Goal: Information Seeking & Learning: Learn about a topic

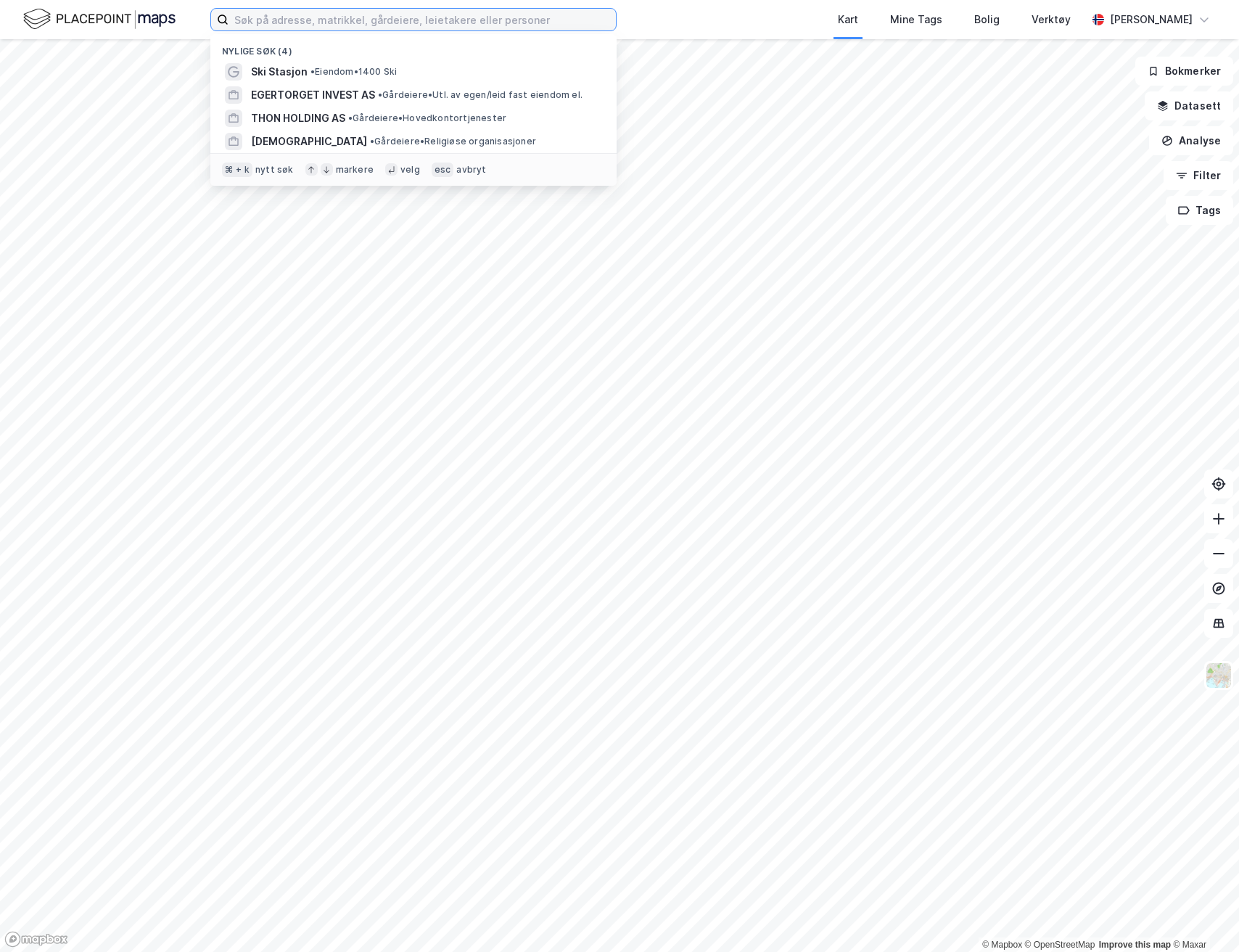
click at [295, 25] on input at bounding box center [422, 20] width 387 height 22
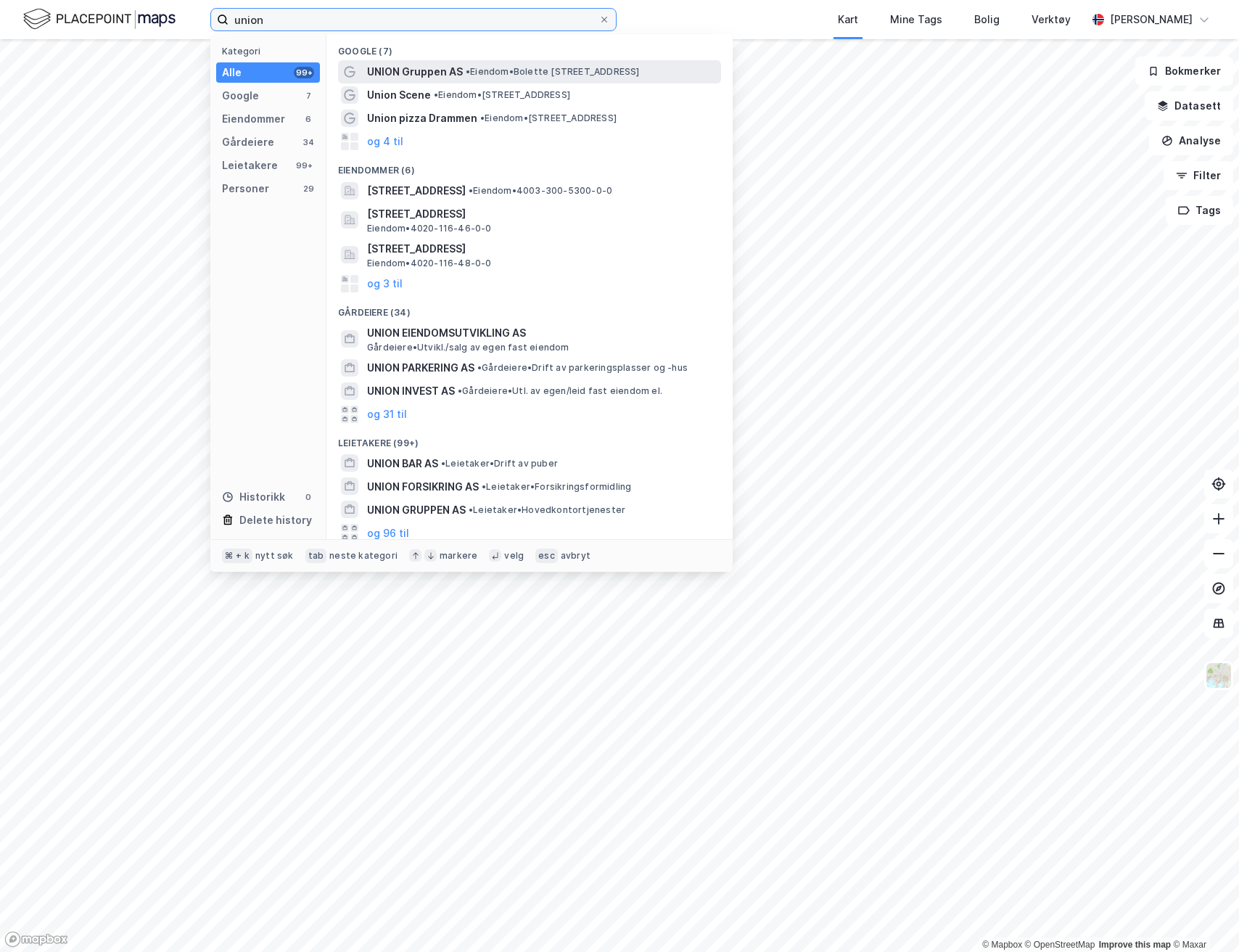
type input "union"
click at [449, 66] on span "UNION Gruppen AS" at bounding box center [415, 72] width 95 height 17
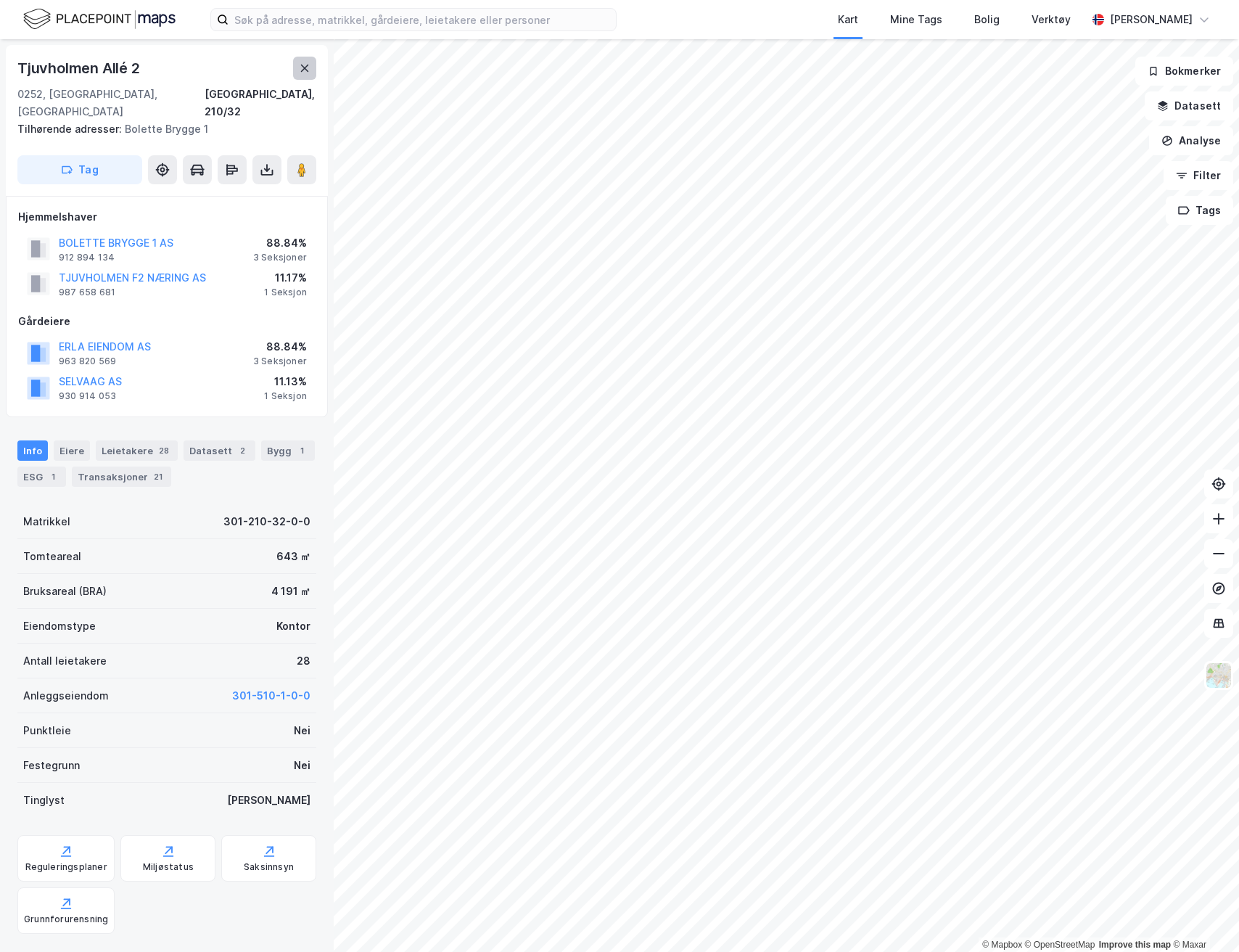
click at [306, 63] on icon at bounding box center [305, 68] width 12 height 12
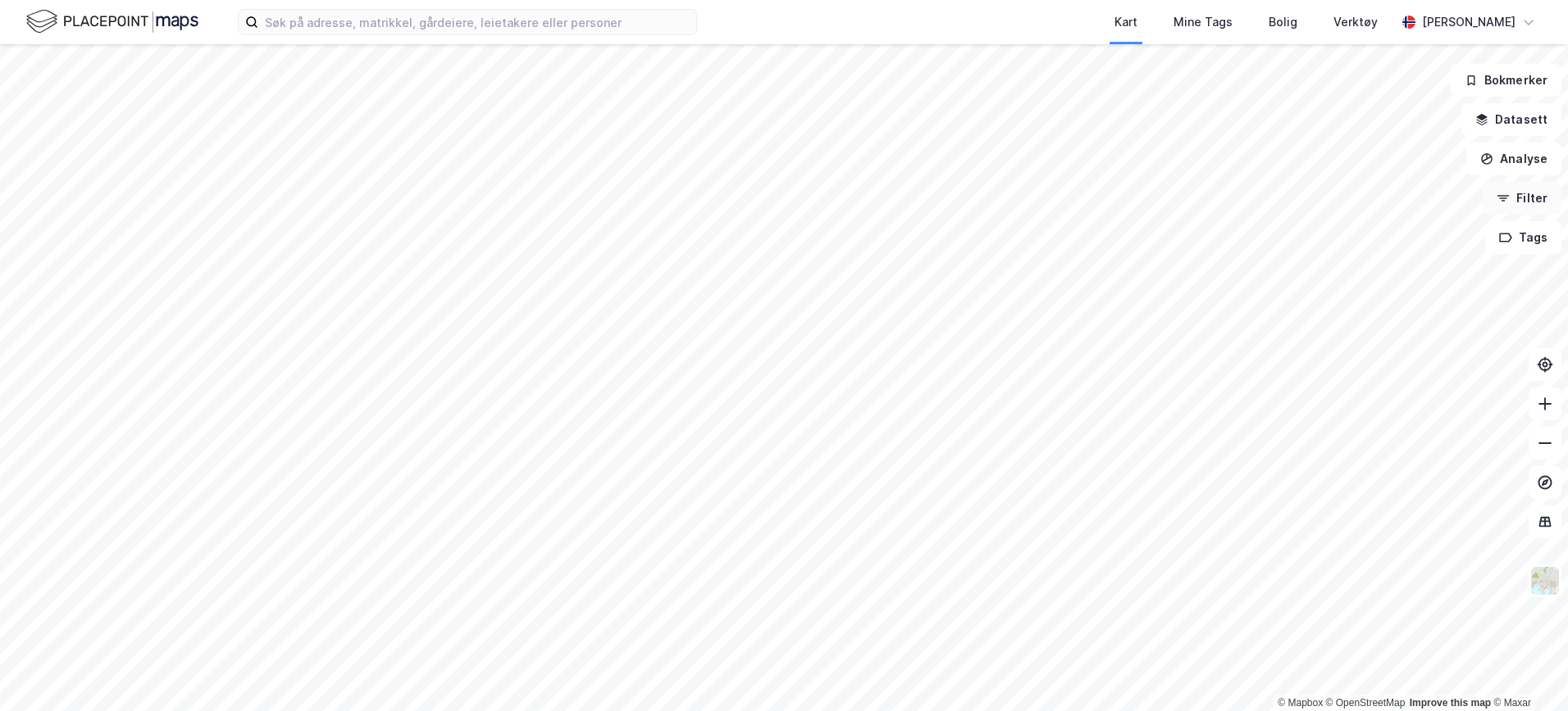
click at [1400, 193] on button "Filter" at bounding box center [1522, 198] width 79 height 33
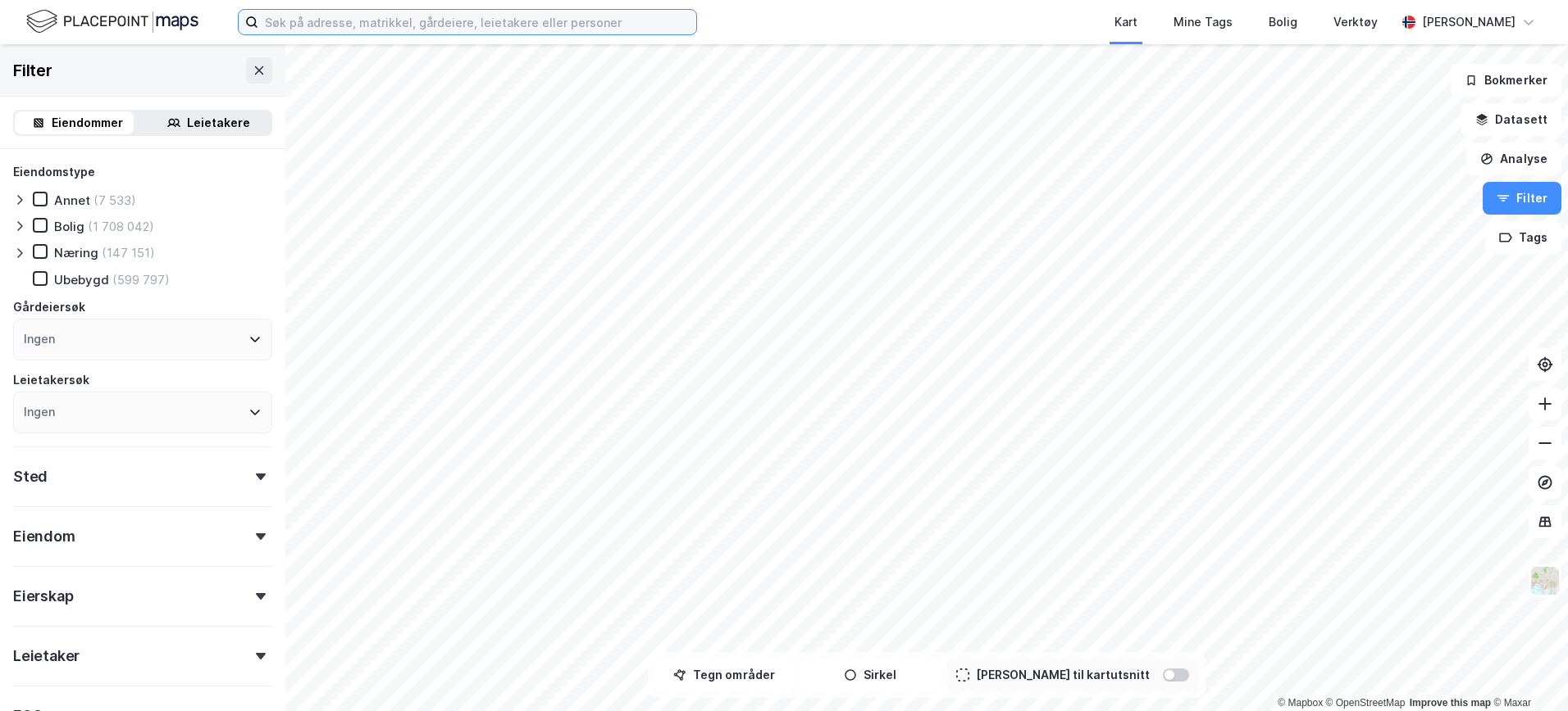
click at [534, 25] on input at bounding box center [476, 22] width 438 height 25
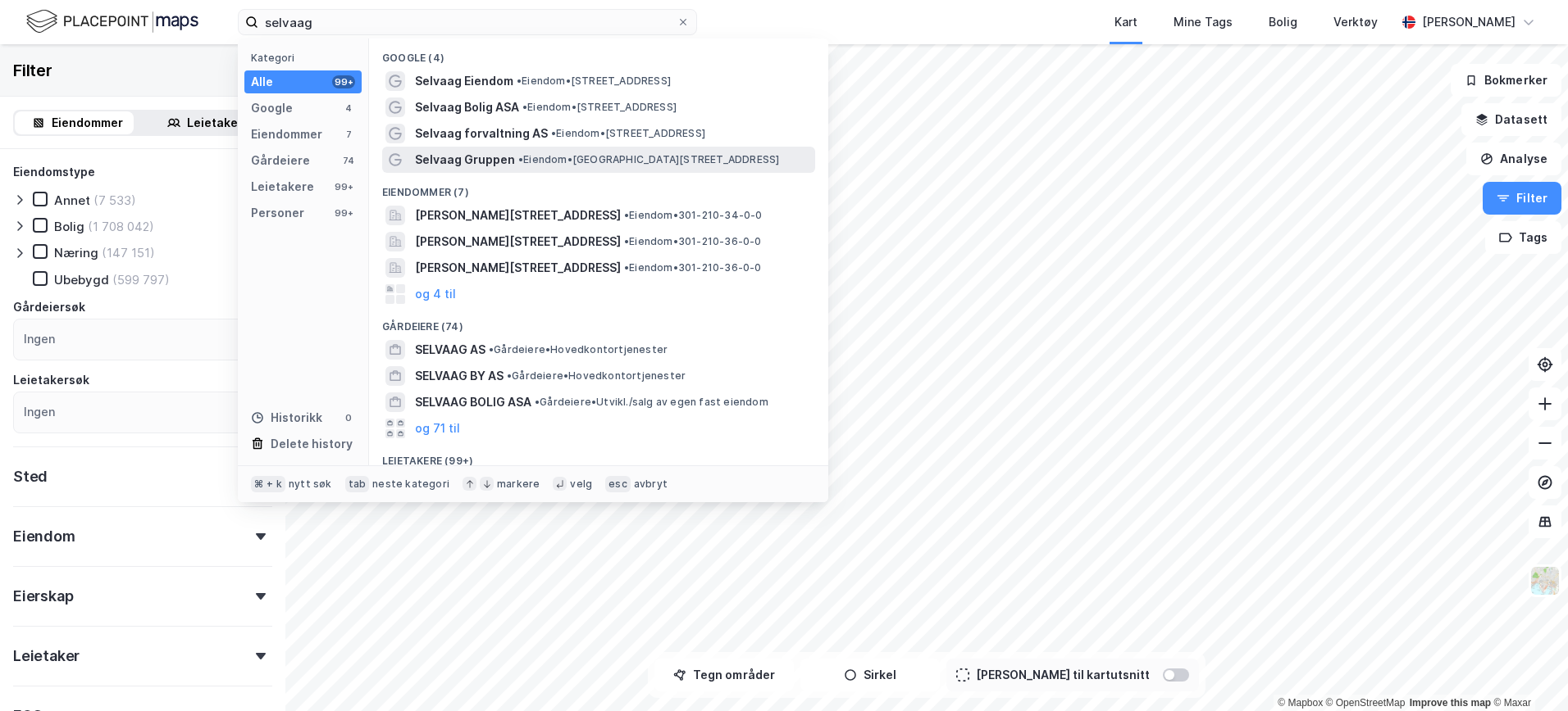
click at [497, 156] on span "Selvaag Gruppen" at bounding box center [465, 160] width 100 height 19
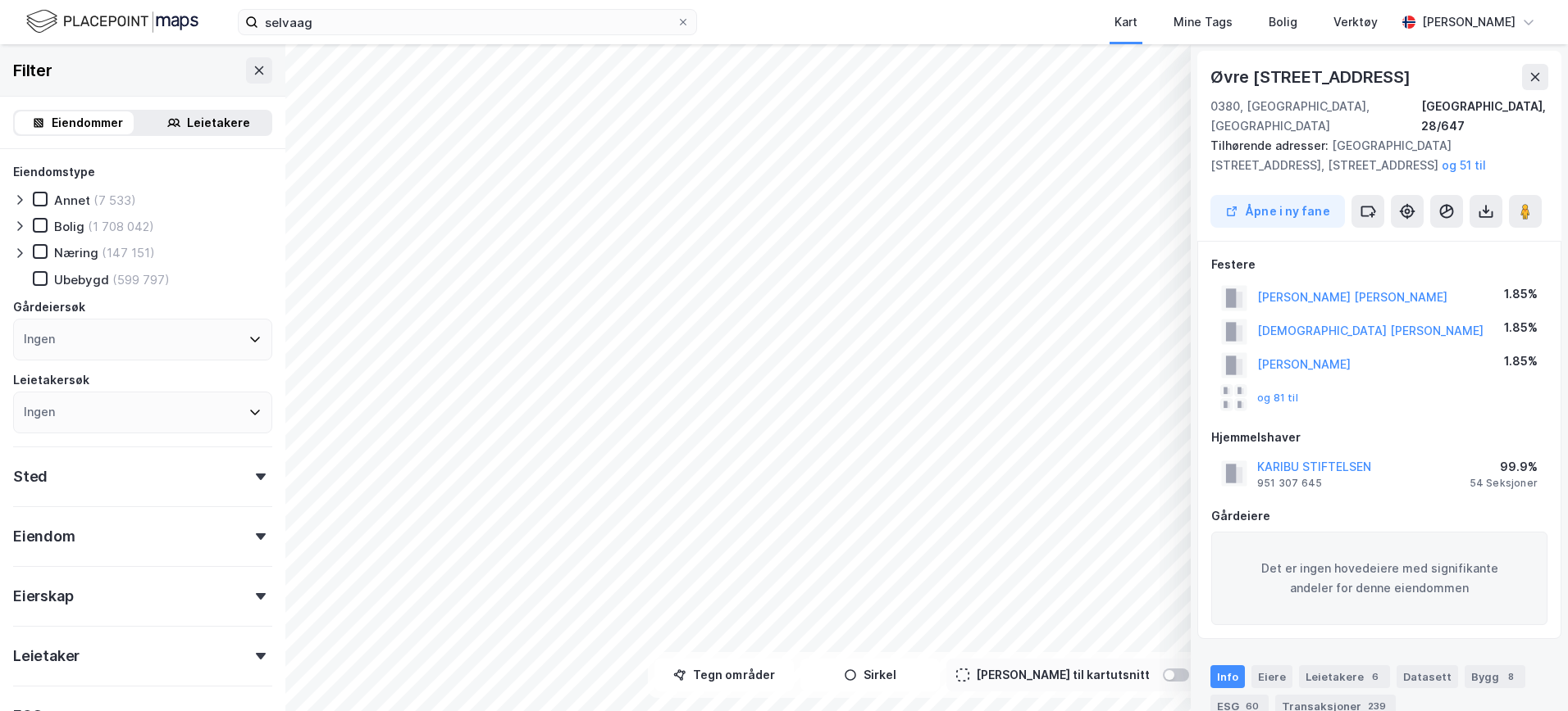
click at [1400, 65] on div "[GEOGRAPHIC_DATA][STREET_ADDRESS], 28/647 Tilhørende adresser: [STREET_ADDRESS]…" at bounding box center [1379, 146] width 364 height 190
click at [1400, 71] on icon at bounding box center [1535, 77] width 13 height 13
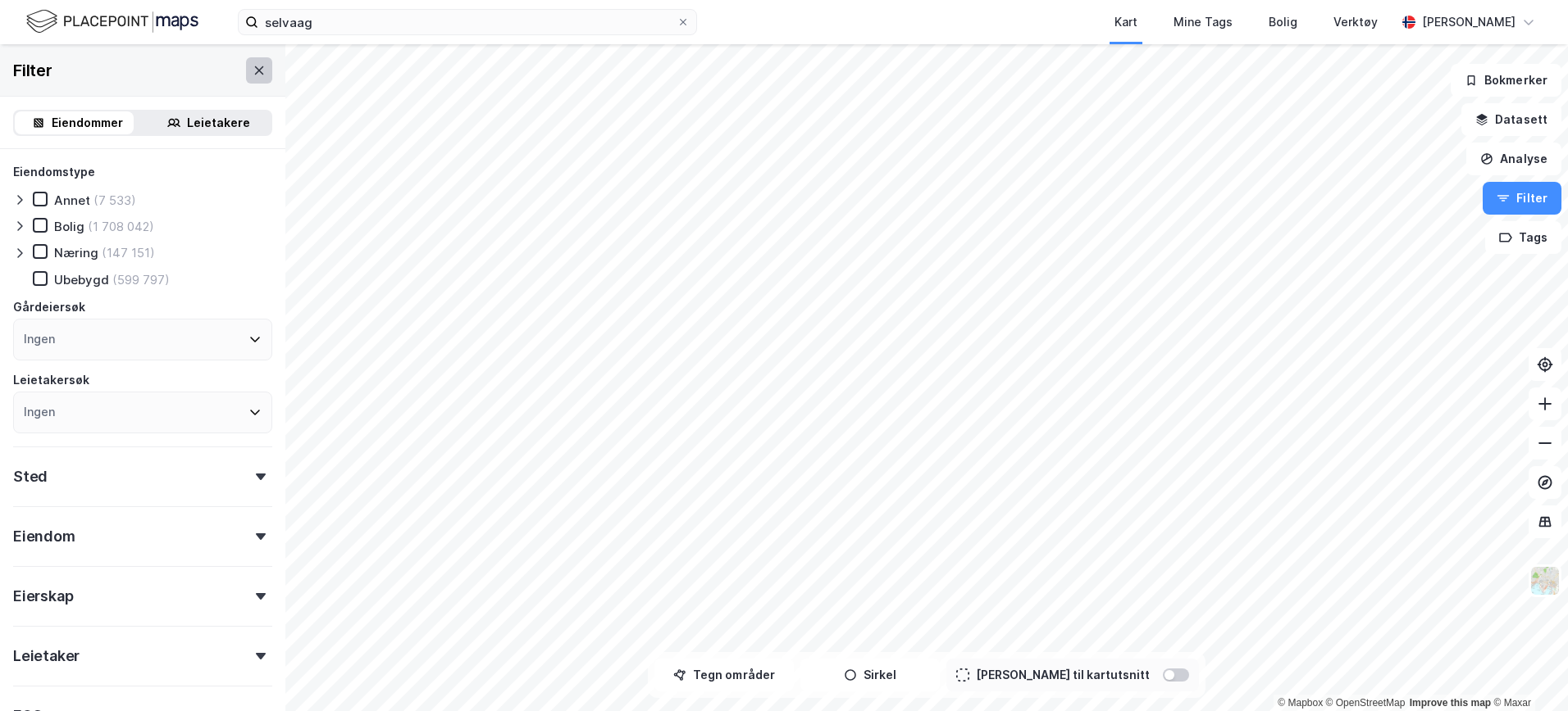
click at [252, 74] on icon at bounding box center [259, 70] width 13 height 13
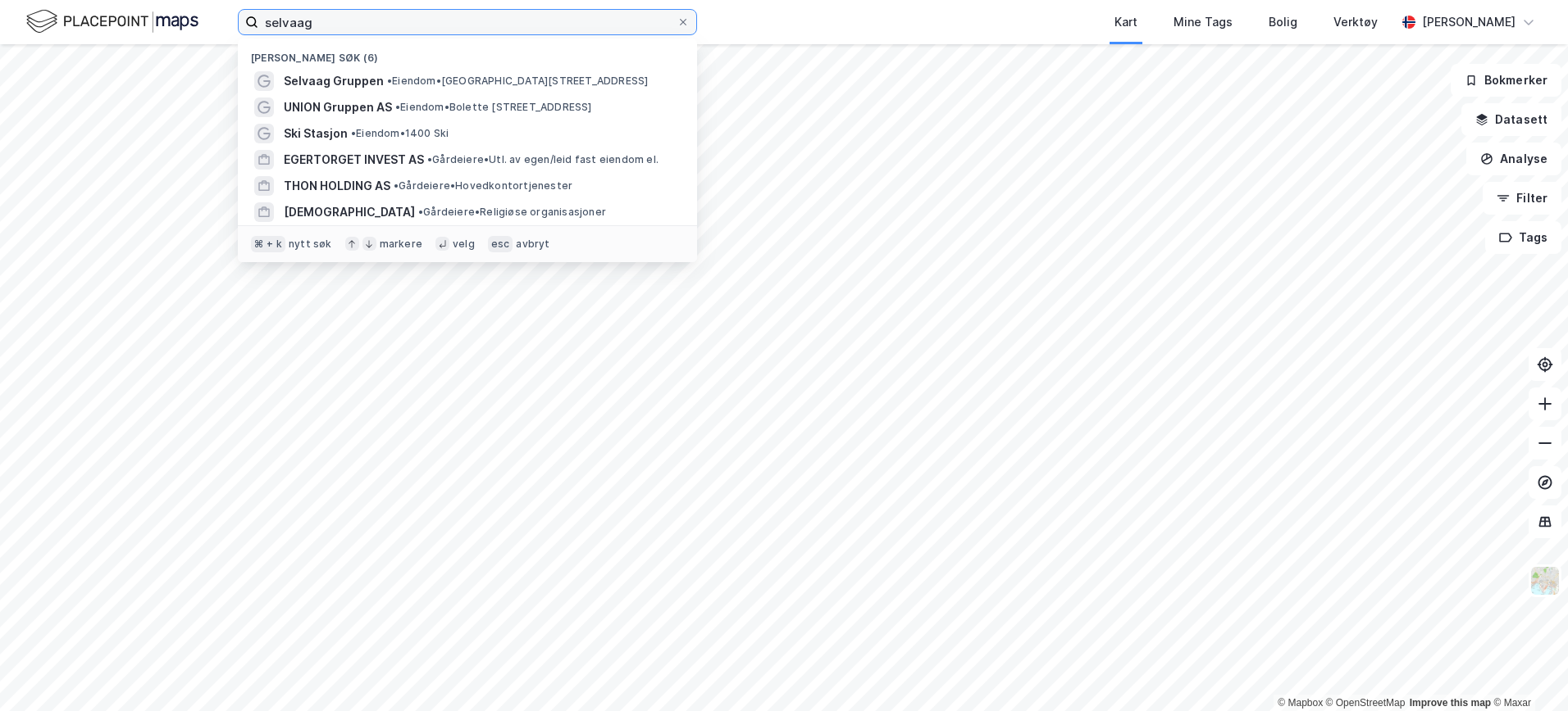
click at [534, 29] on input "selvaag" at bounding box center [467, 22] width 418 height 25
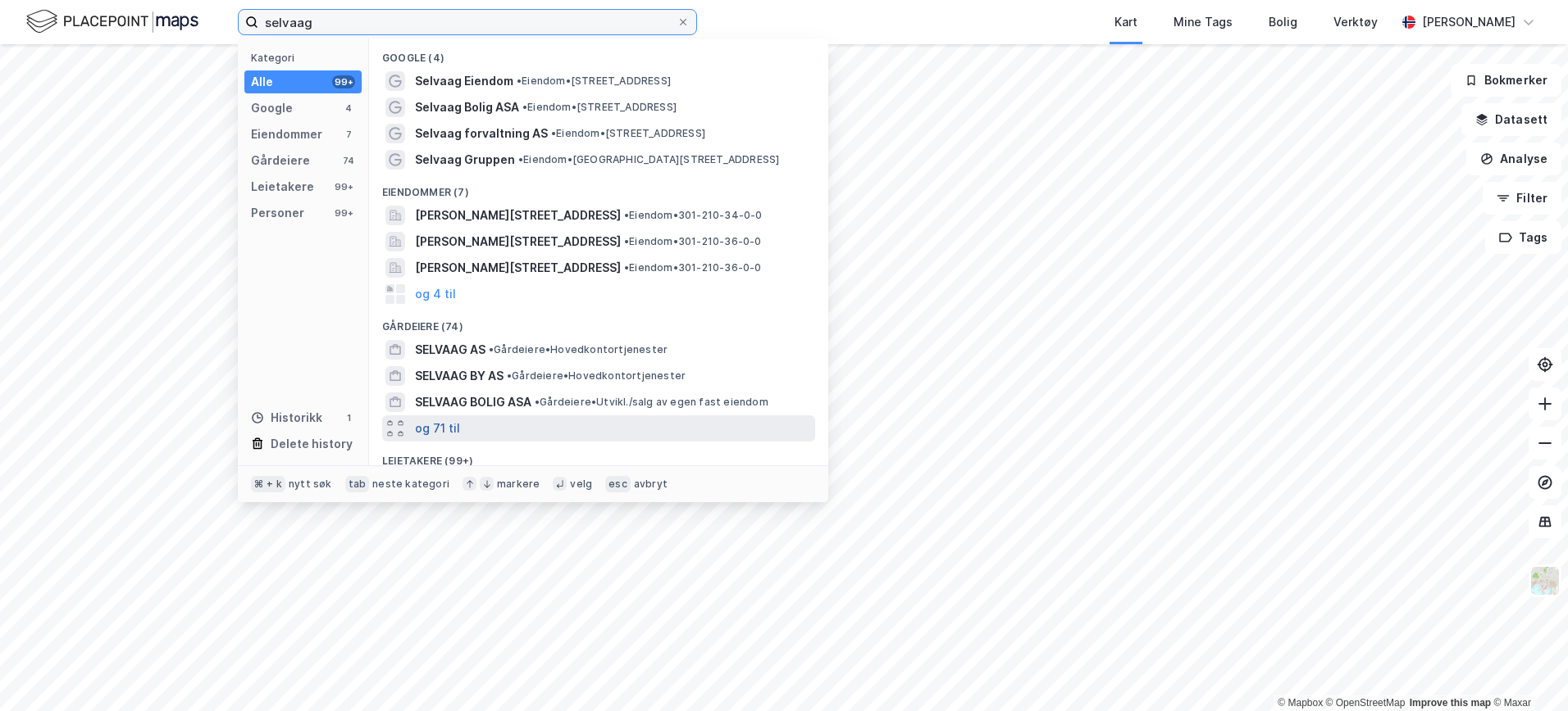
type input "selvaag"
click at [441, 428] on button "og 71 til" at bounding box center [437, 428] width 45 height 19
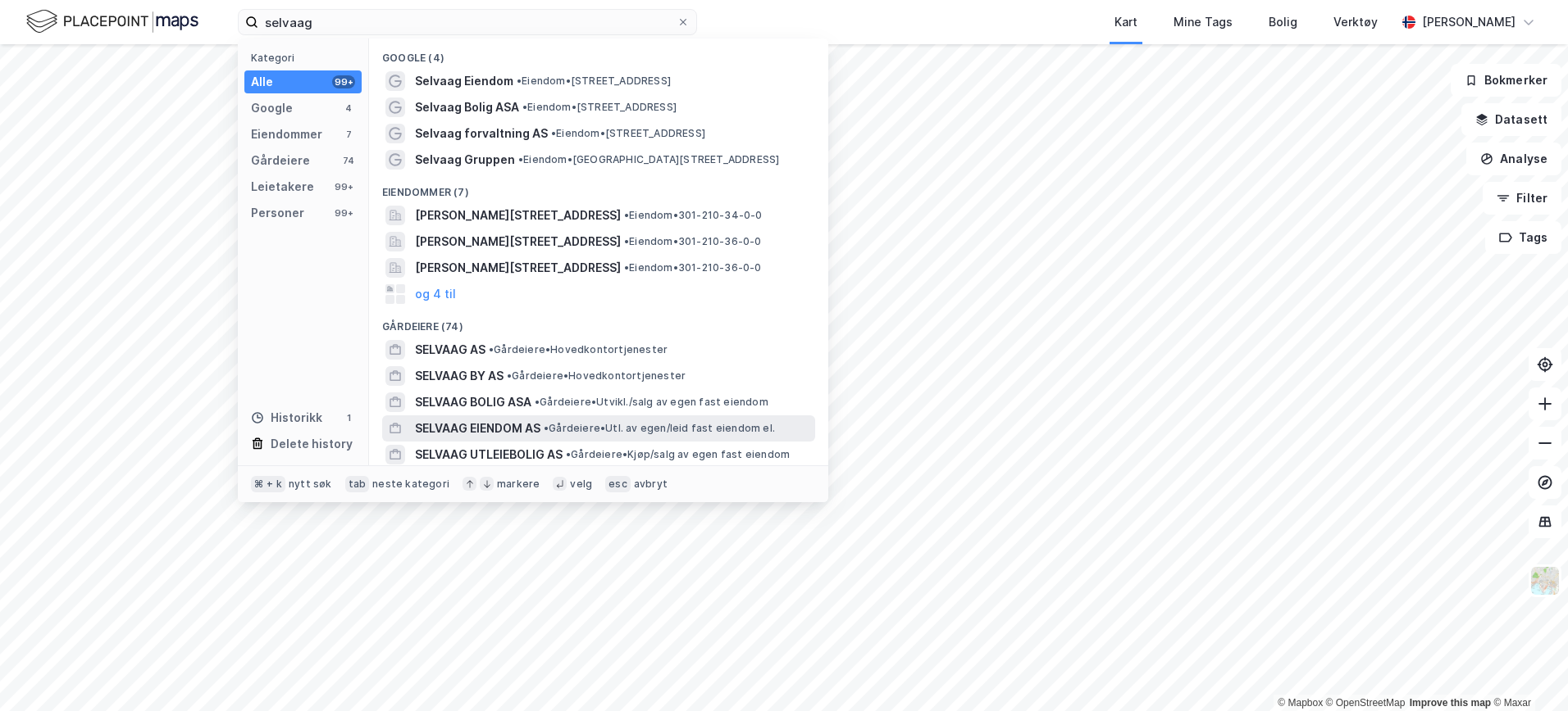
scroll to position [32, 0]
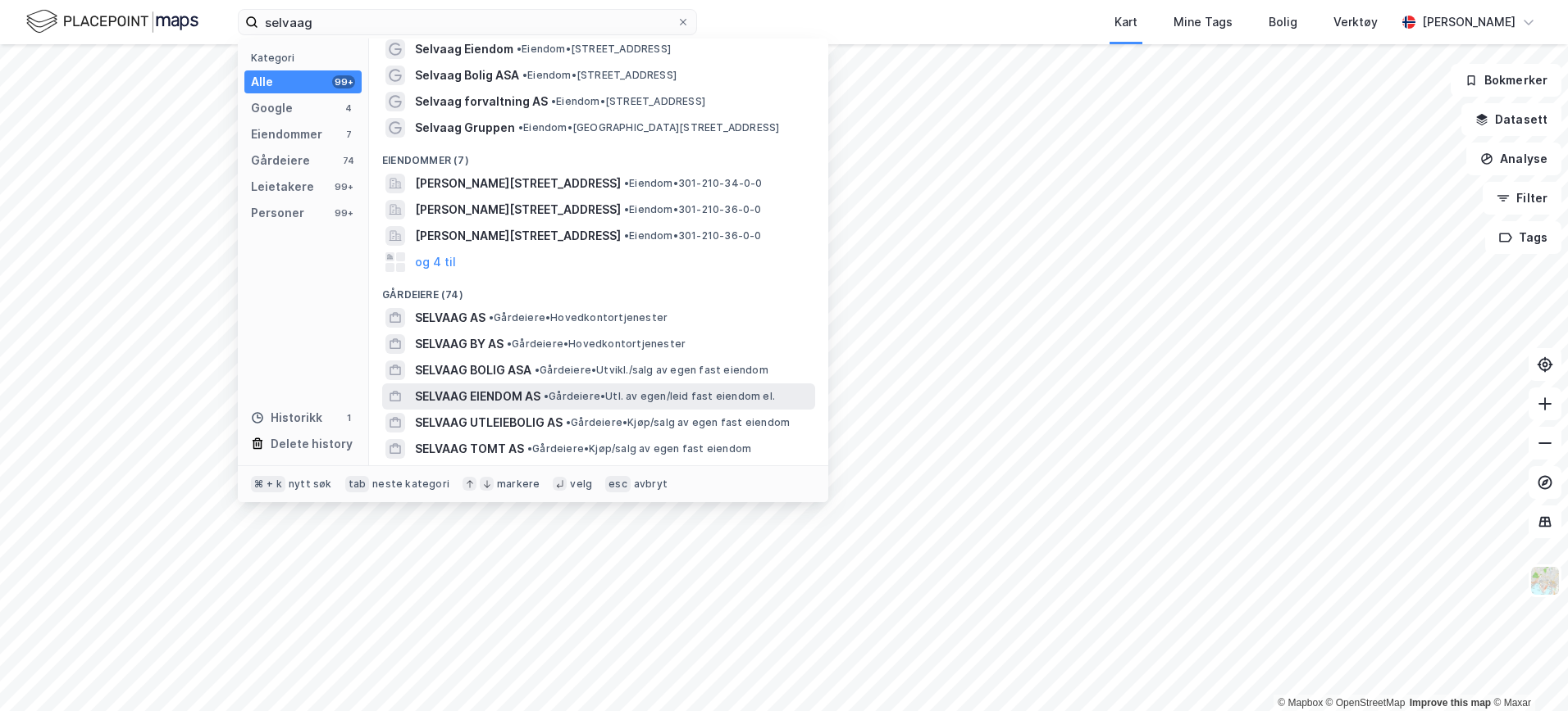
click at [451, 400] on span "SELVAAG EIENDOM AS" at bounding box center [477, 396] width 125 height 19
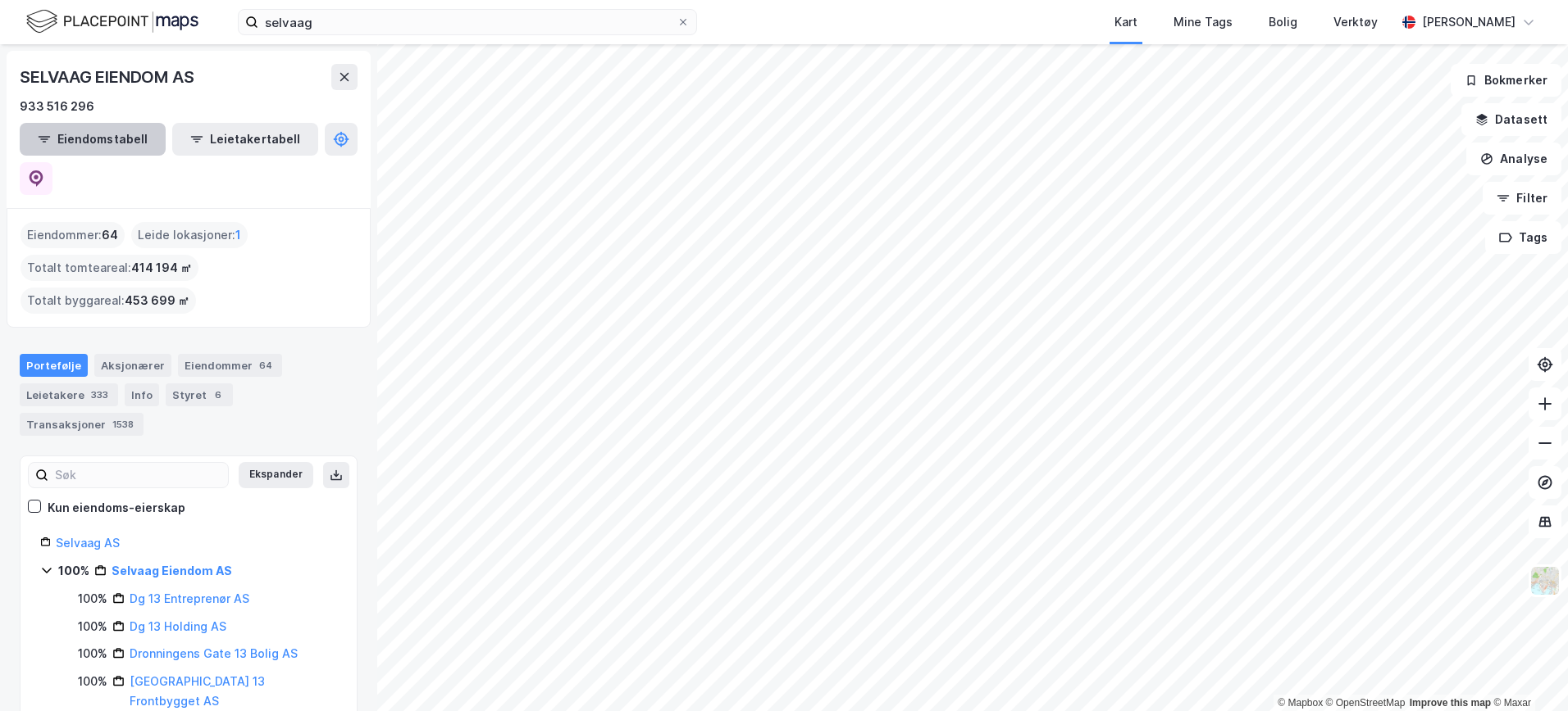
click at [74, 142] on button "Eiendomstabell" at bounding box center [92, 140] width 146 height 33
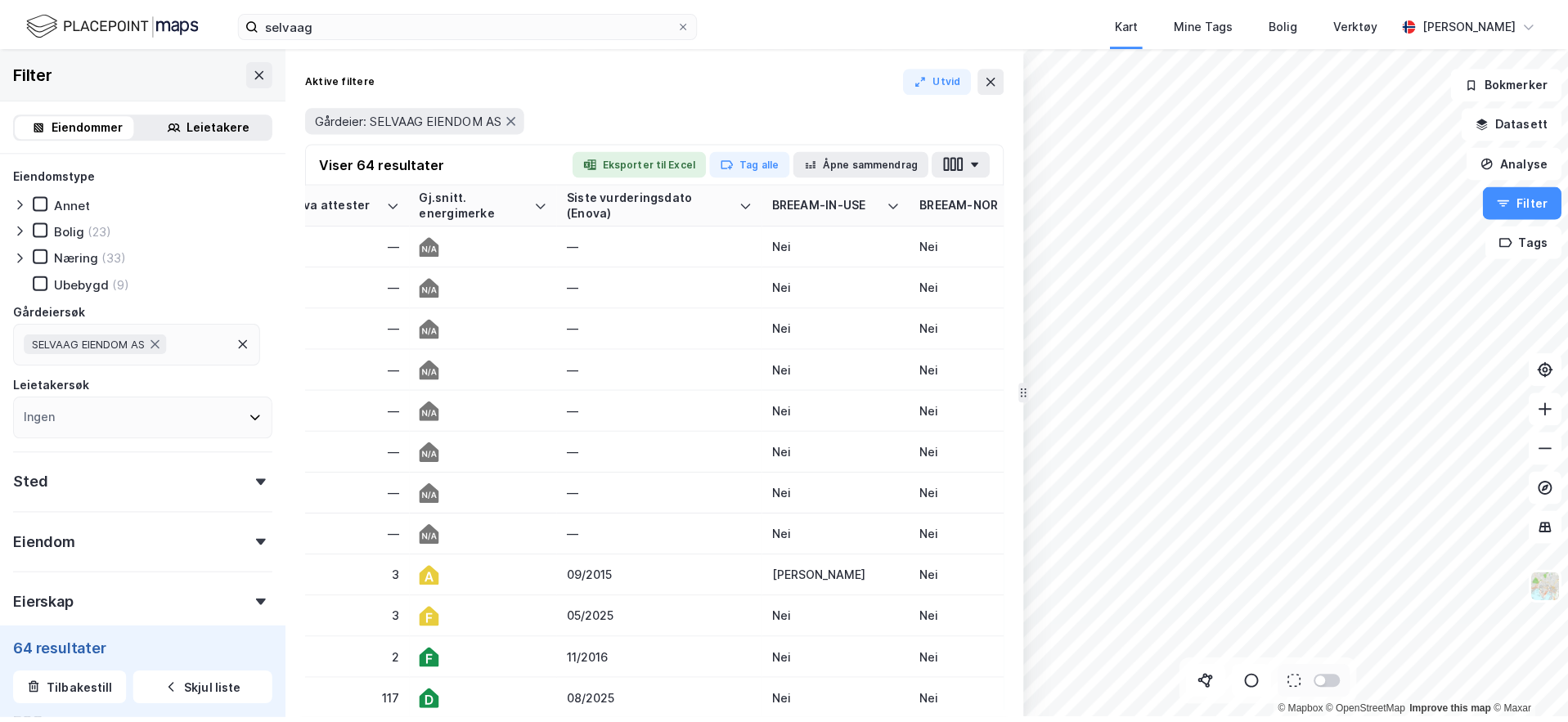
scroll to position [0, 2241]
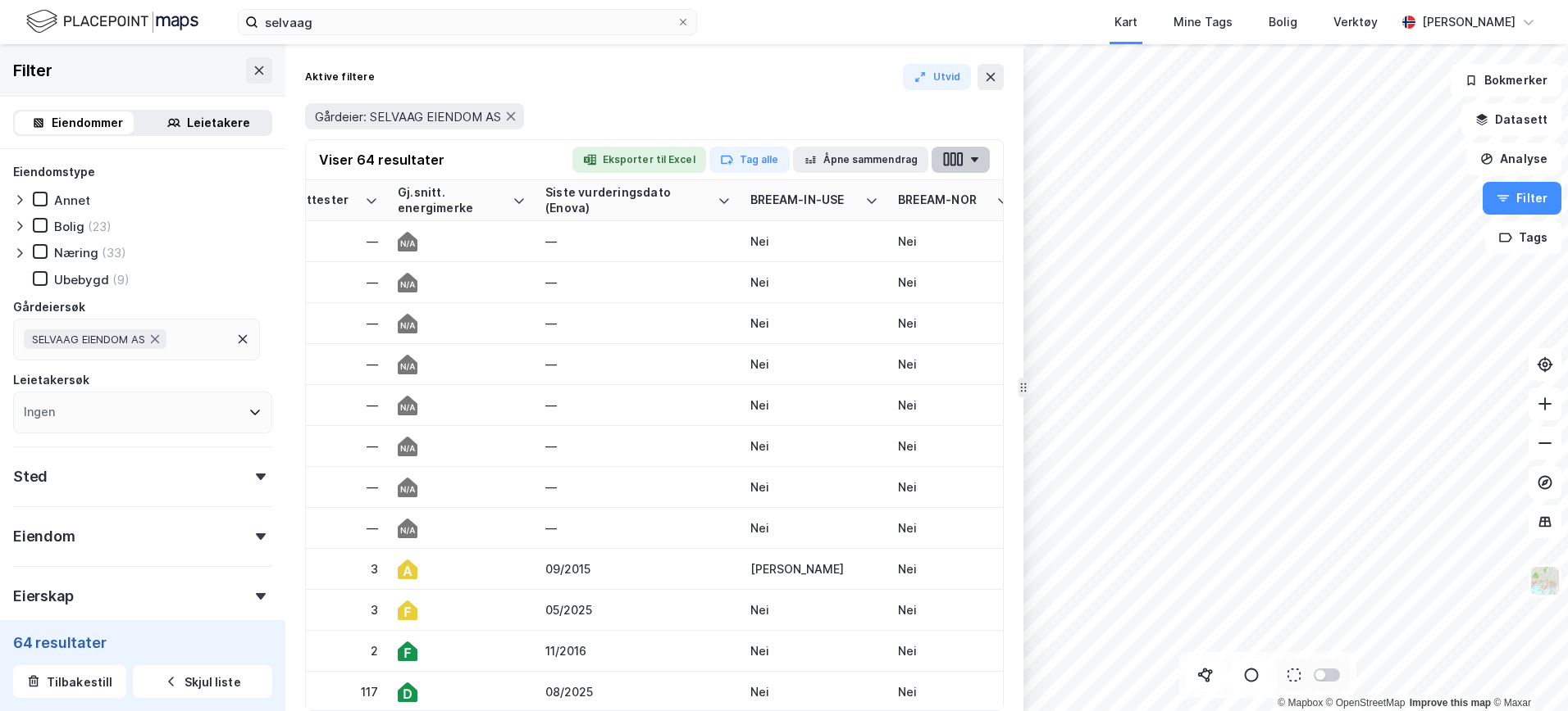
click at [964, 158] on button "button" at bounding box center [961, 159] width 58 height 26
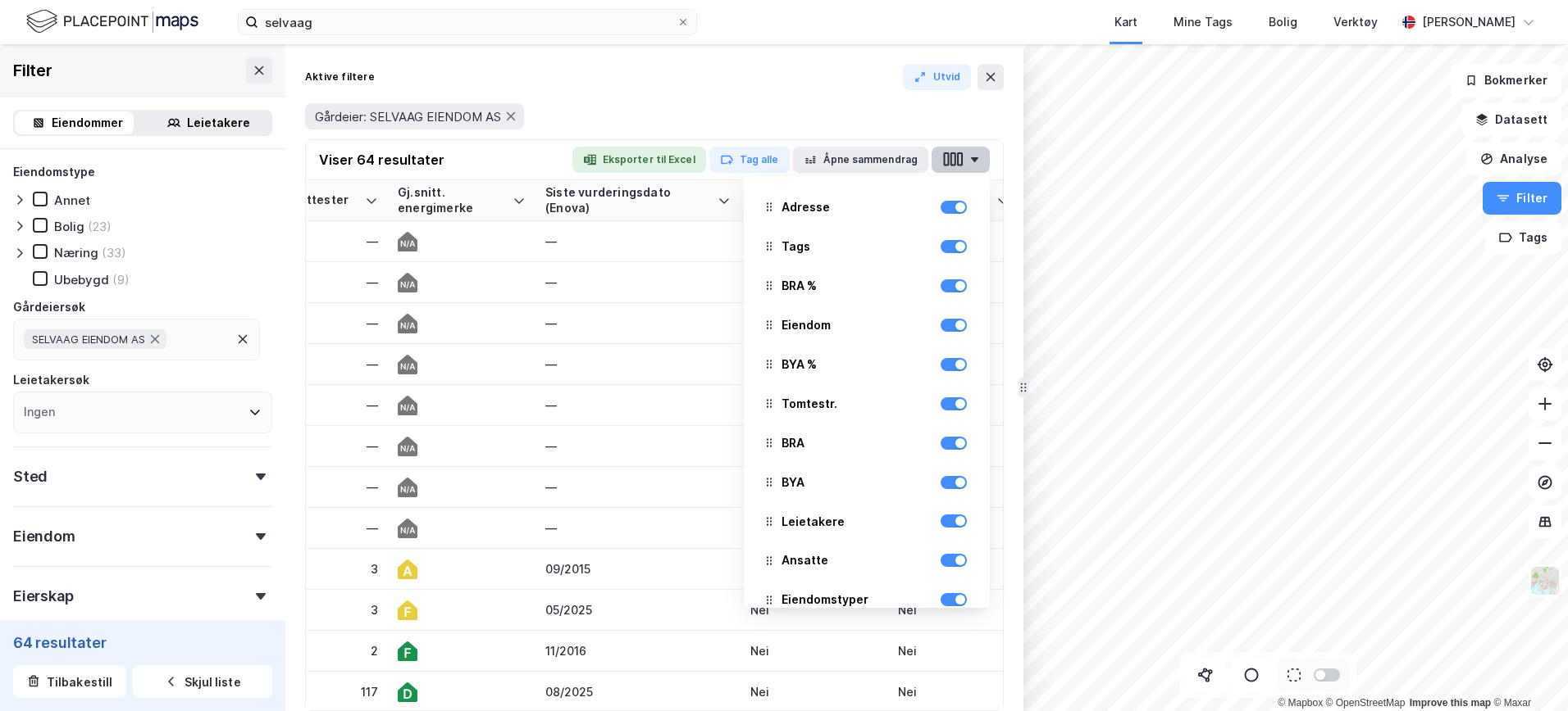
click at [982, 164] on button "button" at bounding box center [961, 159] width 58 height 26
click at [661, 122] on div "Gårdeier: SELVAAG EIENDOM AS" at bounding box center [655, 115] width 699 height 26
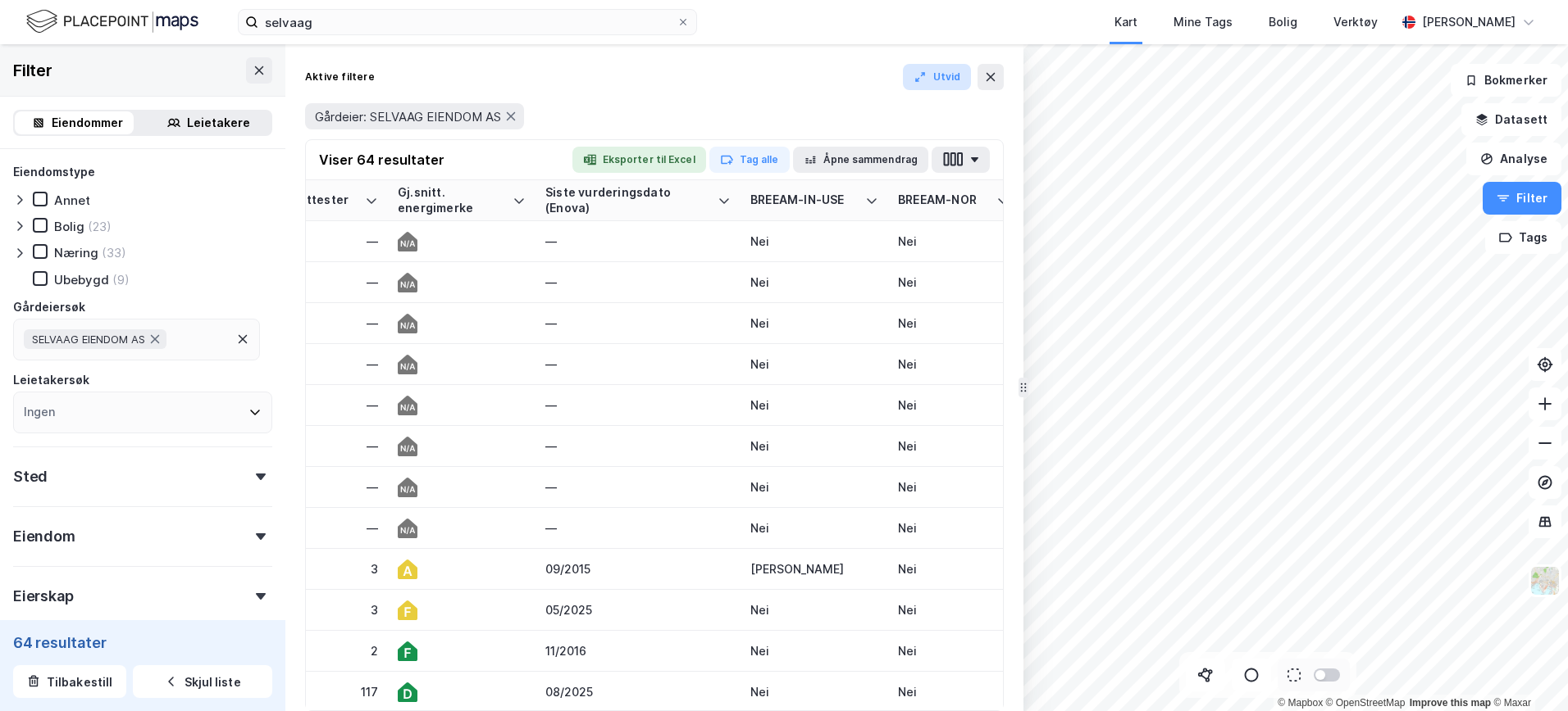
click at [931, 84] on button "Utvid" at bounding box center [938, 76] width 69 height 26
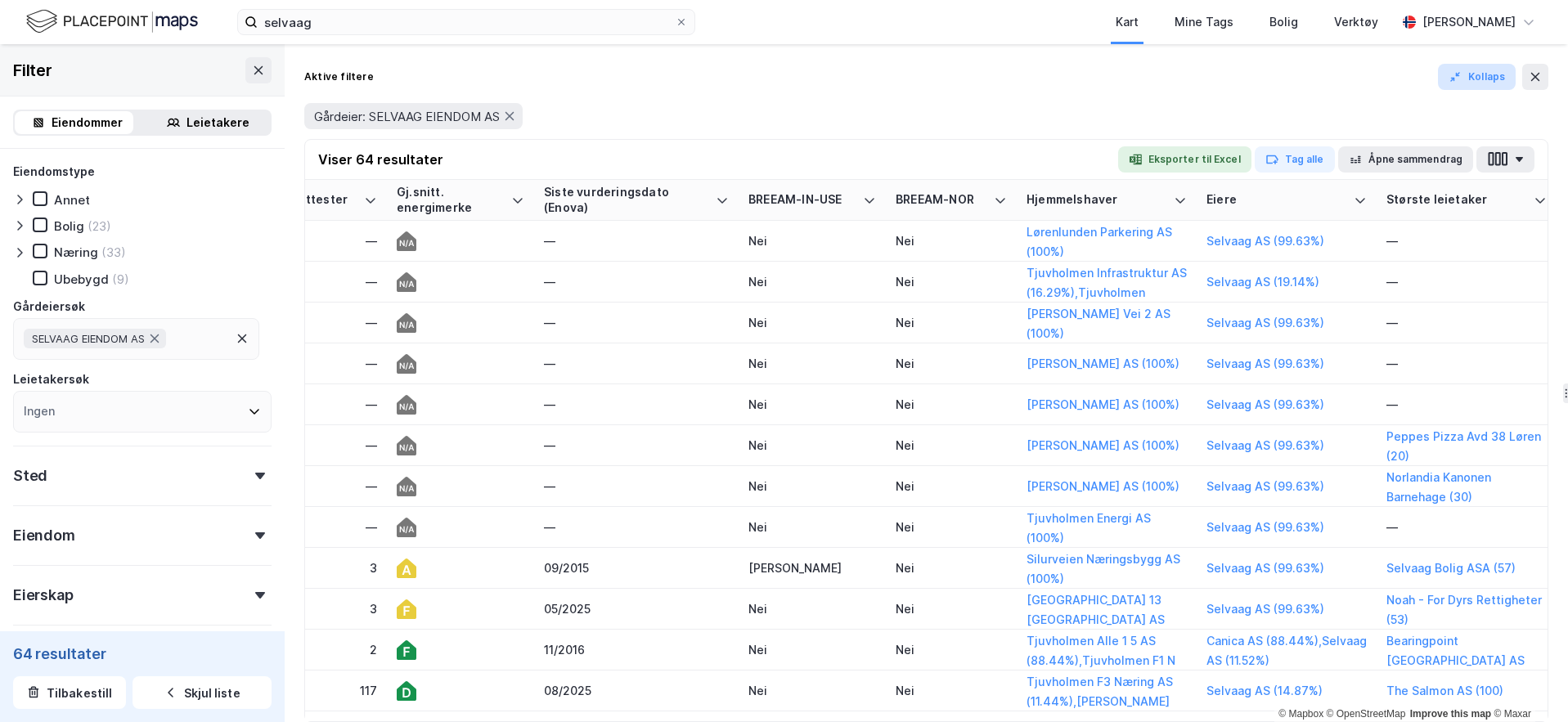
click at [1396, 76] on button "Kollaps" at bounding box center [1476, 76] width 78 height 26
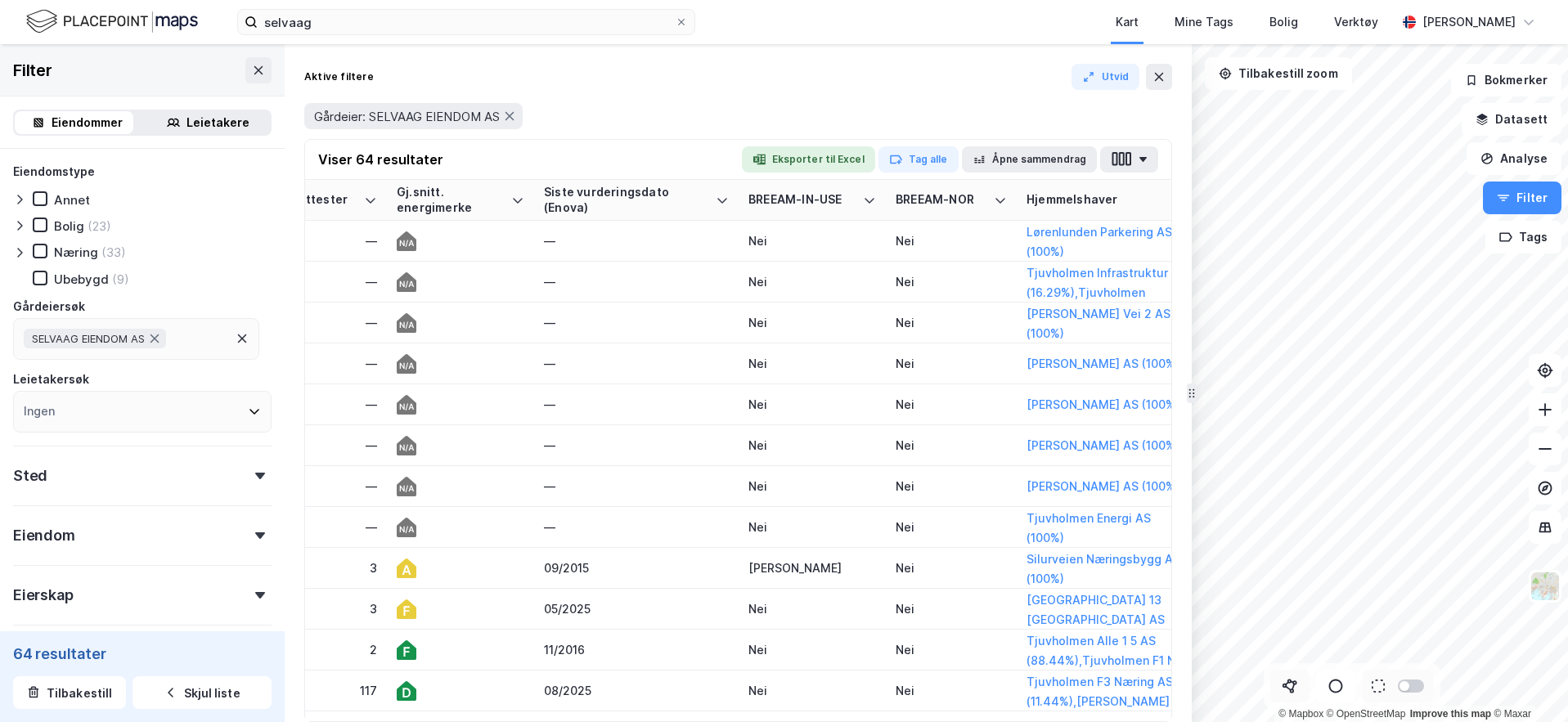
click at [1294, 686] on icon at bounding box center [1290, 686] width 16 height 16
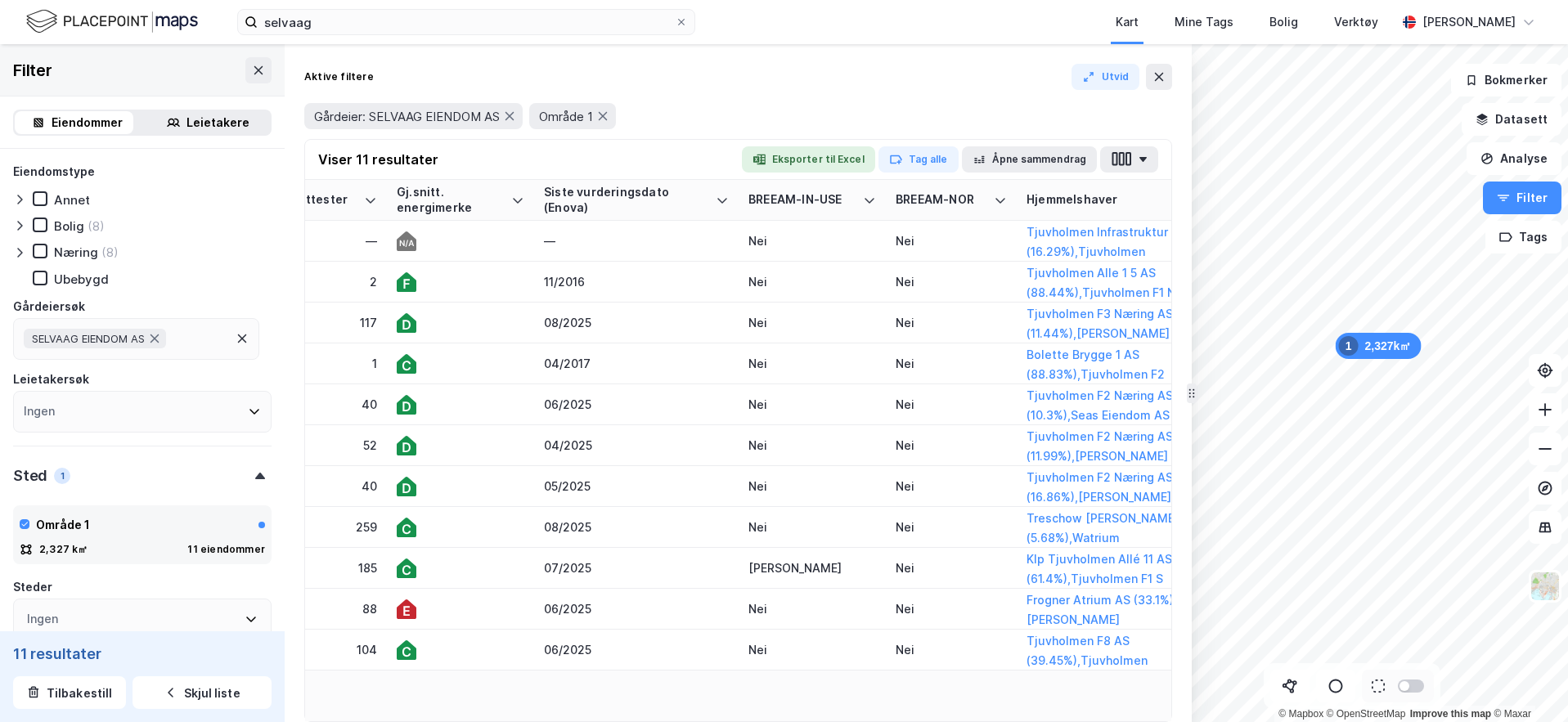
click at [1396, 689] on div at bounding box center [1411, 686] width 26 height 13
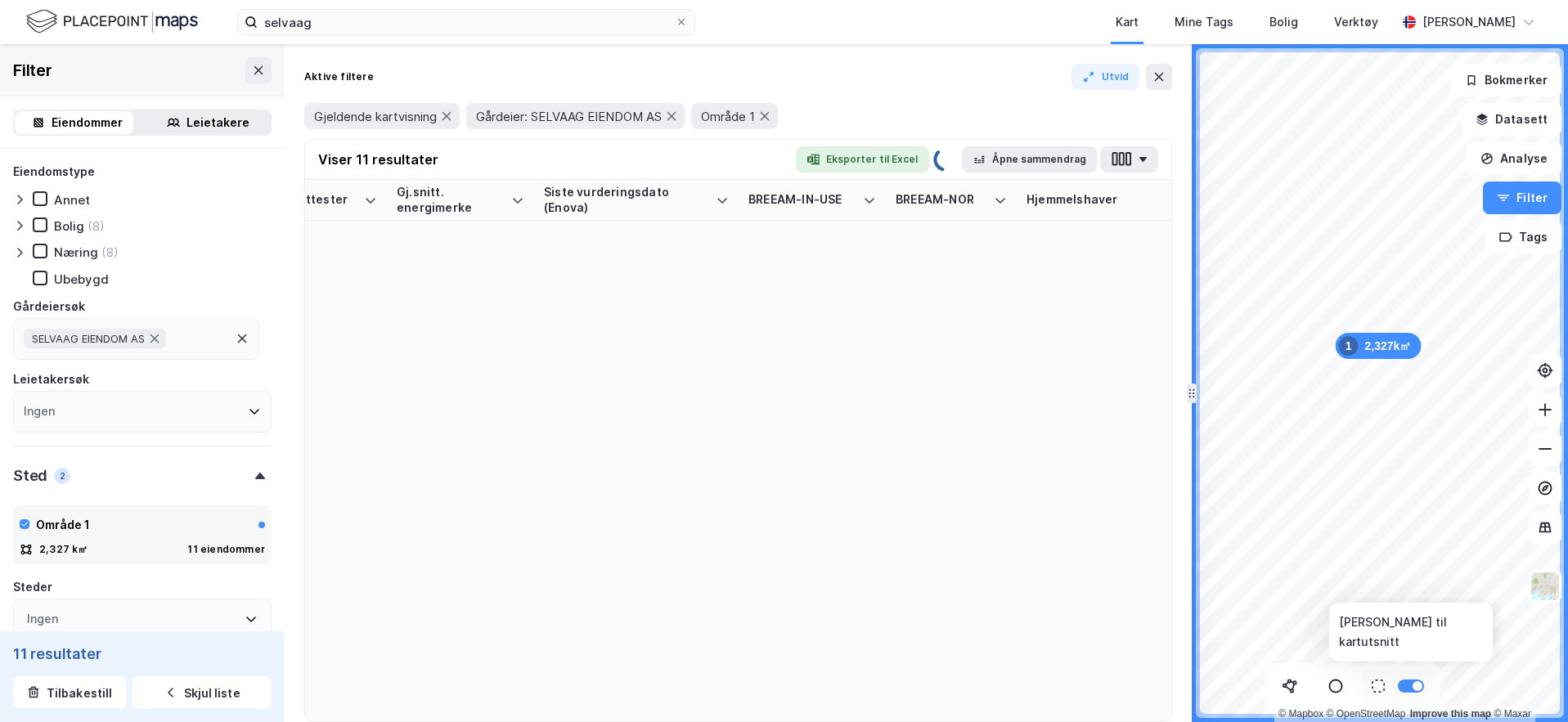
click at [1396, 689] on div at bounding box center [1417, 686] width 10 height 10
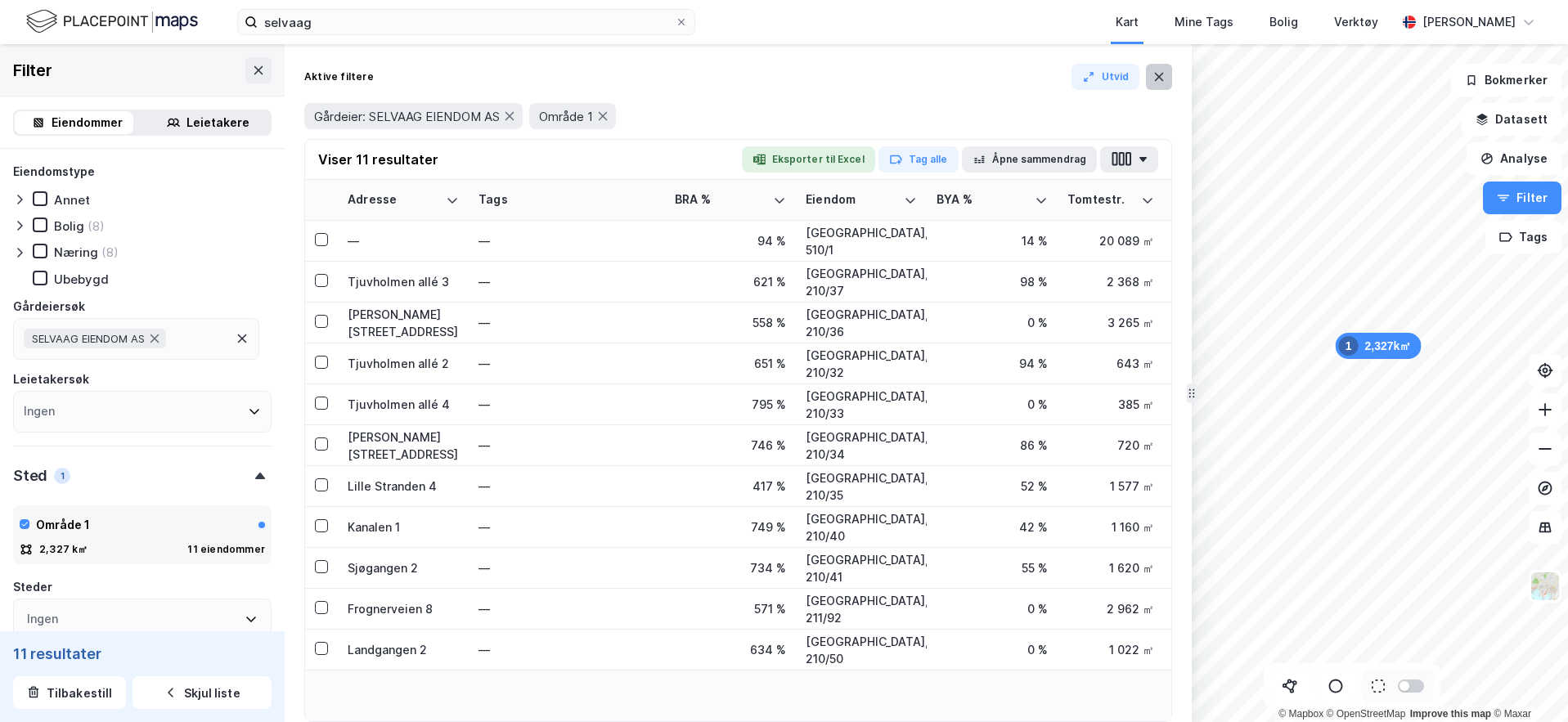
click at [1154, 80] on icon at bounding box center [1159, 77] width 13 height 13
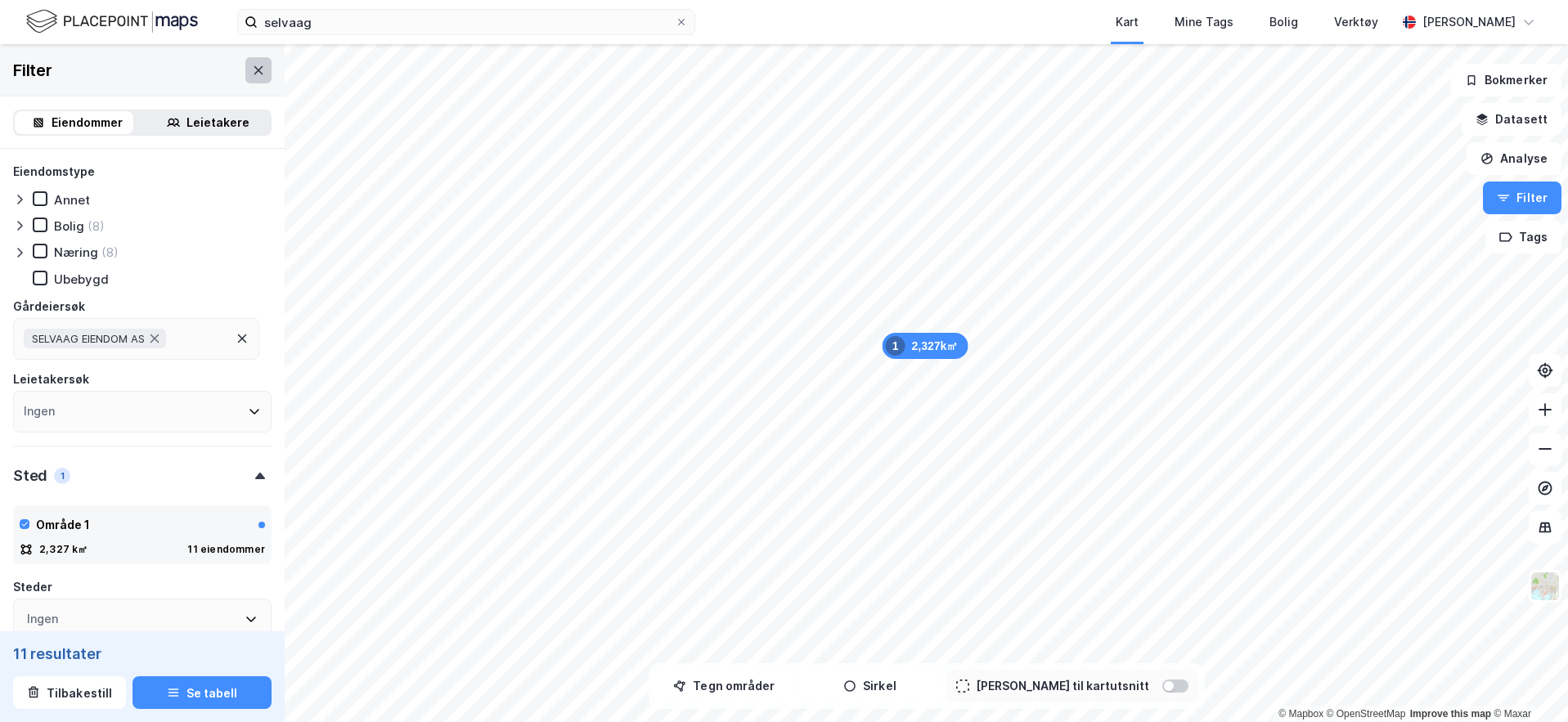
click at [252, 72] on icon at bounding box center [258, 70] width 13 height 13
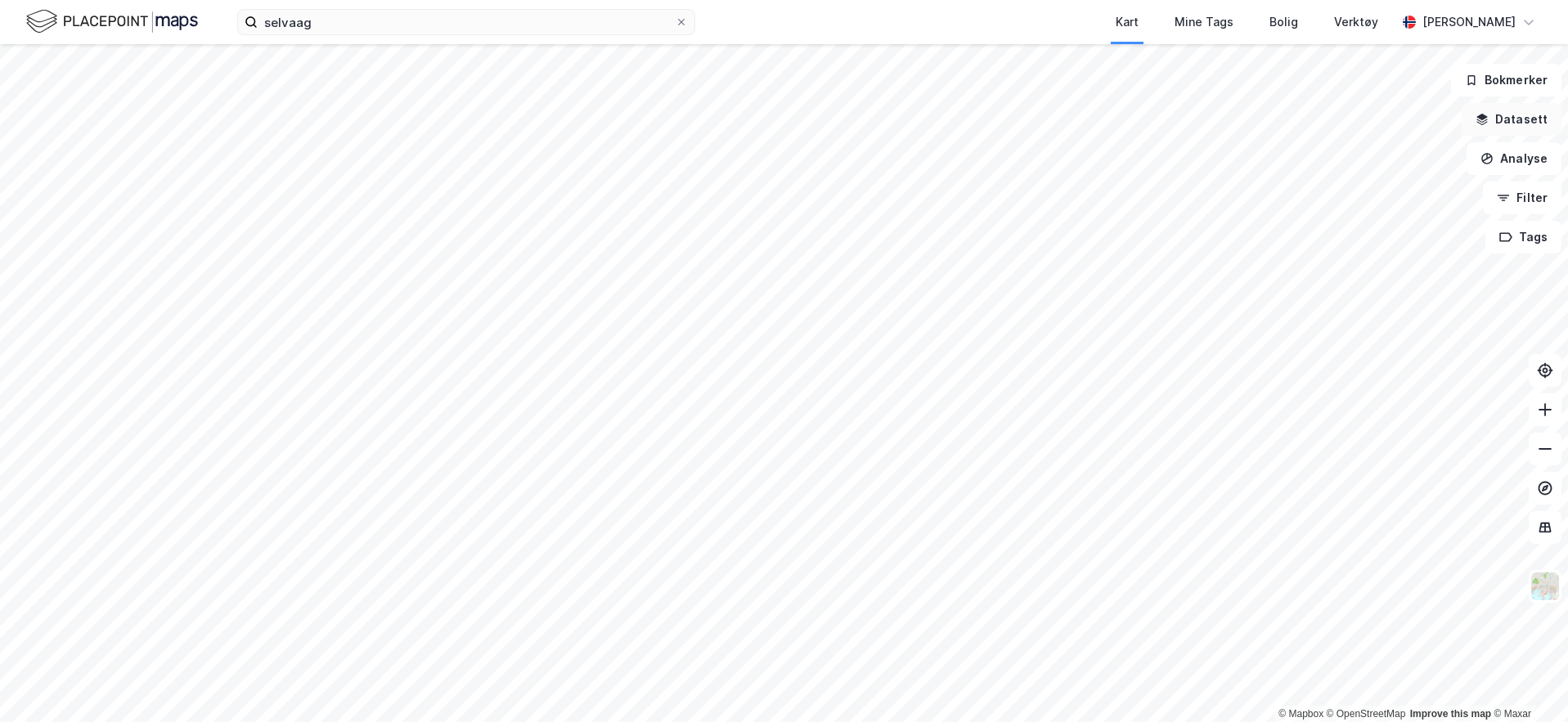
click at [1396, 130] on button "Datasett" at bounding box center [1511, 119] width 100 height 33
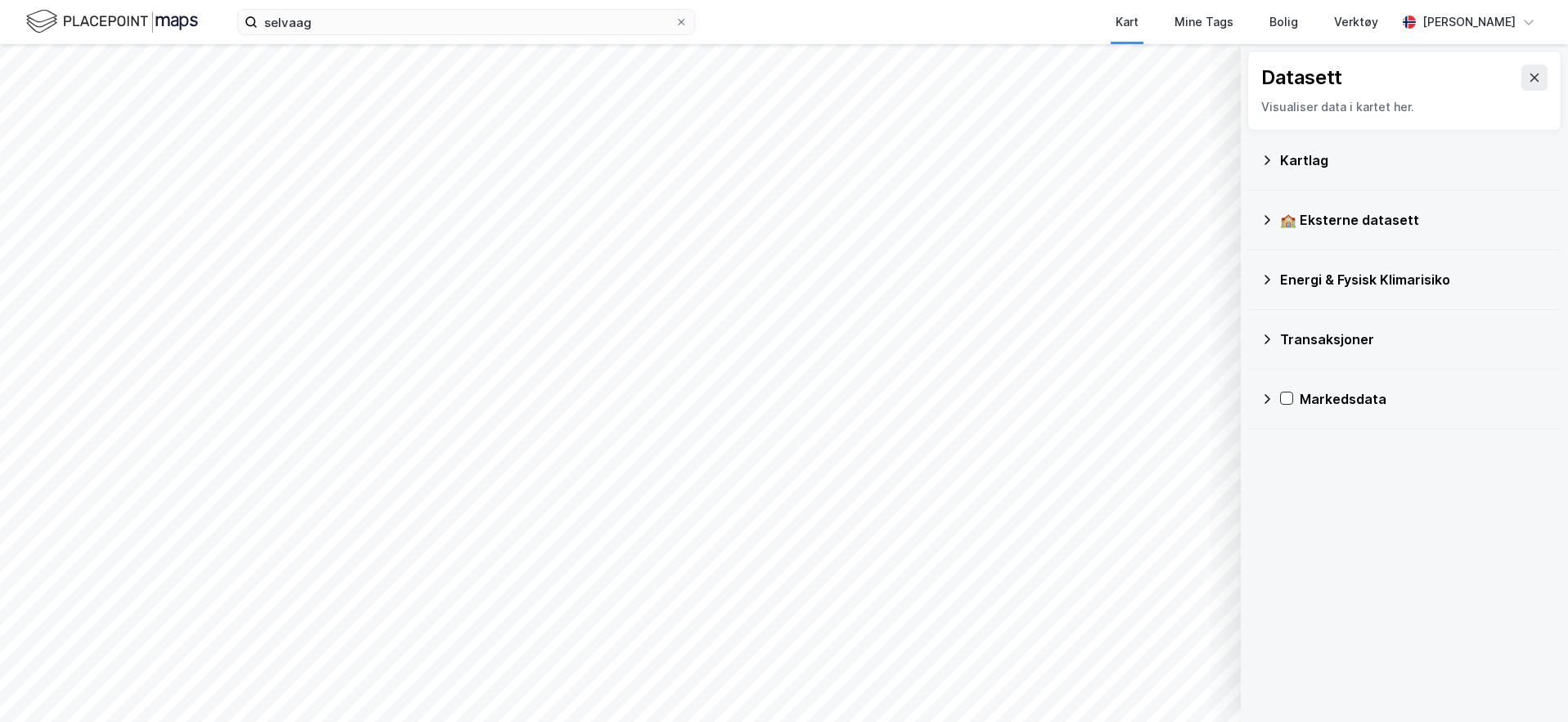
click at [1269, 341] on icon at bounding box center [1267, 340] width 13 height 13
click at [1289, 372] on icon at bounding box center [1289, 373] width 13 height 13
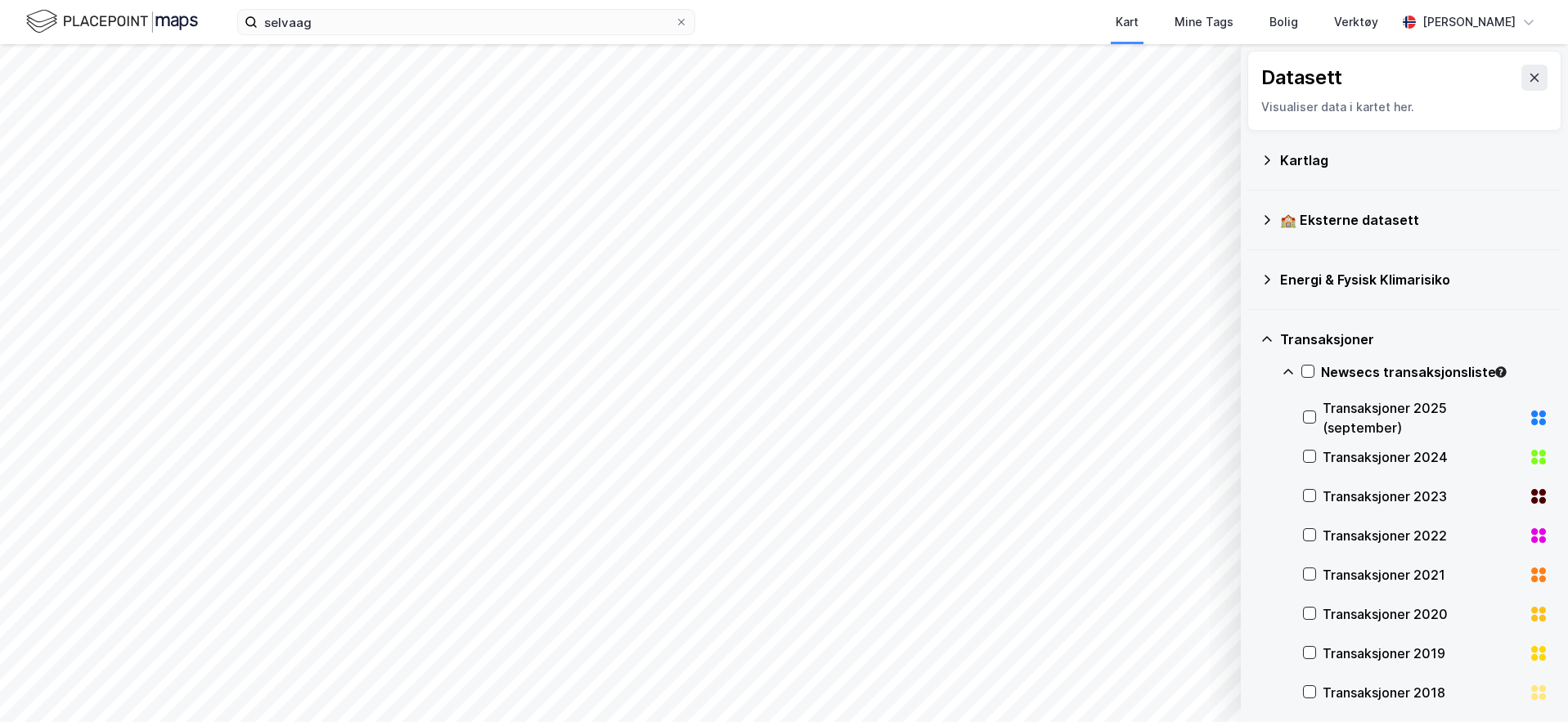
click at [1289, 374] on icon at bounding box center [1289, 373] width 13 height 13
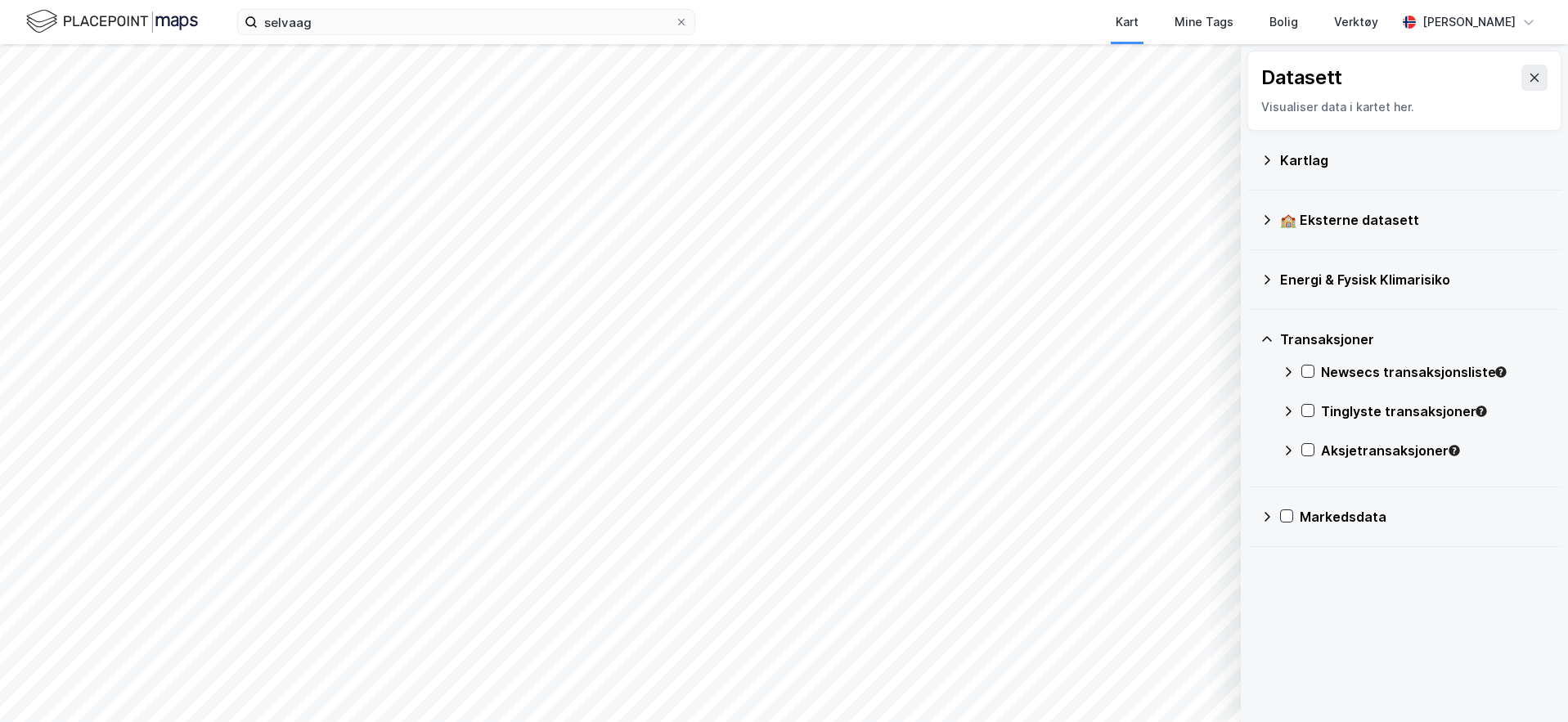
click at [1289, 449] on icon at bounding box center [1289, 451] width 13 height 13
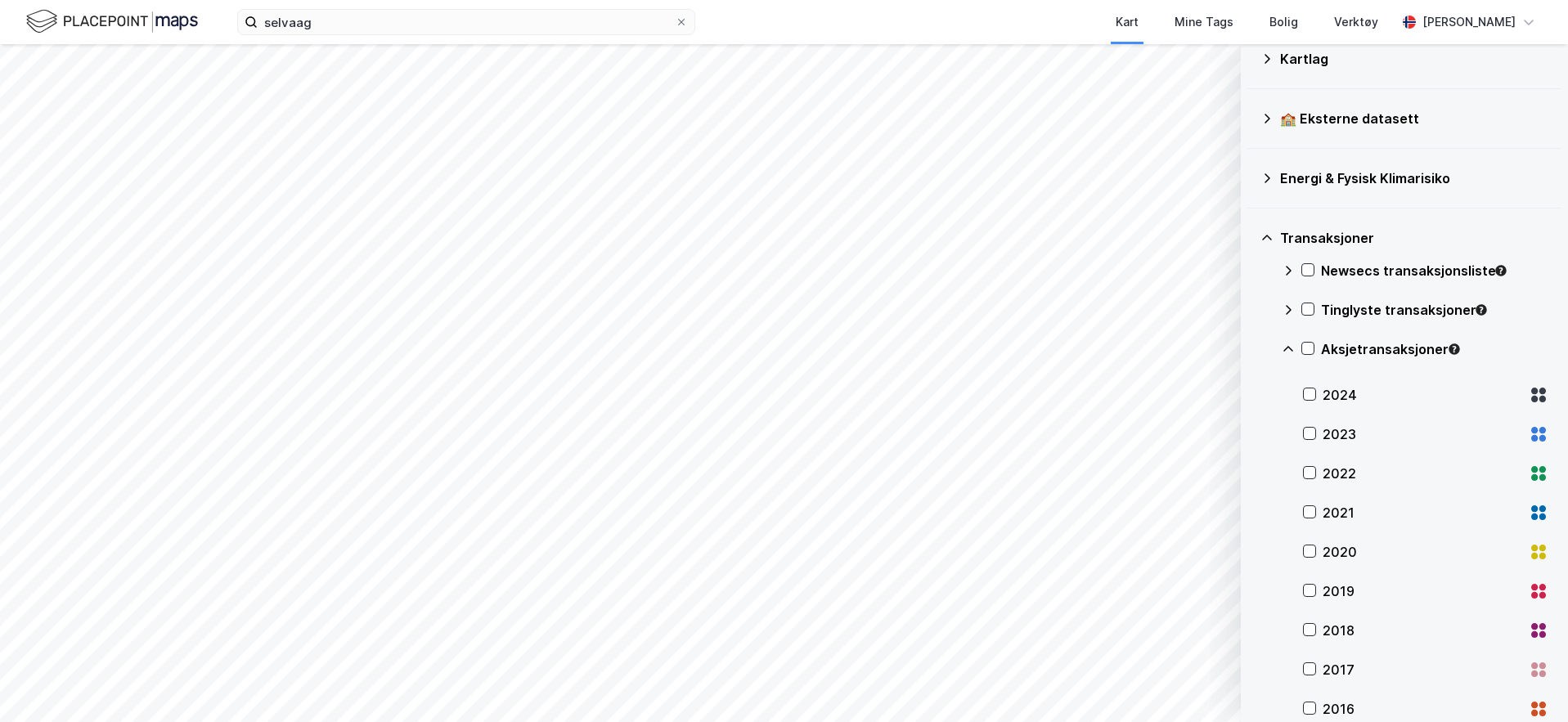
scroll to position [150, 0]
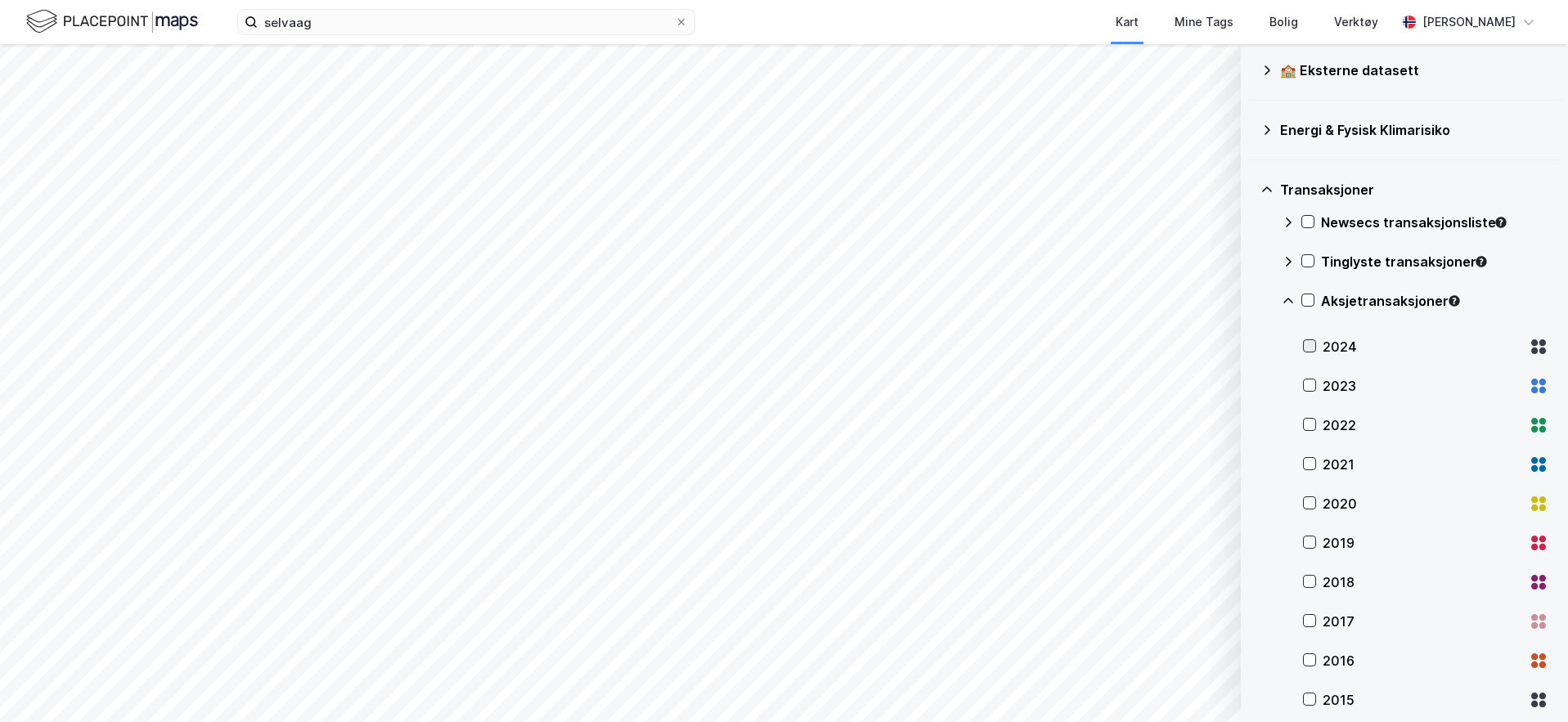
click at [1310, 349] on icon at bounding box center [1310, 346] width 12 height 12
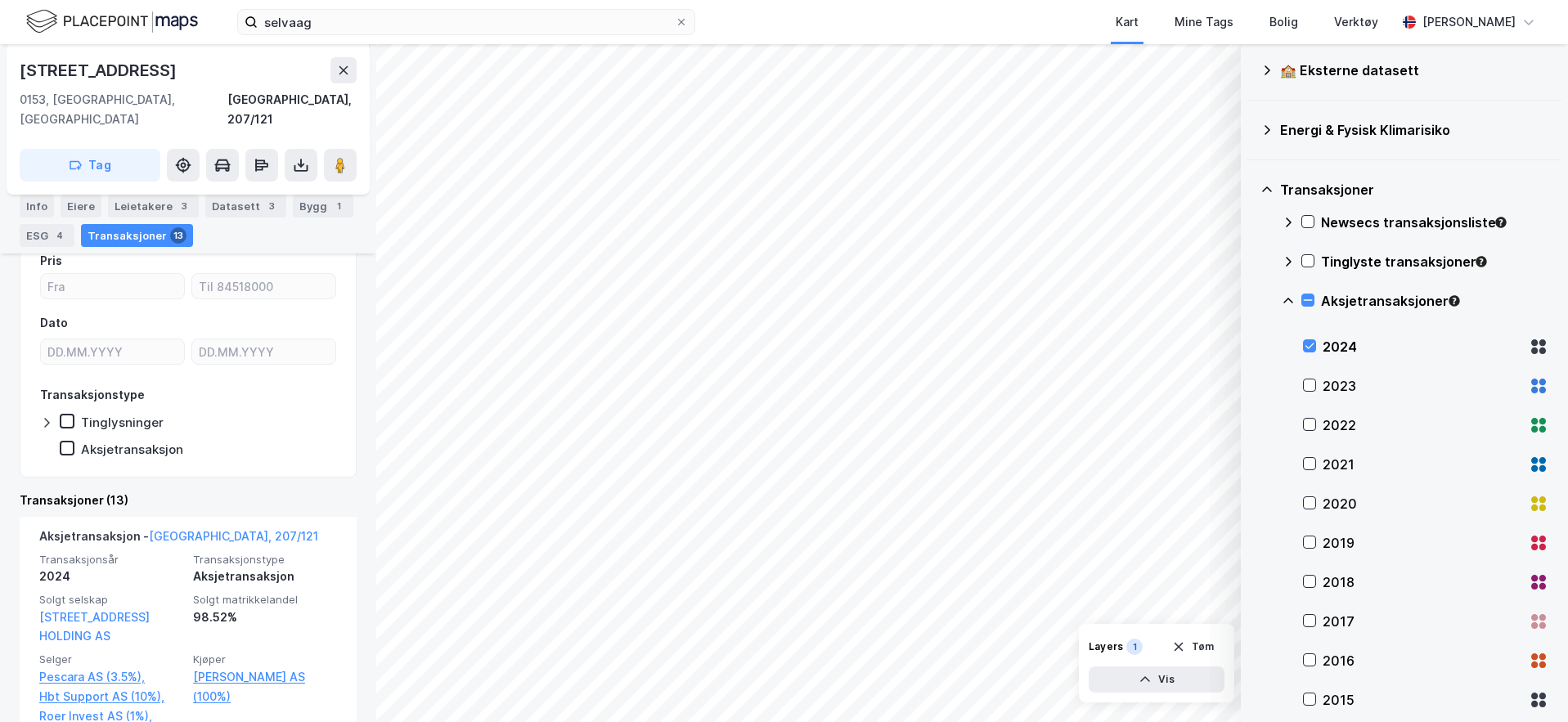
scroll to position [264, 0]
click at [70, 439] on icon at bounding box center [67, 445] width 12 height 12
click at [51, 412] on icon at bounding box center [47, 419] width 13 height 13
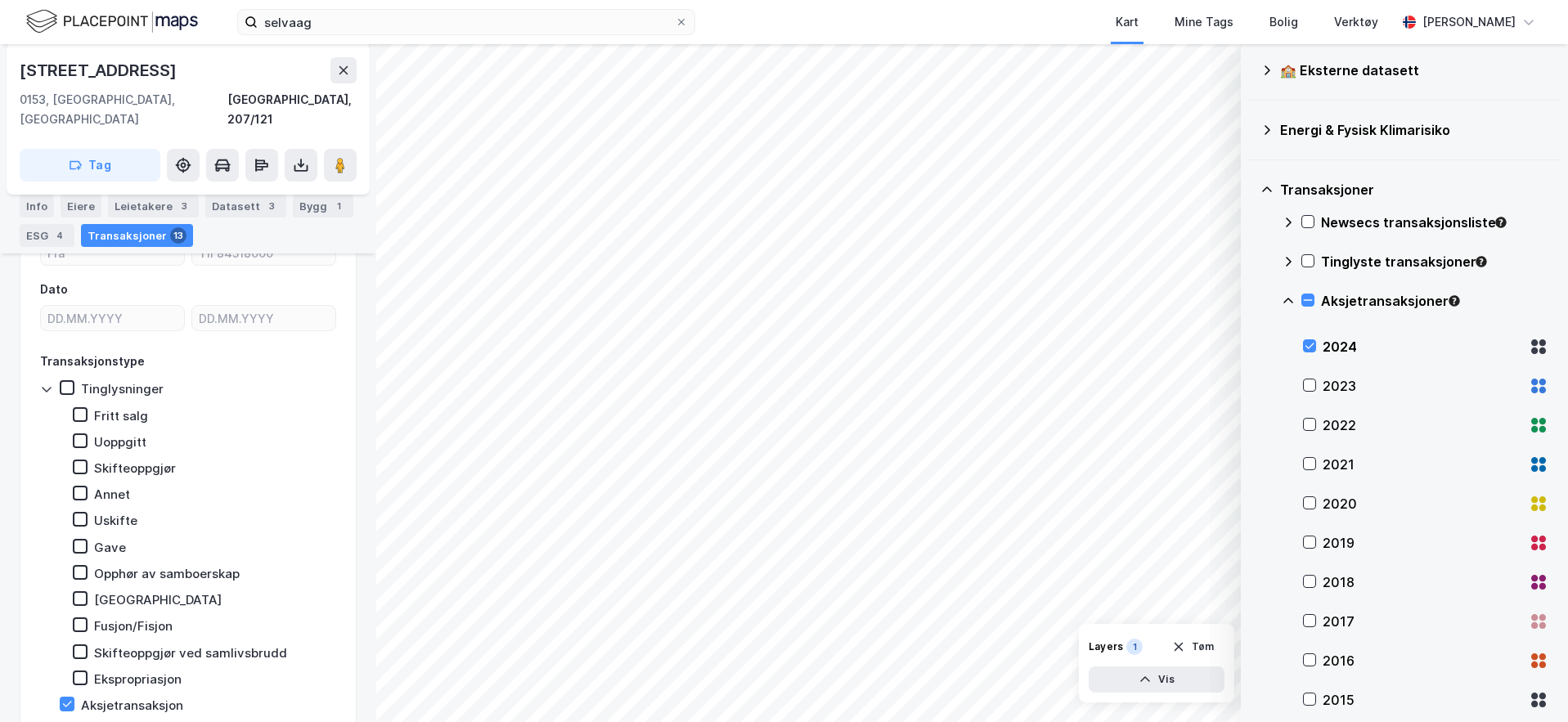
scroll to position [297, 0]
click at [80, 592] on icon at bounding box center [80, 595] width 9 height 6
click at [77, 566] on icon at bounding box center [80, 568] width 9 height 6
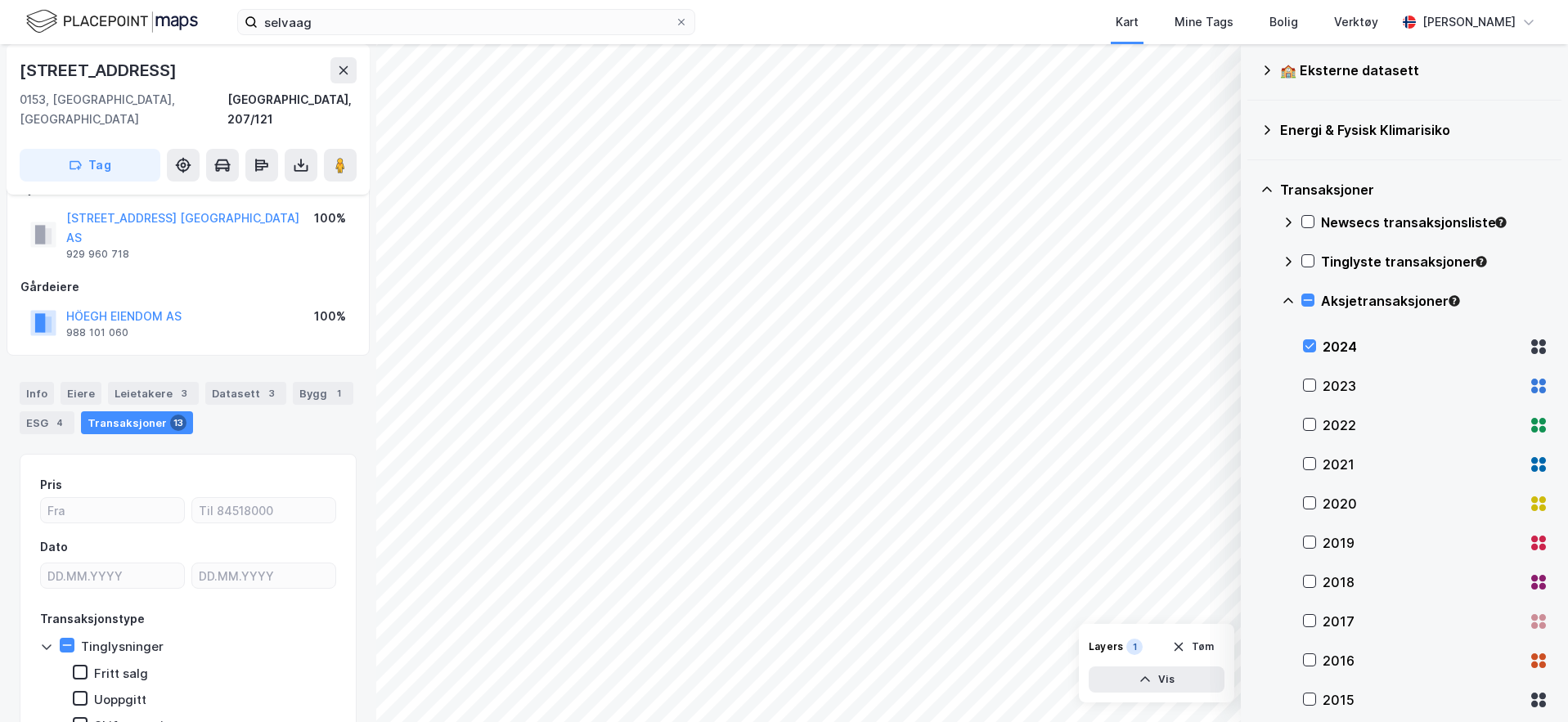
scroll to position [0, 0]
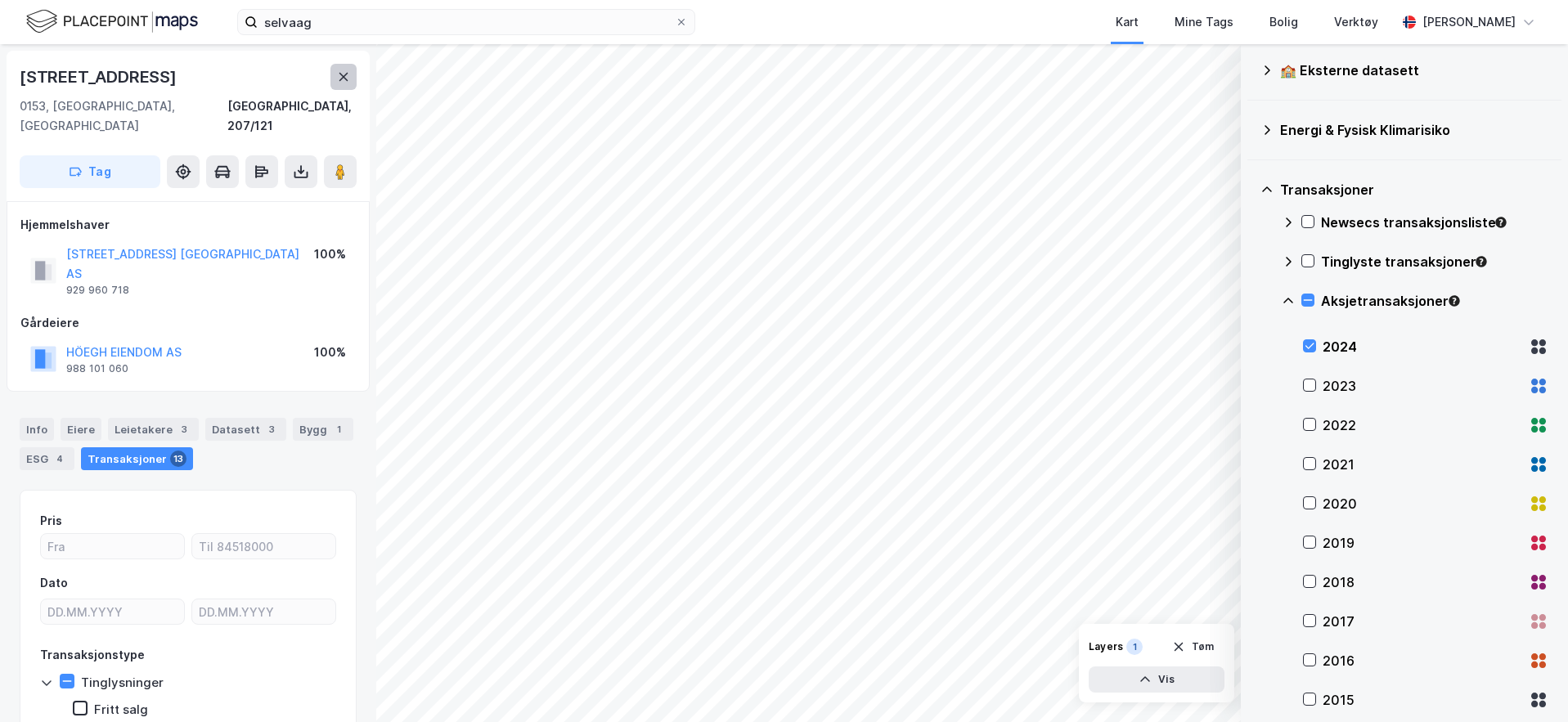
click at [340, 81] on icon at bounding box center [344, 77] width 13 height 13
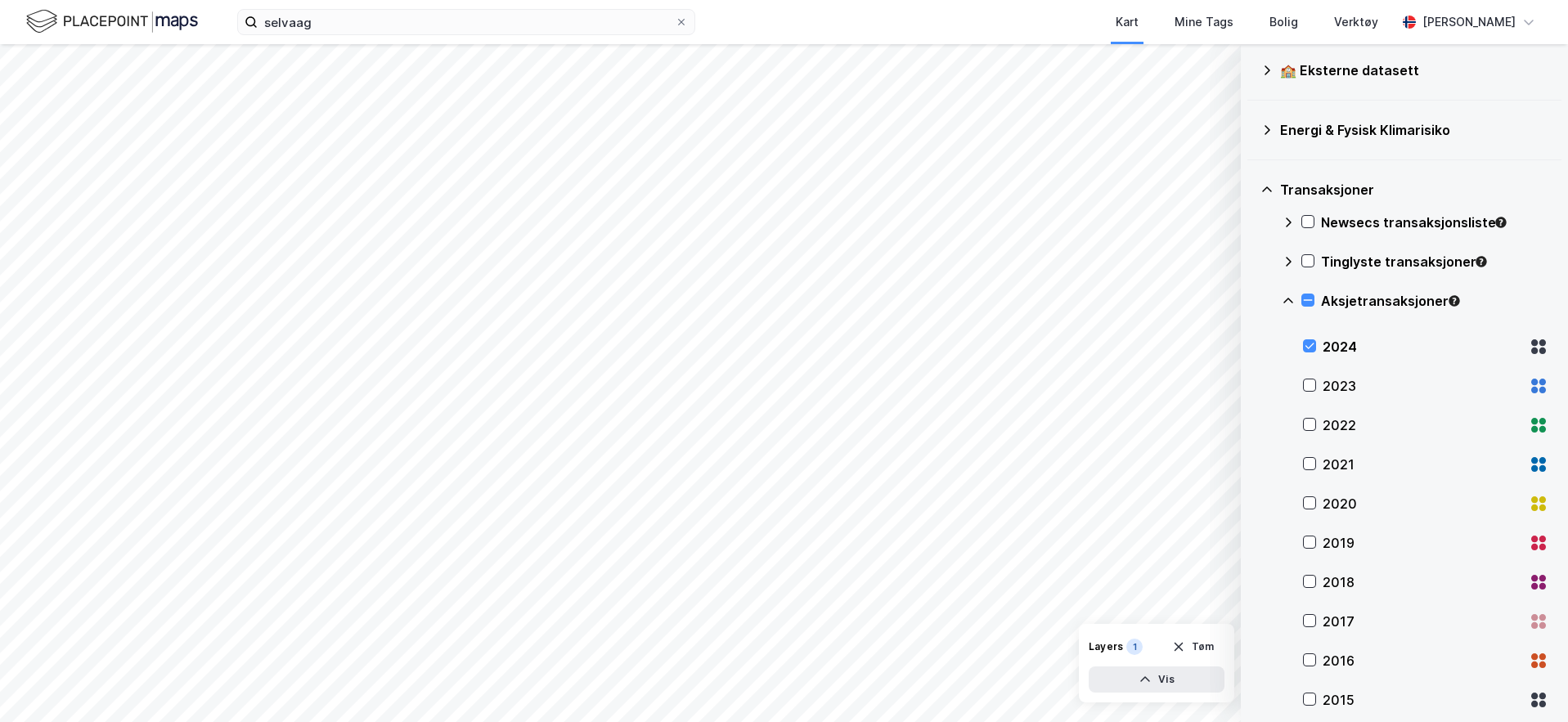
drag, startPoint x: 1312, startPoint y: 347, endPoint x: 1302, endPoint y: 325, distance: 24.2
click at [1312, 347] on icon at bounding box center [1310, 346] width 12 height 12
click at [1287, 301] on icon at bounding box center [1289, 301] width 13 height 13
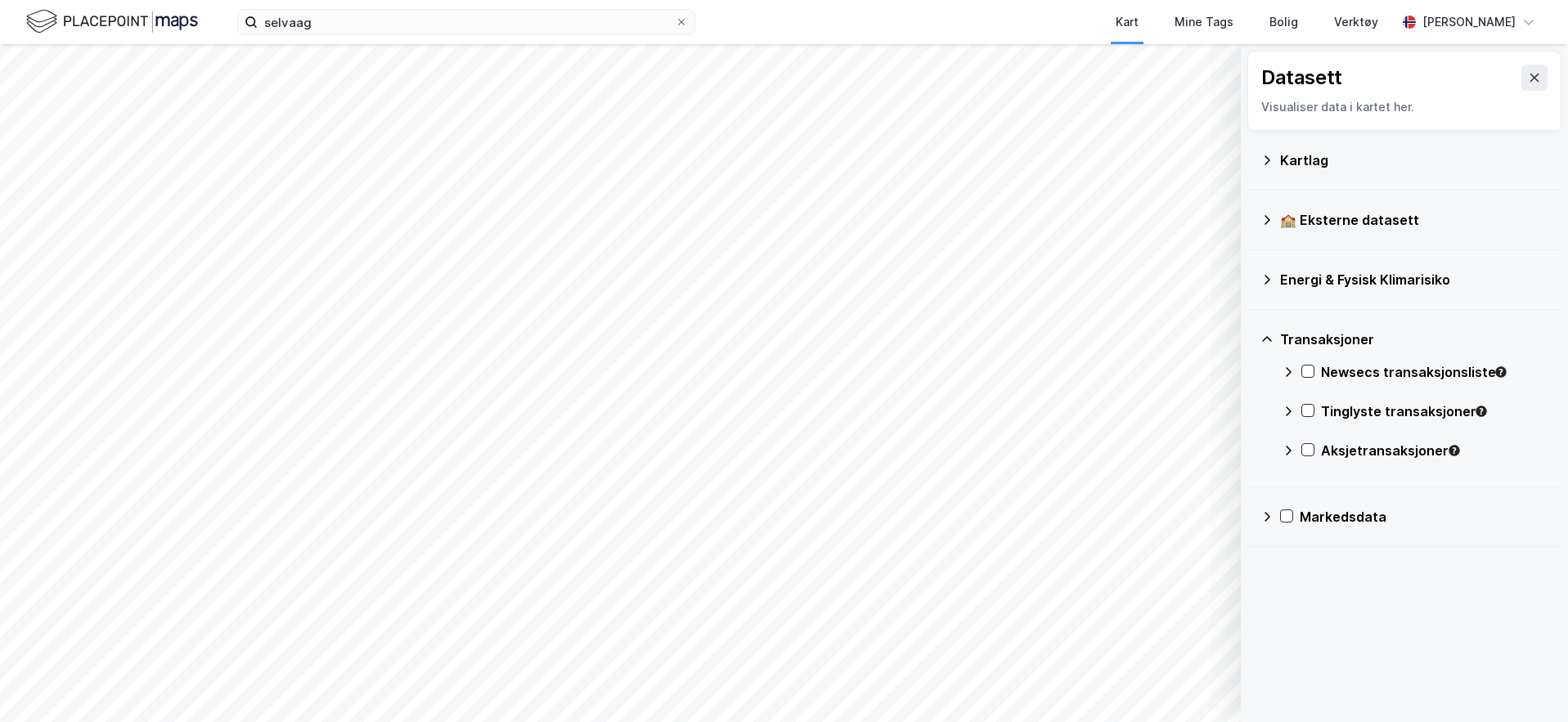
click at [1261, 345] on icon at bounding box center [1267, 340] width 13 height 13
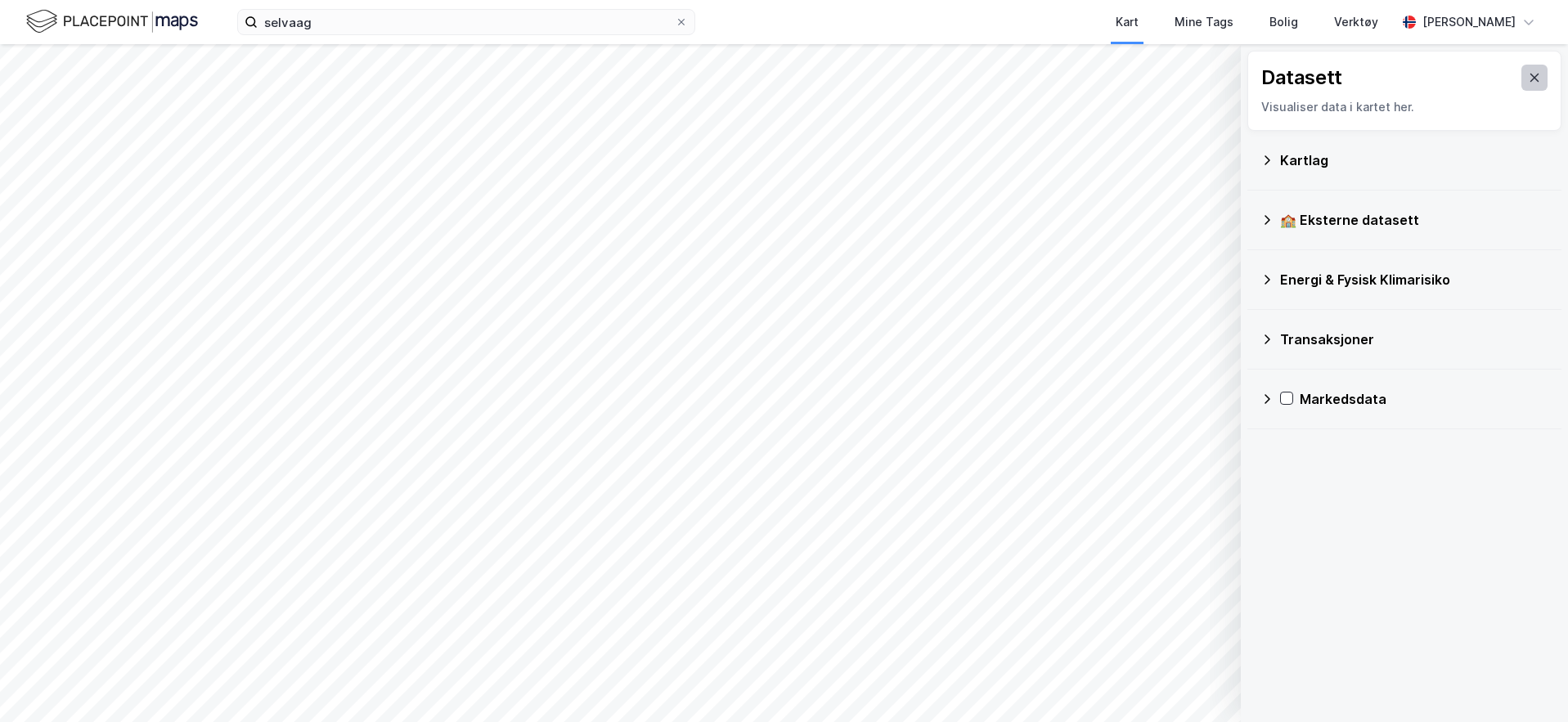
click at [1396, 85] on button at bounding box center [1533, 77] width 26 height 26
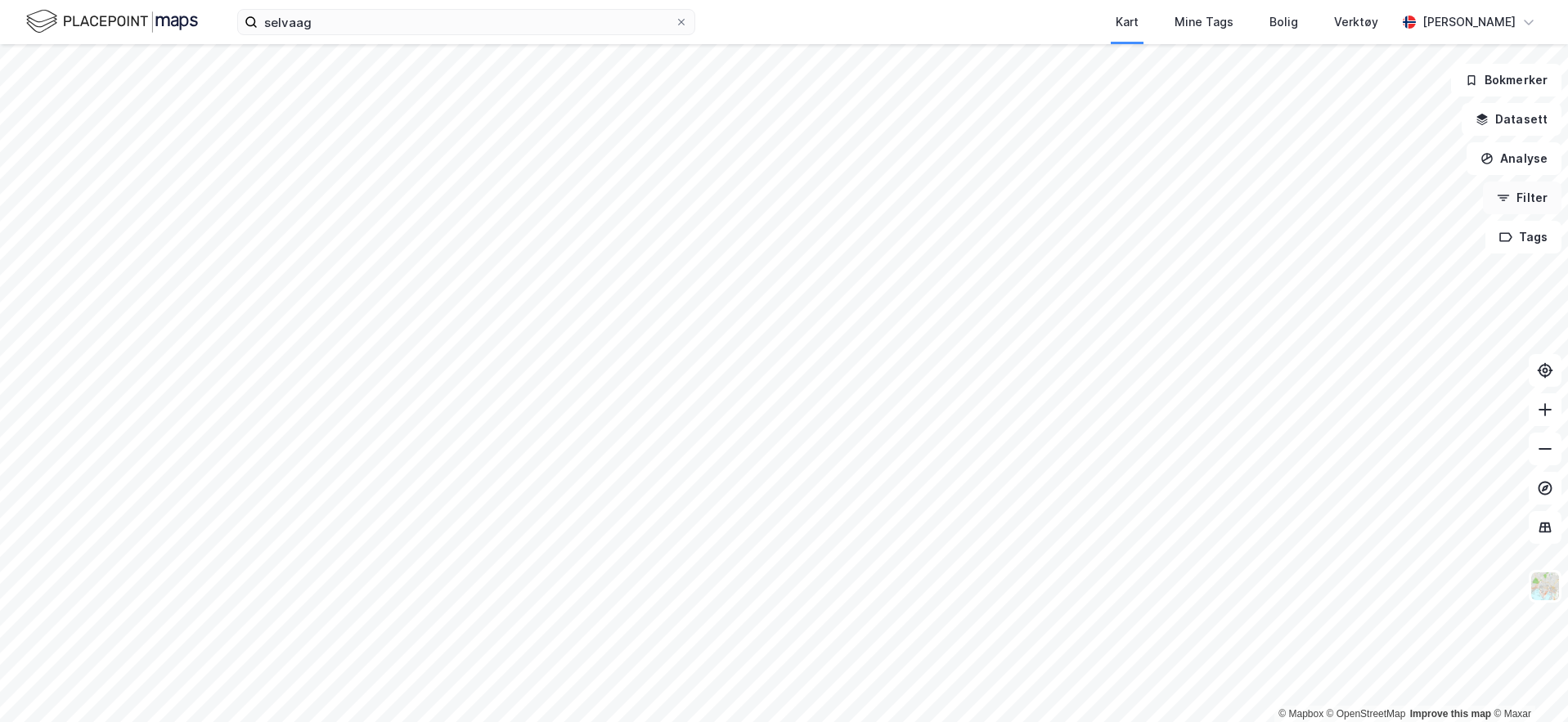
click at [1396, 190] on button "Filter" at bounding box center [1522, 198] width 79 height 33
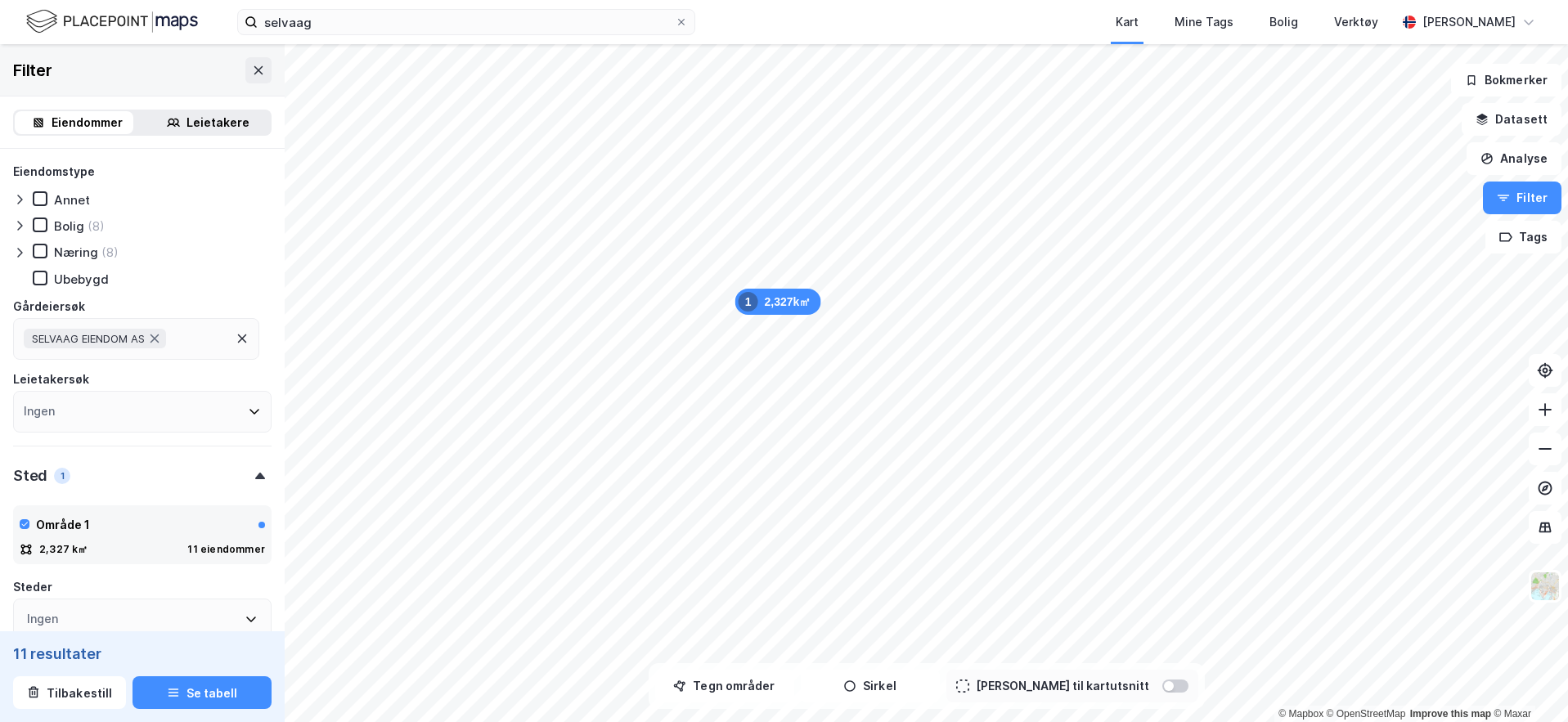
click at [169, 125] on icon at bounding box center [174, 123] width 13 height 13
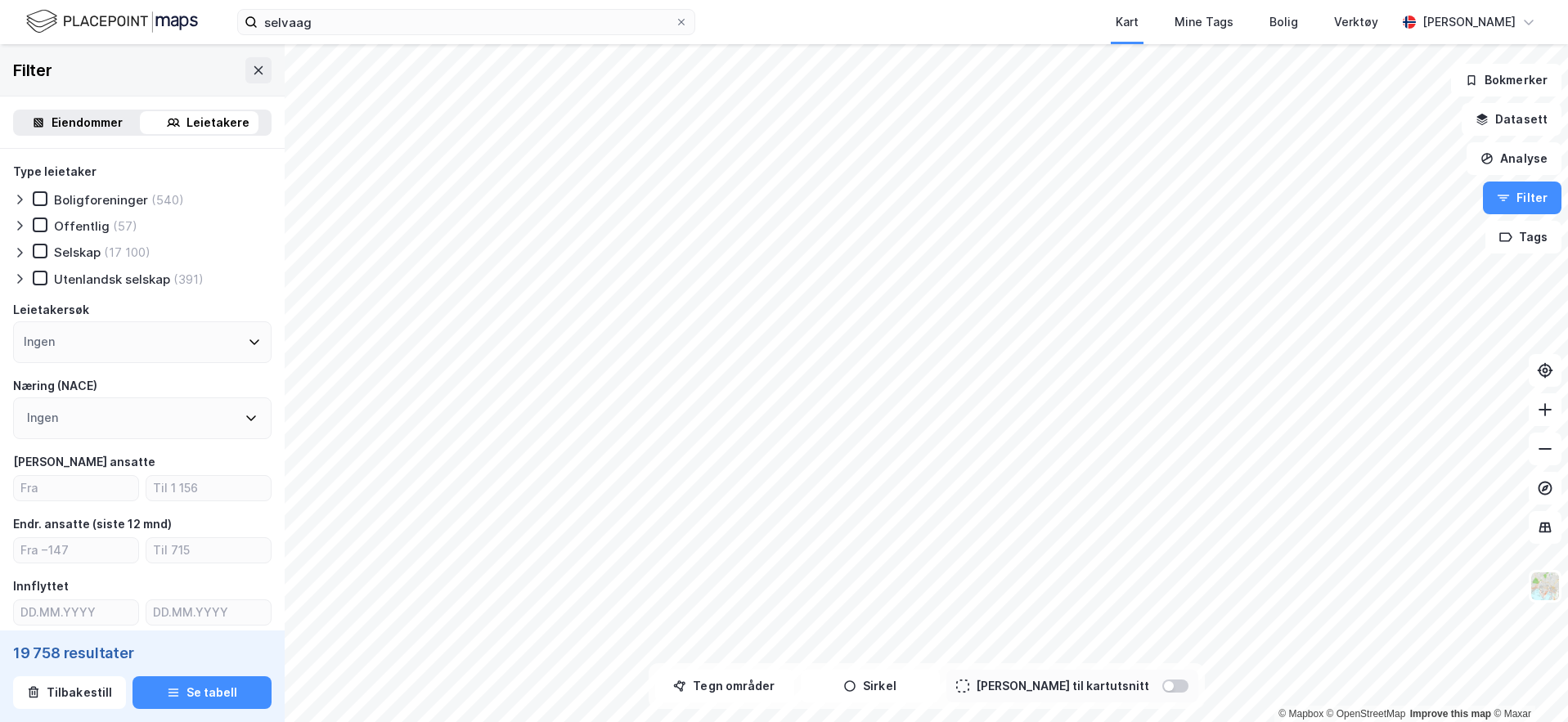
click at [69, 121] on div "Eiendommer" at bounding box center [87, 123] width 71 height 19
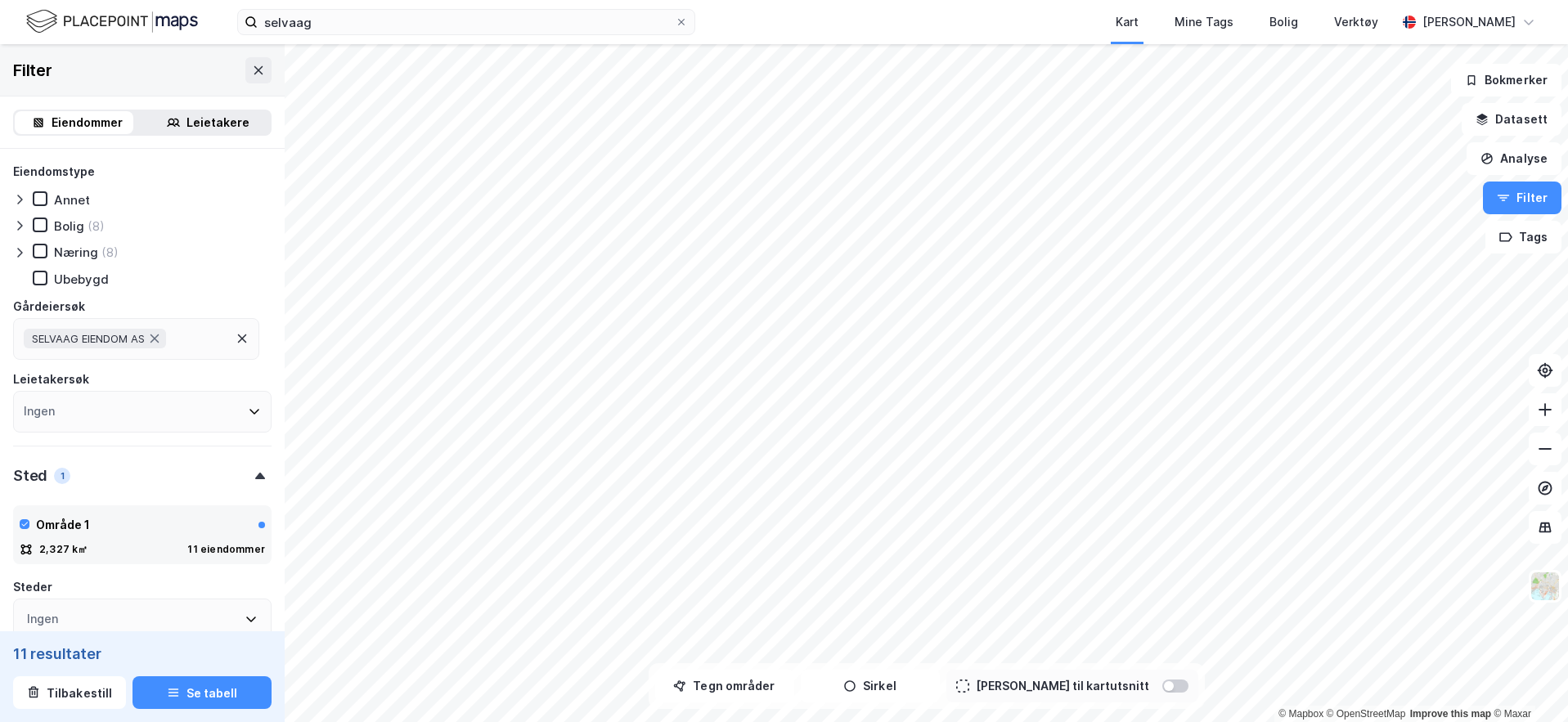
click at [200, 119] on div "Leietakere" at bounding box center [218, 123] width 63 height 19
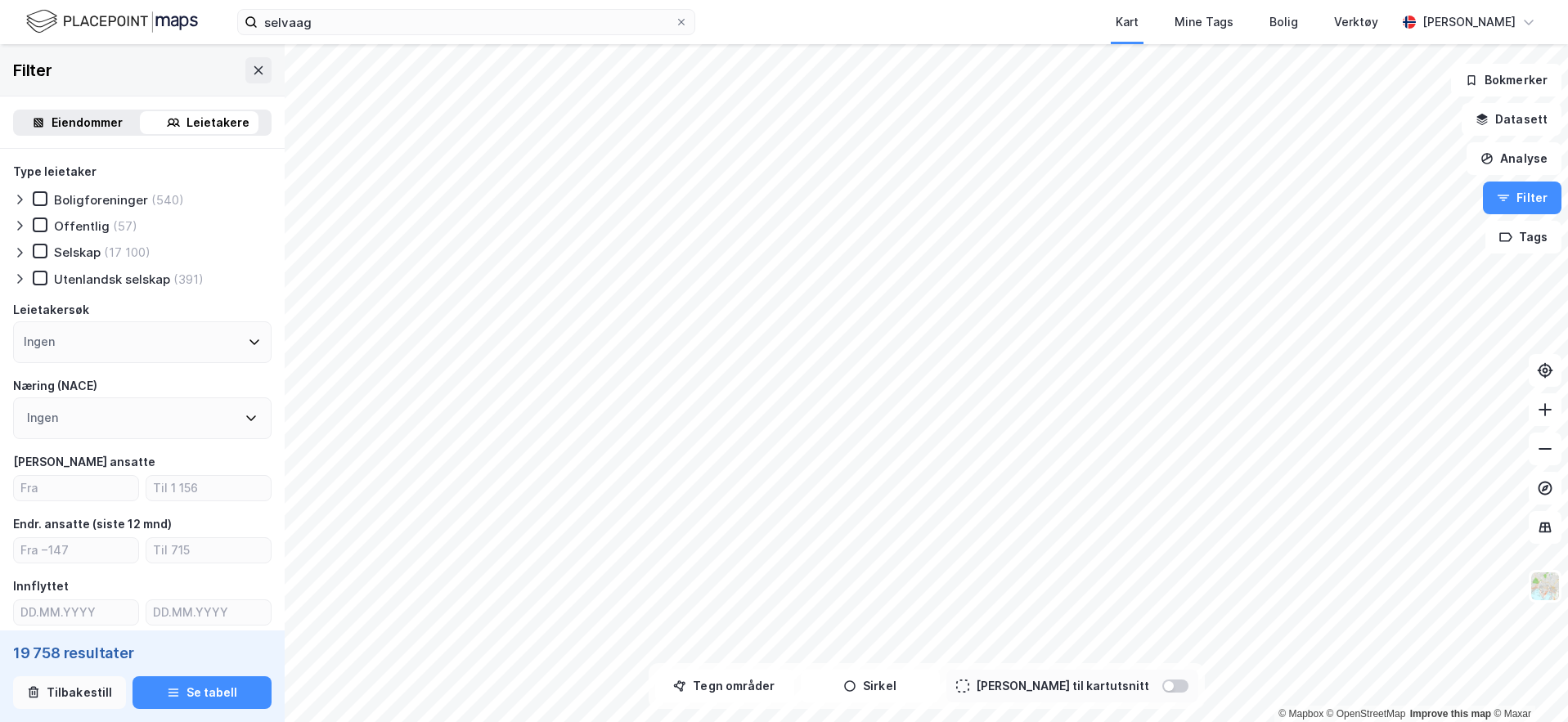
click at [62, 694] on button "Tilbakestill" at bounding box center [70, 692] width 113 height 33
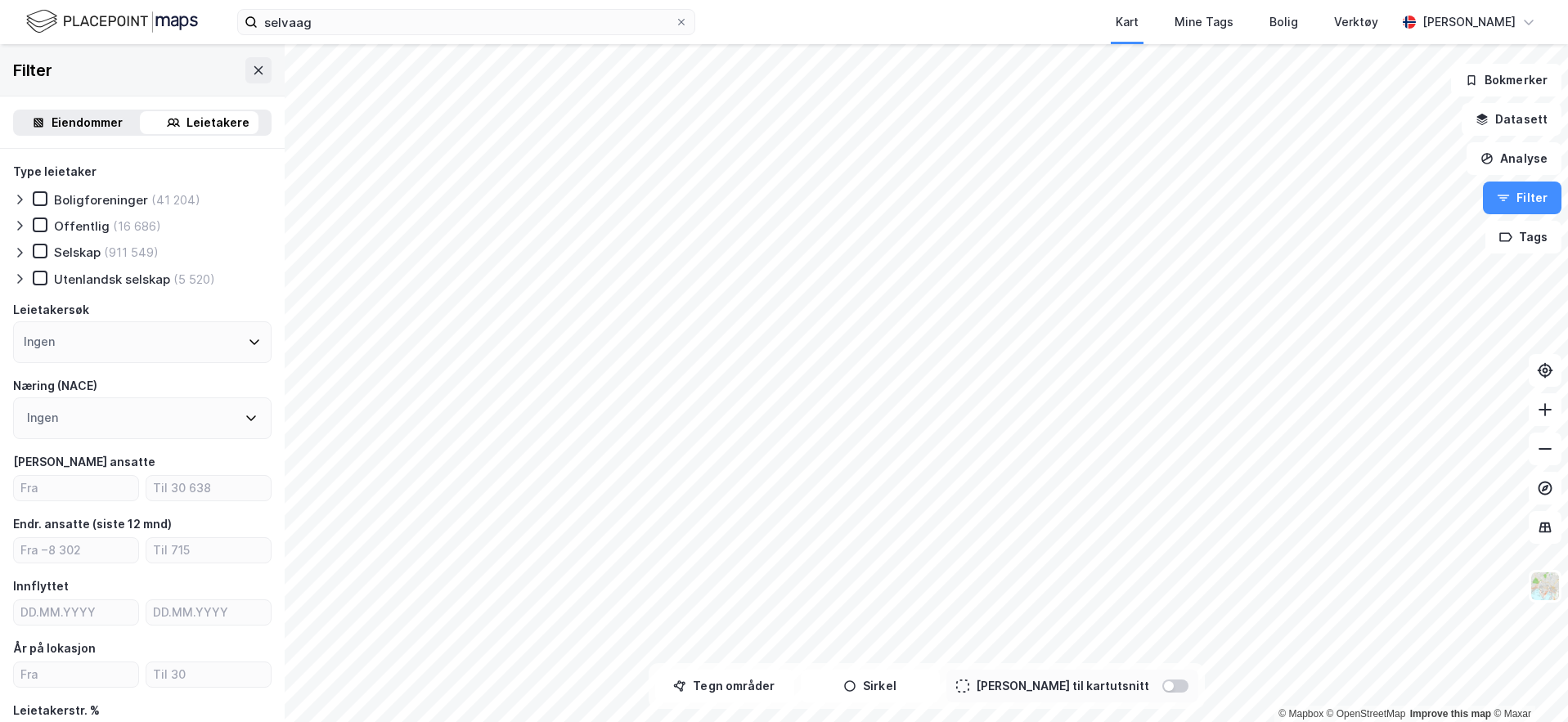
click at [1162, 686] on div at bounding box center [1174, 686] width 26 height 13
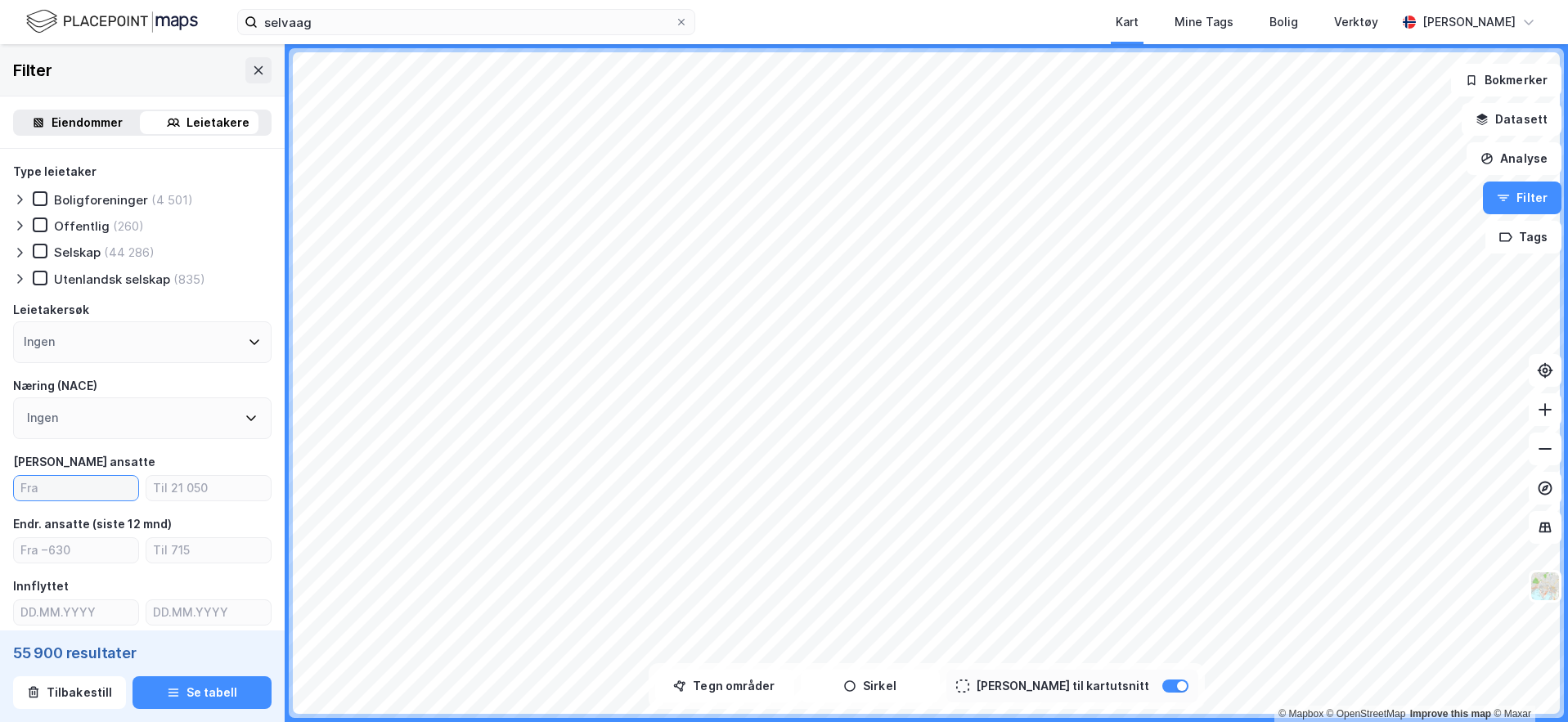
click at [84, 484] on input "number" at bounding box center [75, 489] width 124 height 25
type input "1"
click at [189, 489] on input "number" at bounding box center [207, 489] width 124 height 25
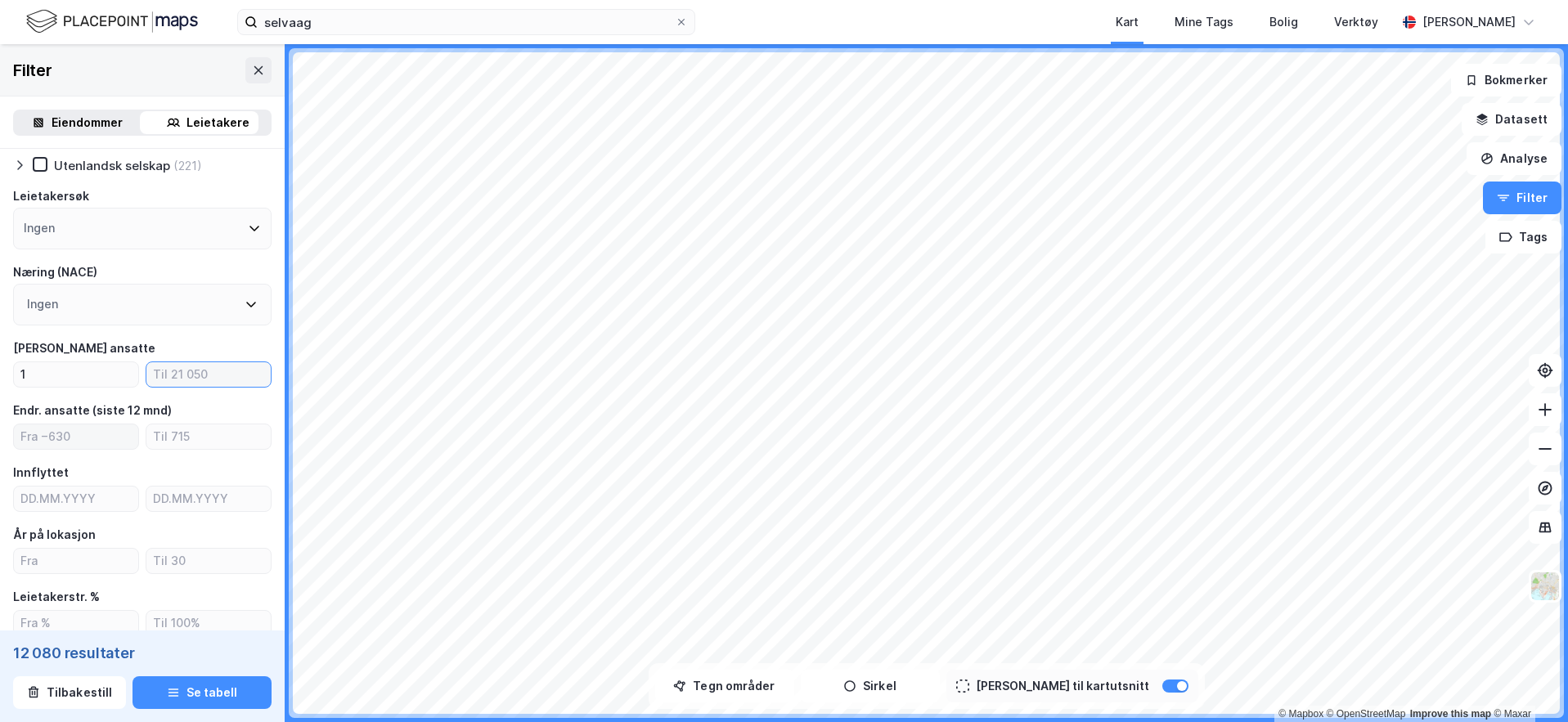
scroll to position [117, 0]
click at [75, 553] on input "number" at bounding box center [75, 558] width 124 height 25
type input "3"
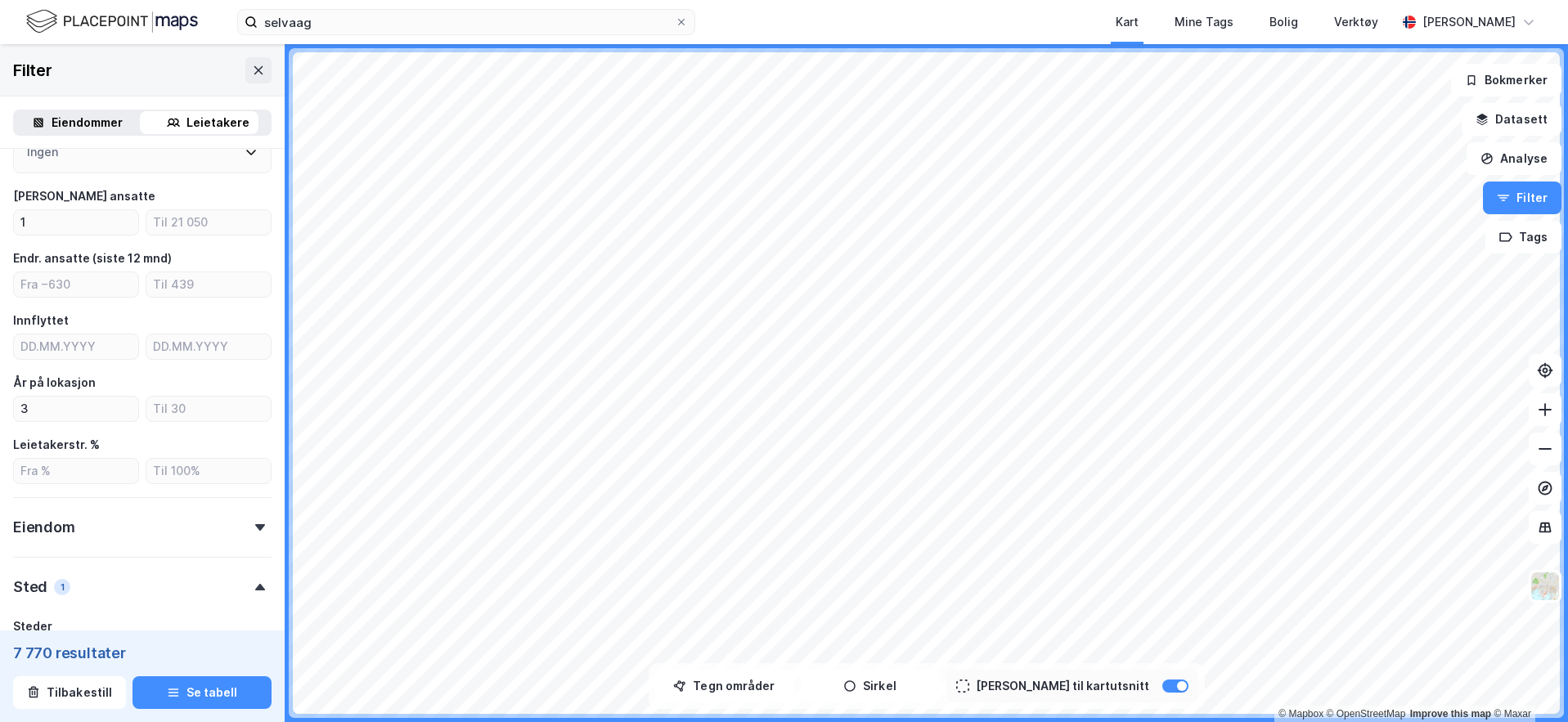
scroll to position [267, 0]
click at [102, 291] on input "number" at bounding box center [75, 284] width 124 height 25
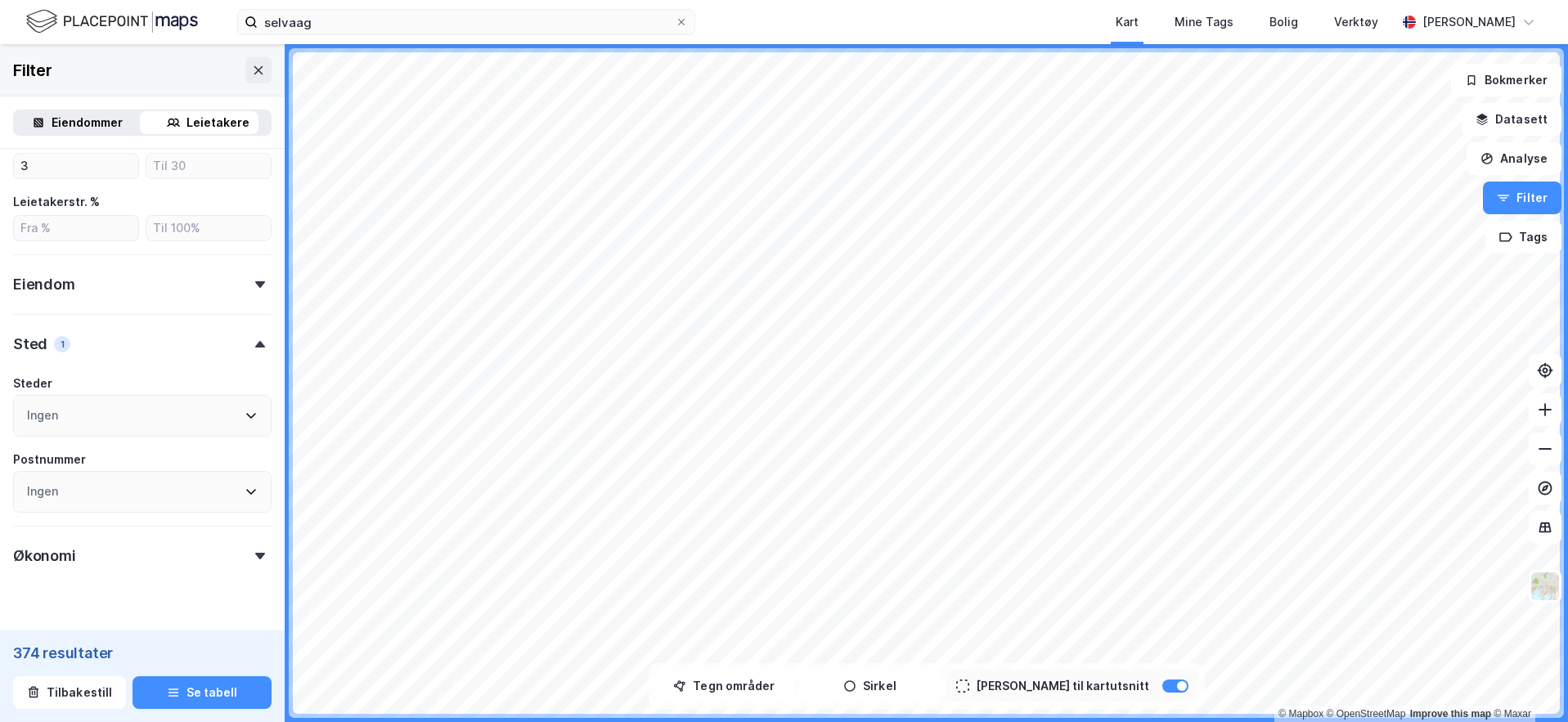
scroll to position [508, 0]
type input "5"
click at [240, 290] on div "Eiendom" at bounding box center [142, 278] width 258 height 47
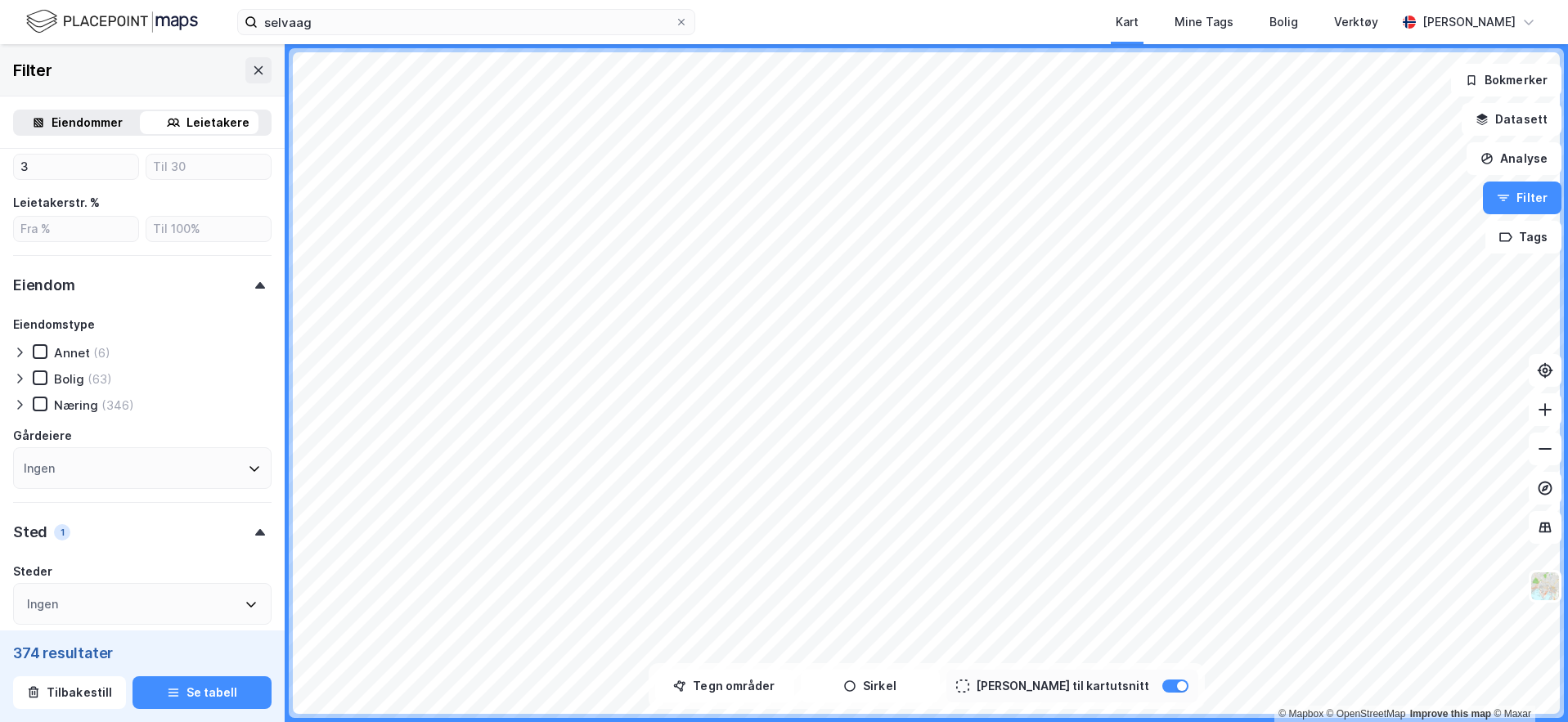
click at [253, 288] on div at bounding box center [260, 285] width 23 height 7
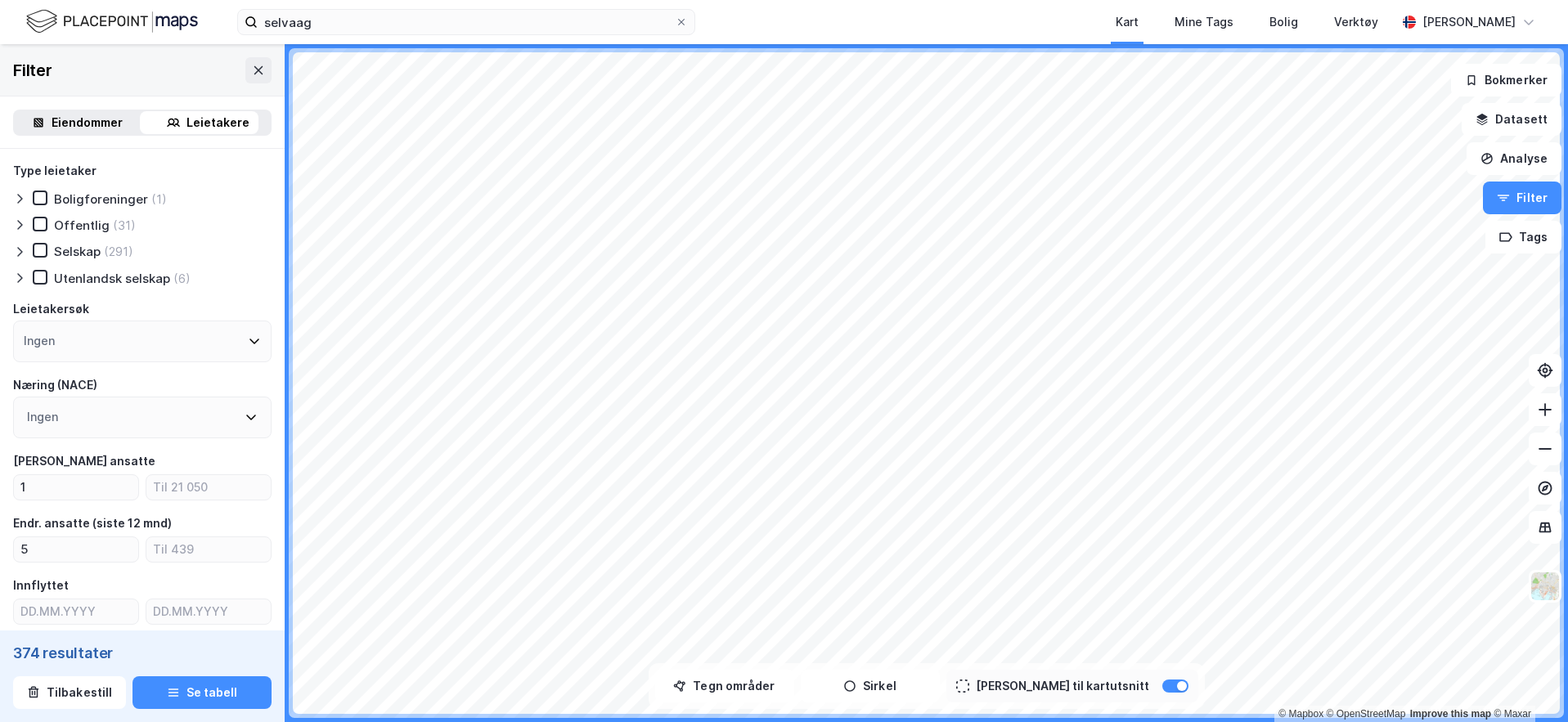
scroll to position [0, 0]
click at [245, 413] on icon at bounding box center [252, 418] width 13 height 13
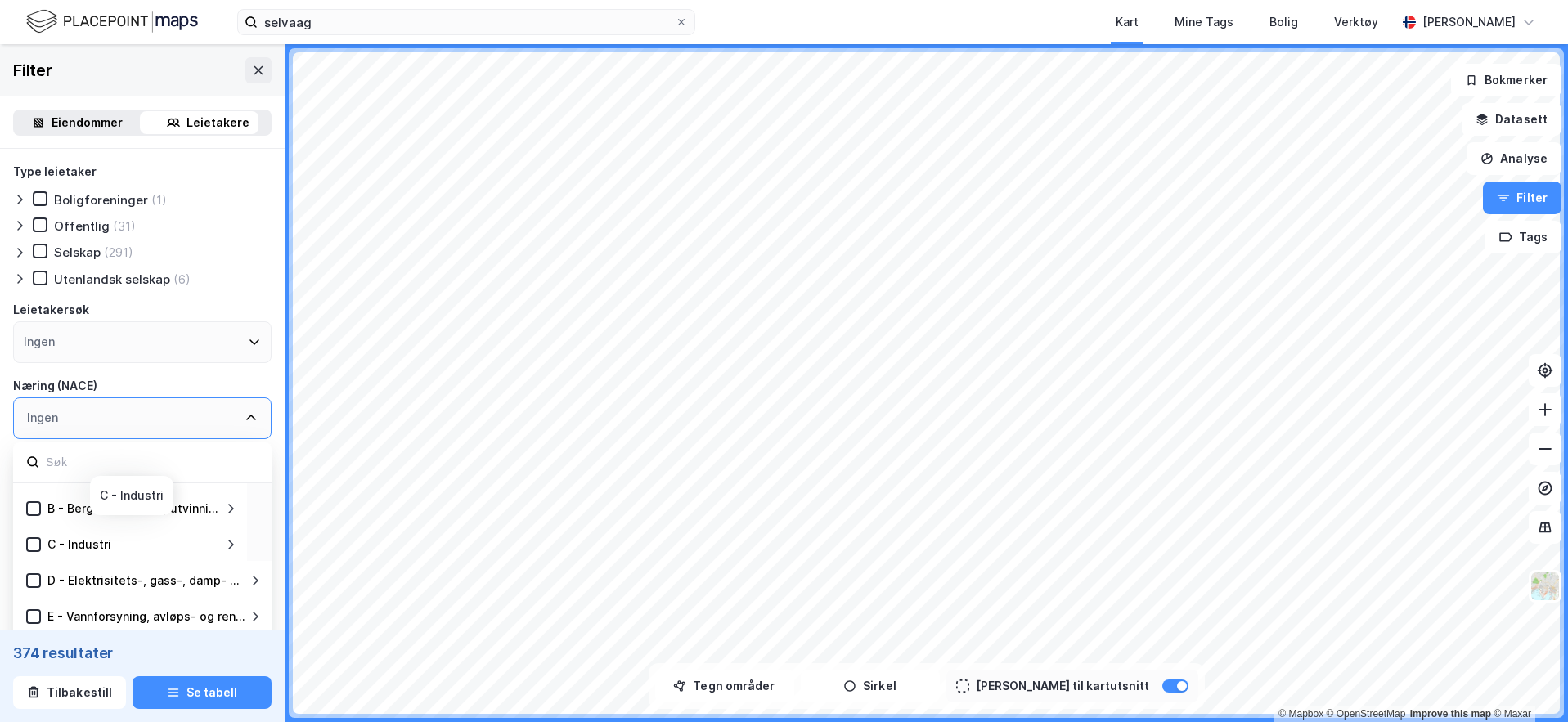
scroll to position [32, 0]
click at [229, 429] on div "Ingen" at bounding box center [142, 418] width 258 height 41
click at [188, 689] on button "Se tabell" at bounding box center [202, 692] width 139 height 33
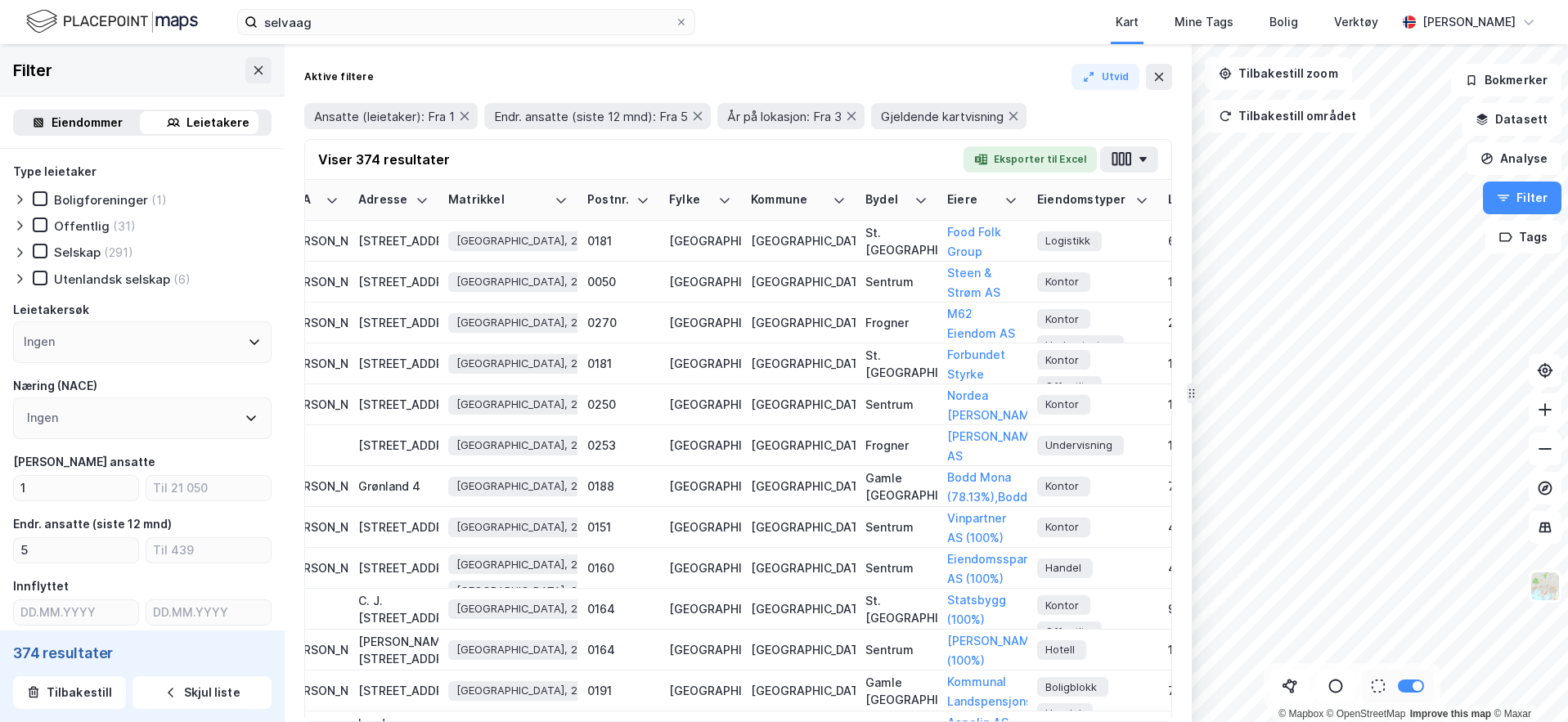
scroll to position [0, 2530]
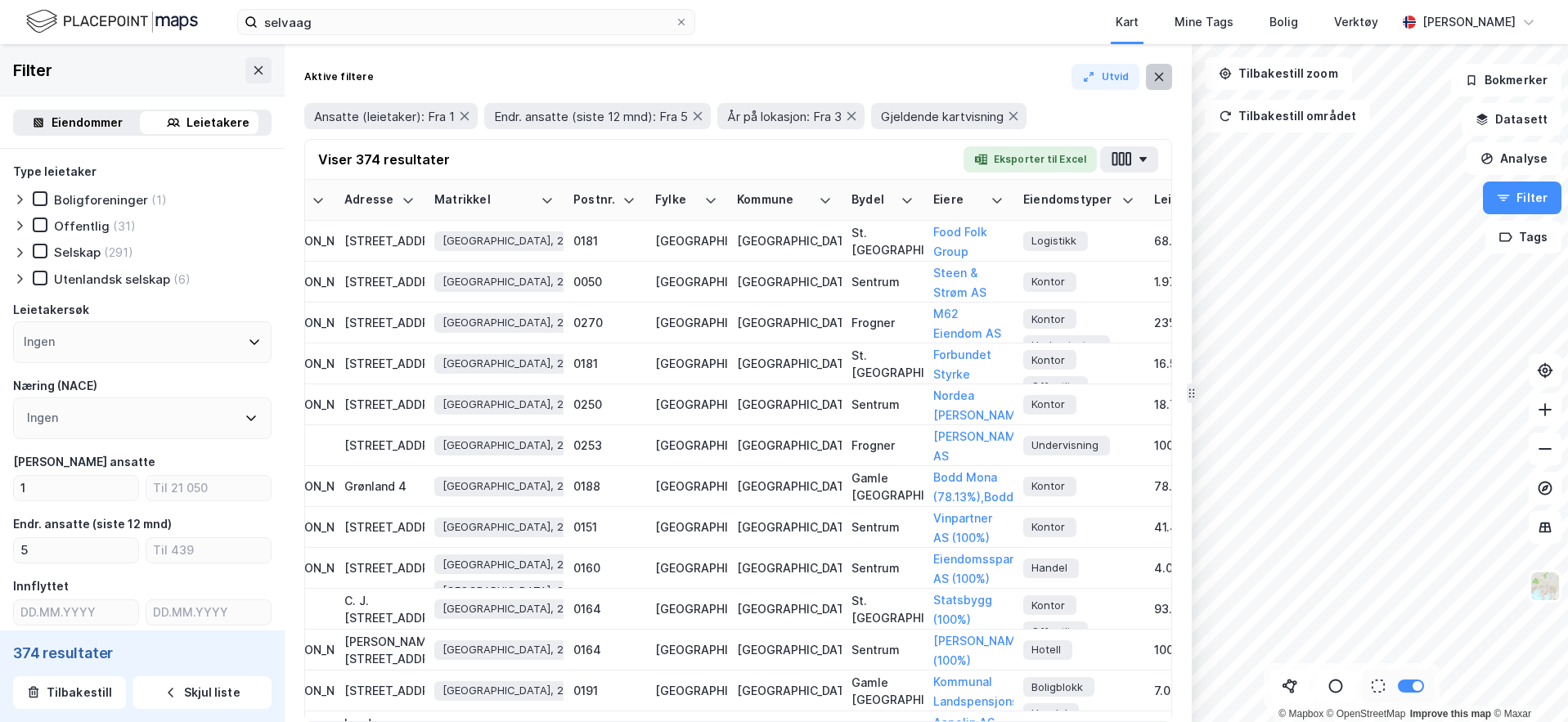
click at [1155, 73] on icon at bounding box center [1159, 77] width 9 height 9
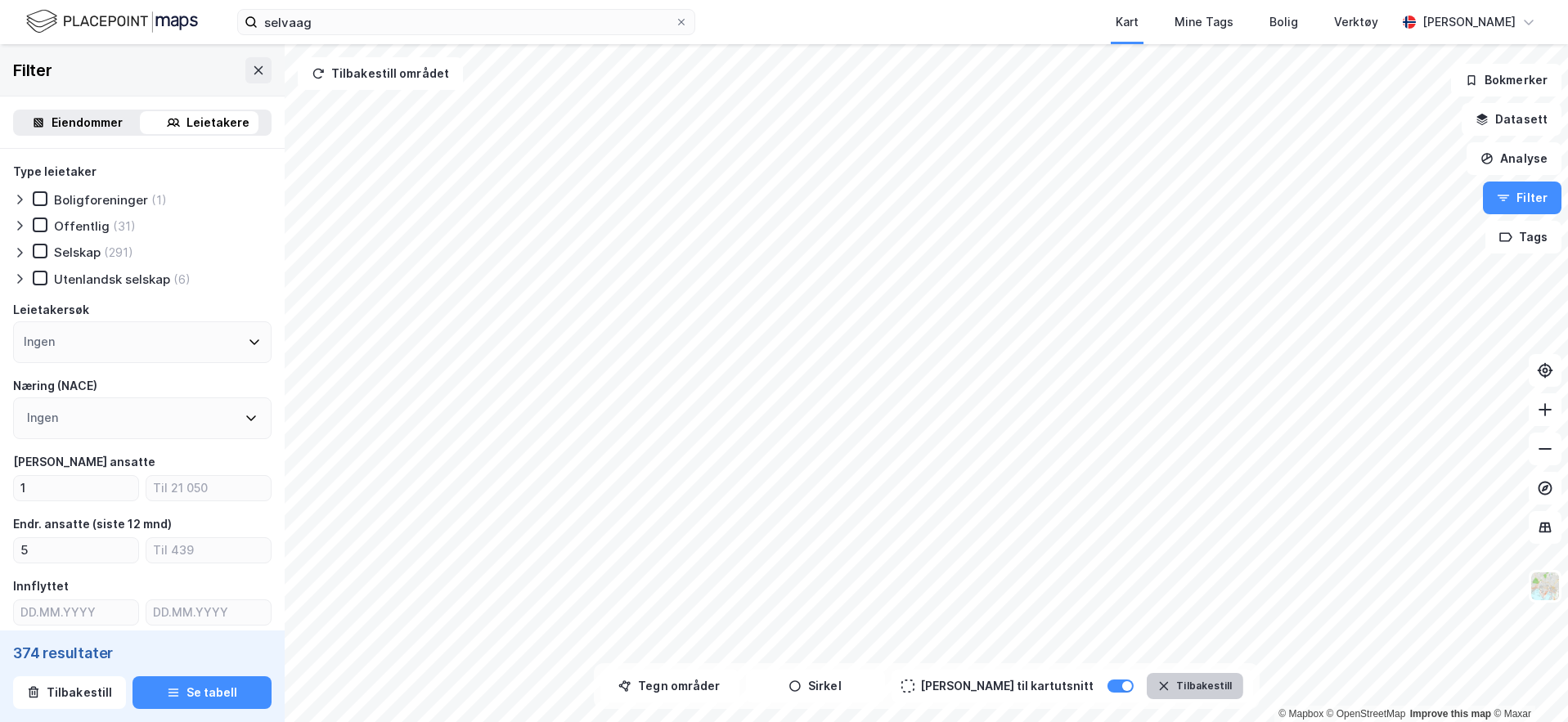
click at [1159, 687] on icon "button" at bounding box center [1163, 686] width 9 height 9
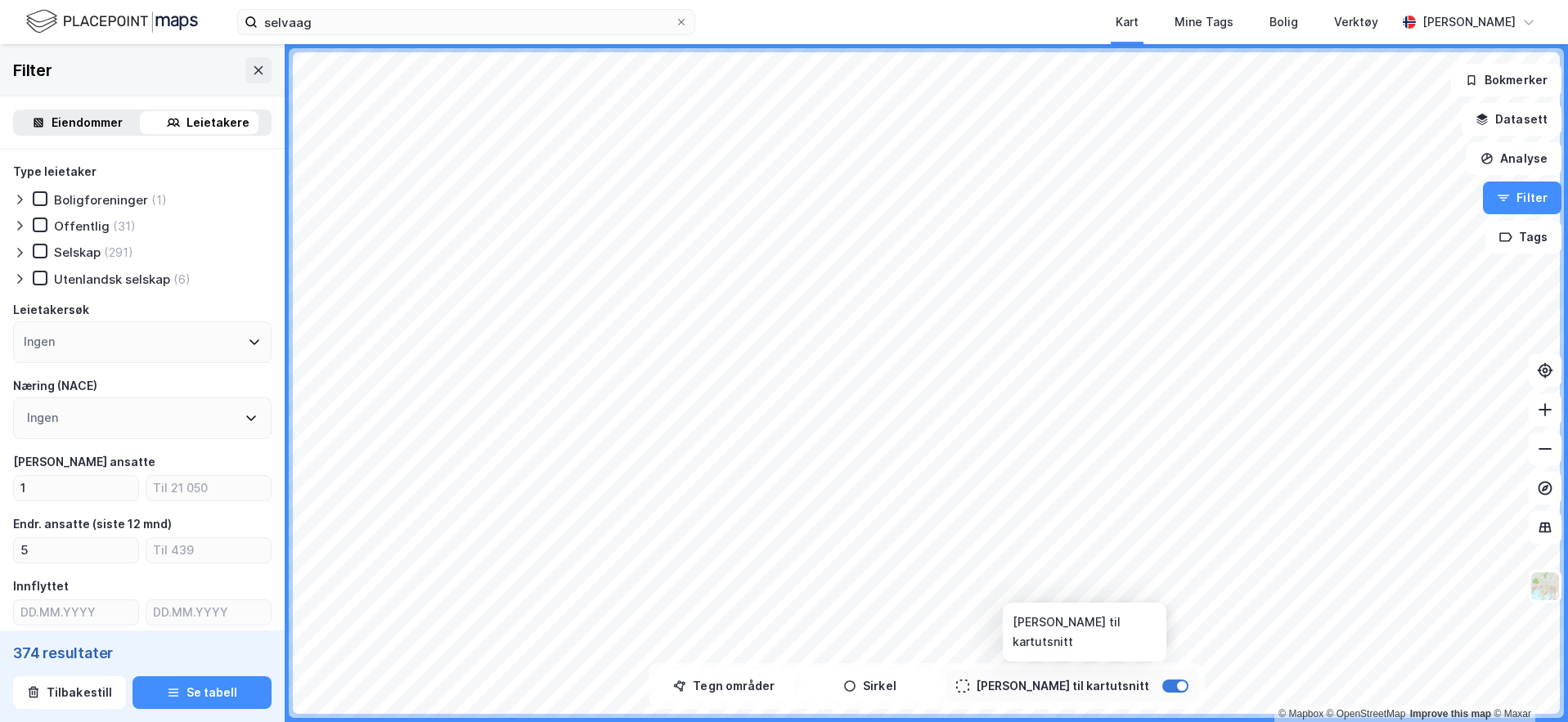
click at [1162, 688] on div at bounding box center [1174, 686] width 26 height 13
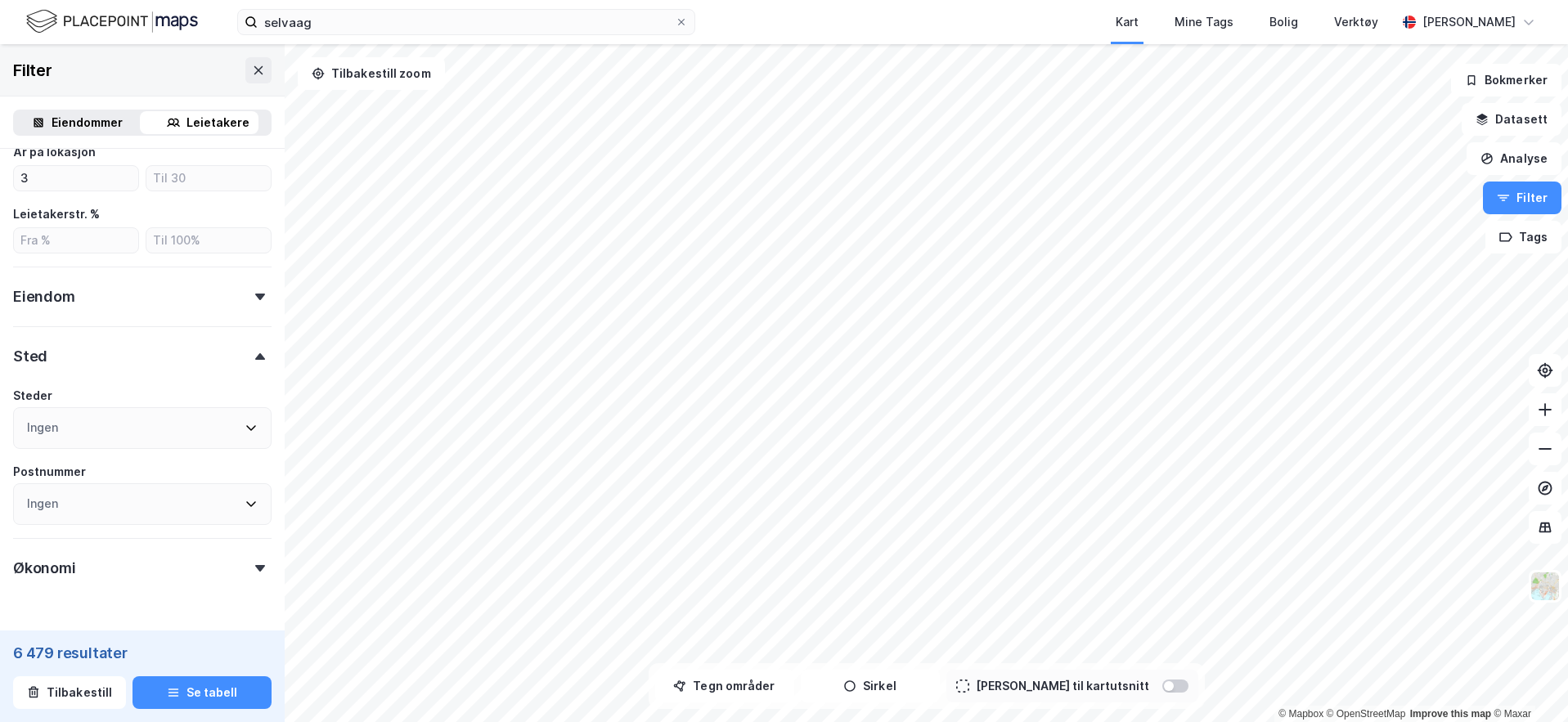
scroll to position [505, 0]
click at [237, 275] on div "Eiendom" at bounding box center [142, 281] width 258 height 47
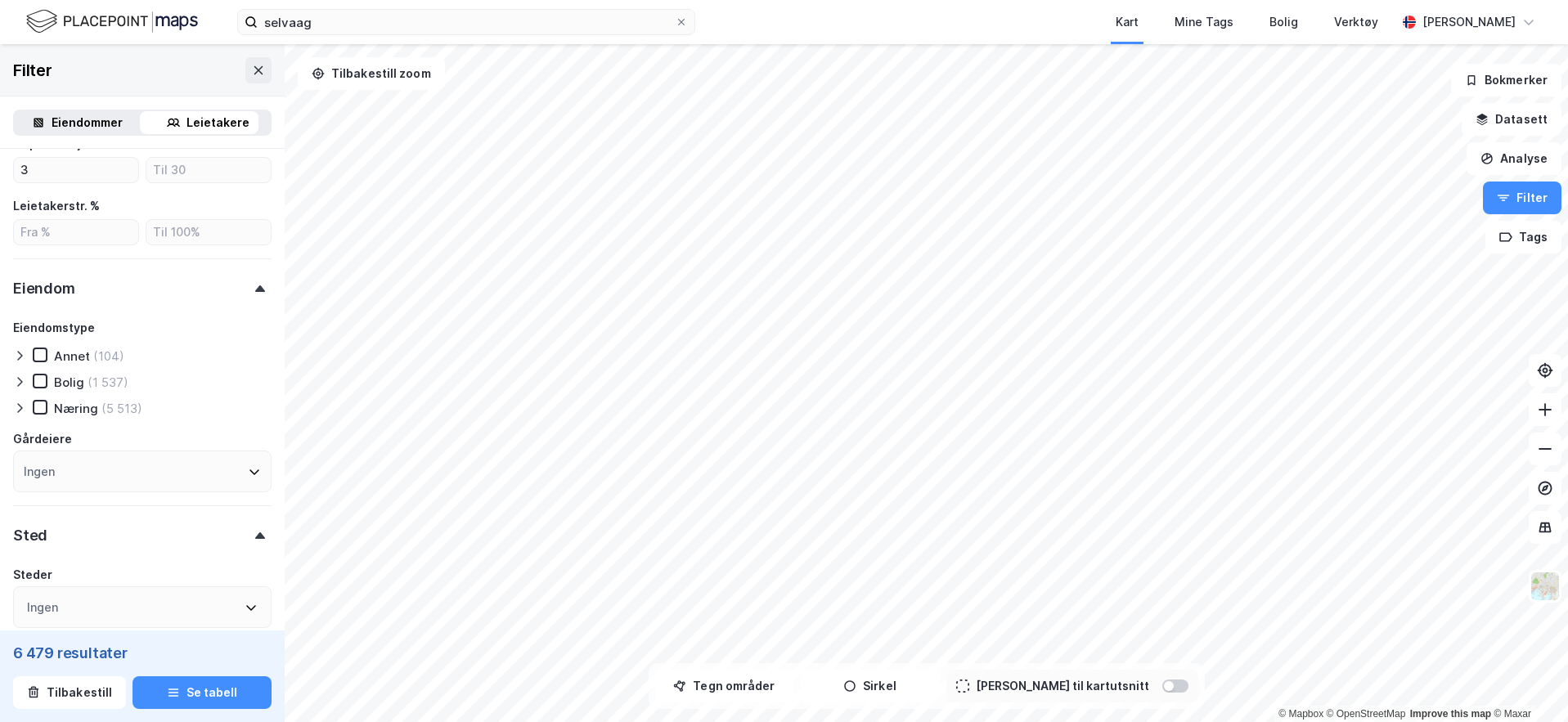
click at [59, 475] on div "Ingen" at bounding box center [142, 470] width 258 height 41
type input "entra"
click at [29, 550] on icon at bounding box center [34, 555] width 12 height 12
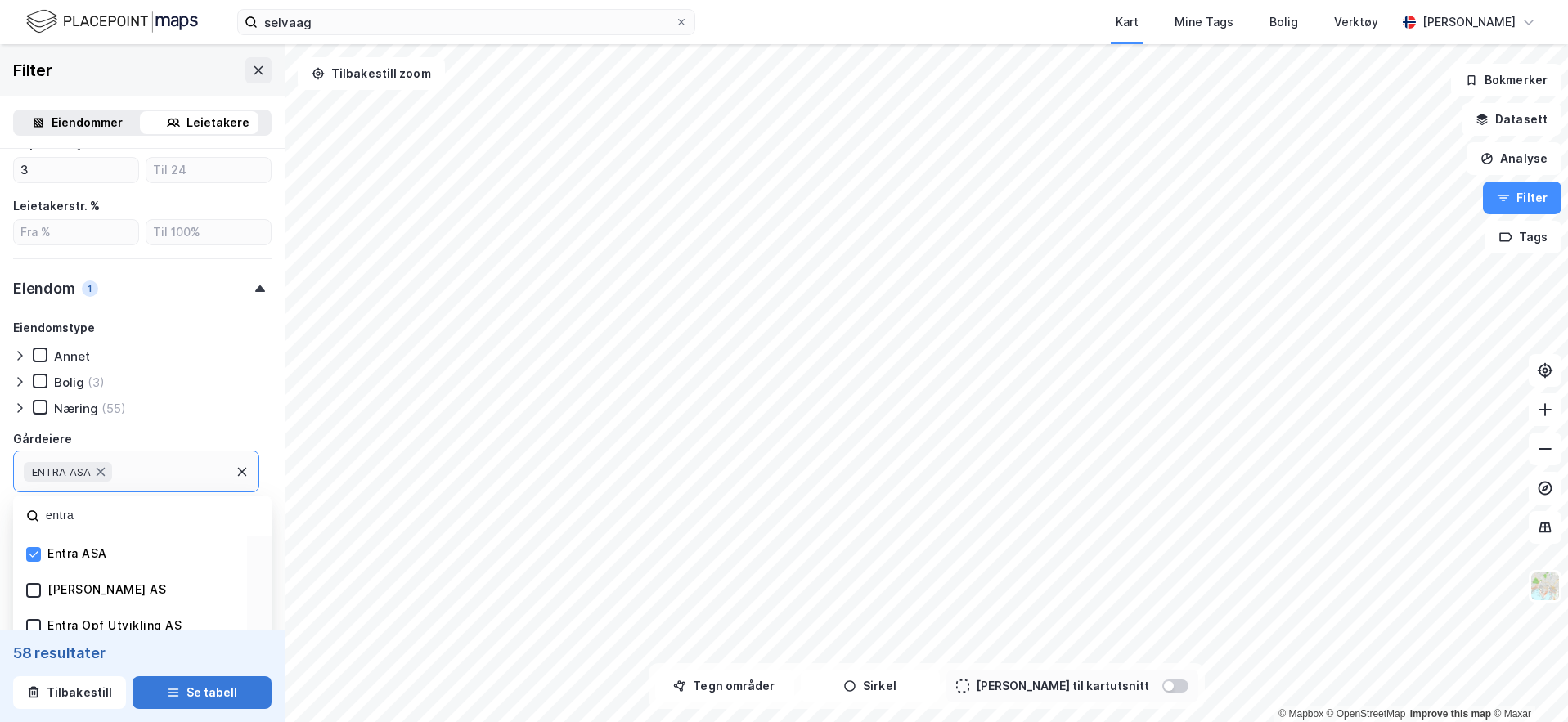
click at [216, 682] on button "Se tabell" at bounding box center [202, 692] width 139 height 33
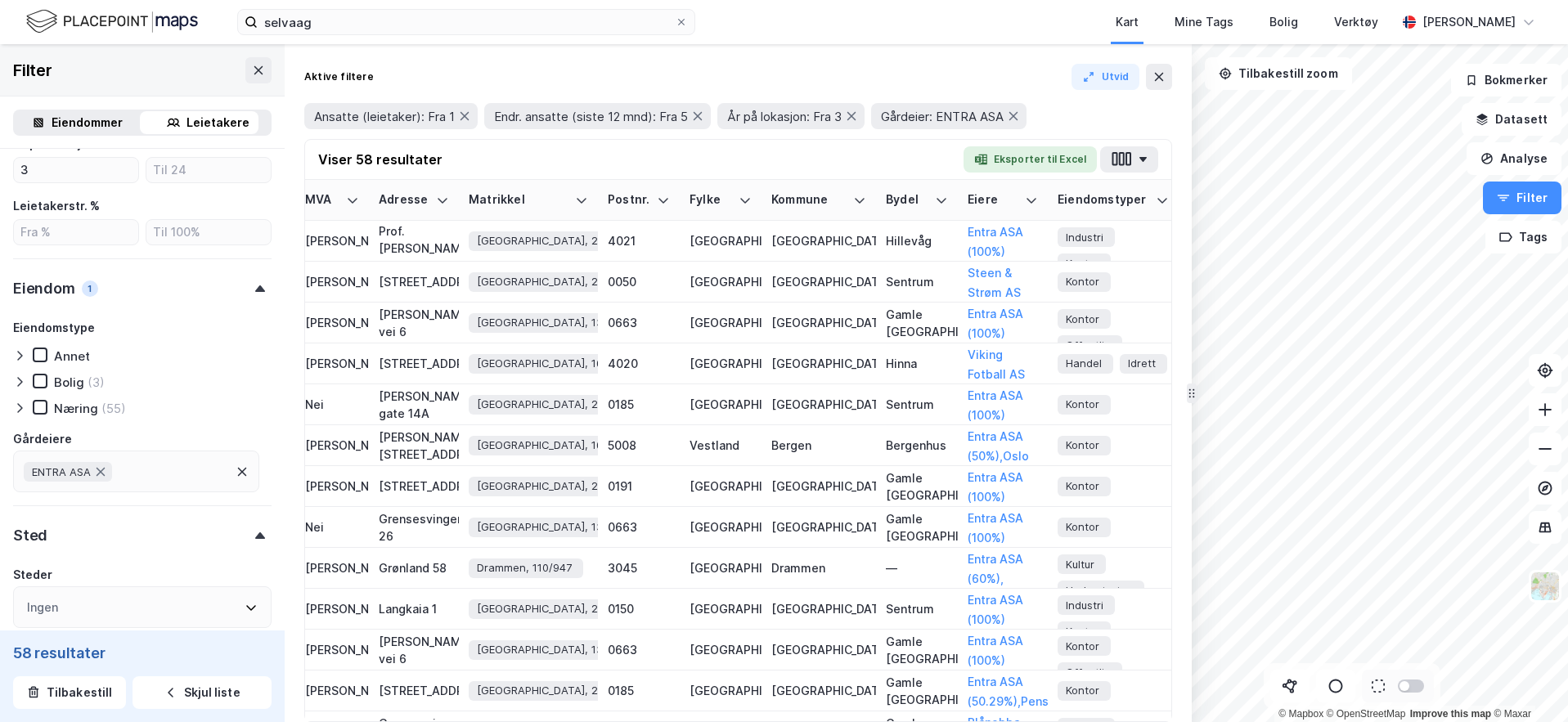
scroll to position [0, 2499]
click at [1165, 78] on icon at bounding box center [1159, 77] width 13 height 13
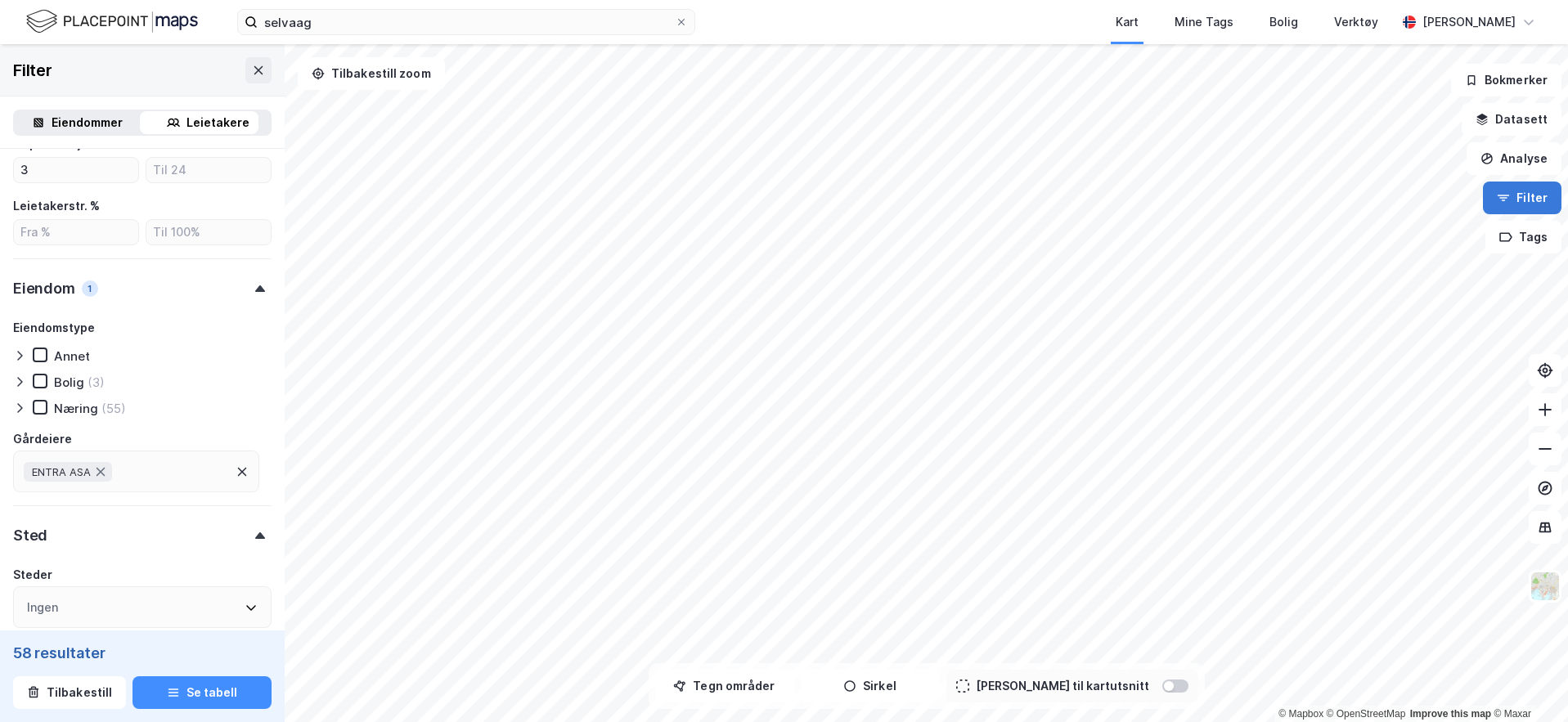
click at [1396, 204] on button "Filter" at bounding box center [1522, 198] width 79 height 33
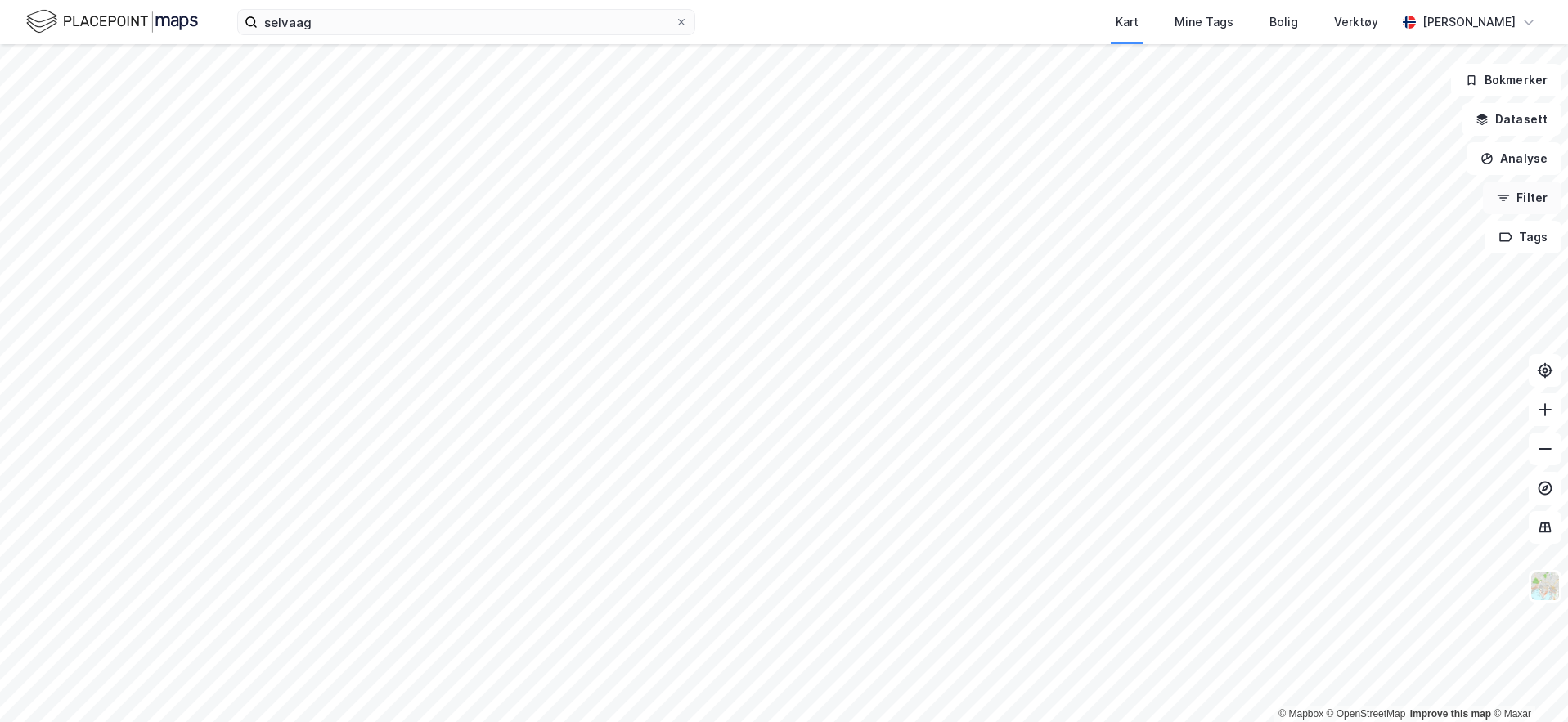
click at [1396, 199] on button "Filter" at bounding box center [1522, 198] width 79 height 33
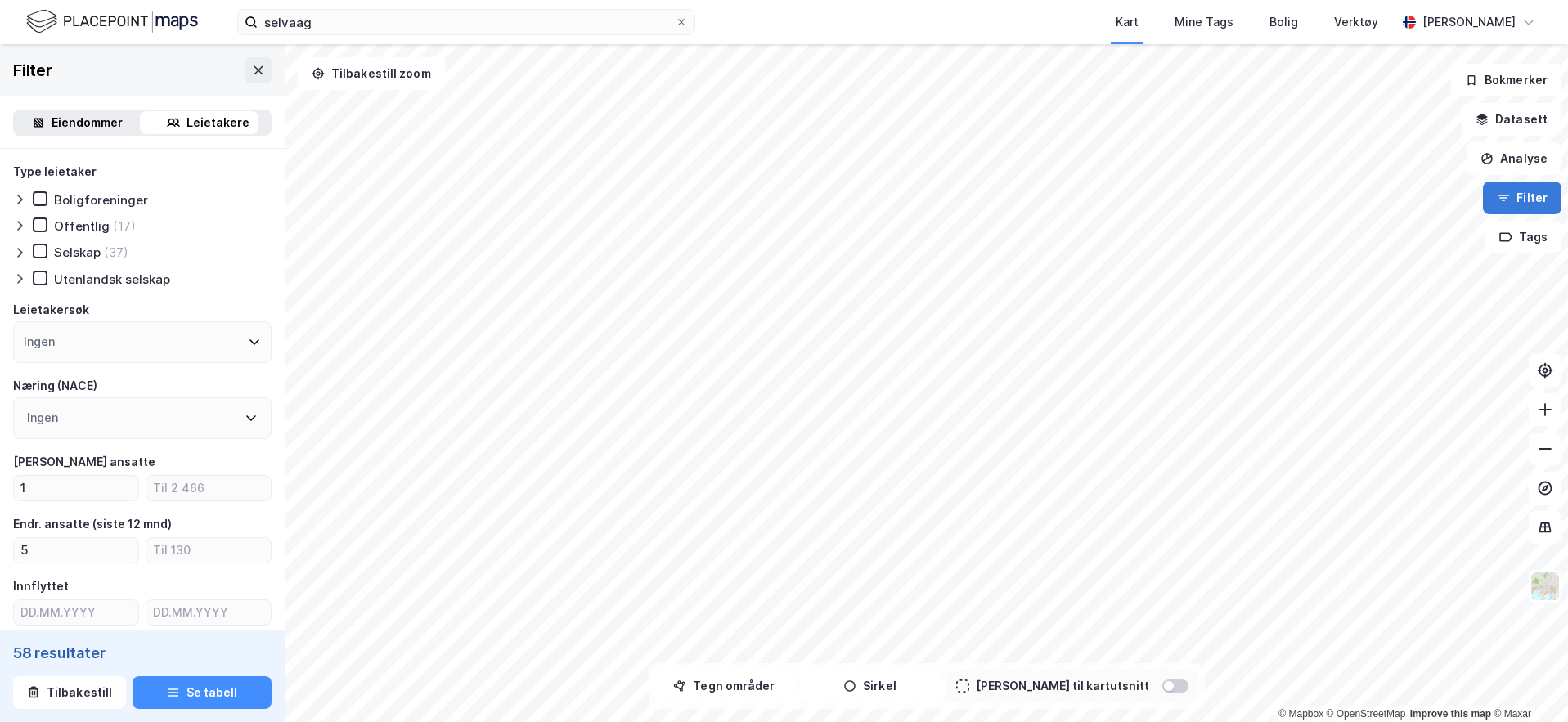
click at [1396, 199] on button "Filter" at bounding box center [1522, 198] width 79 height 33
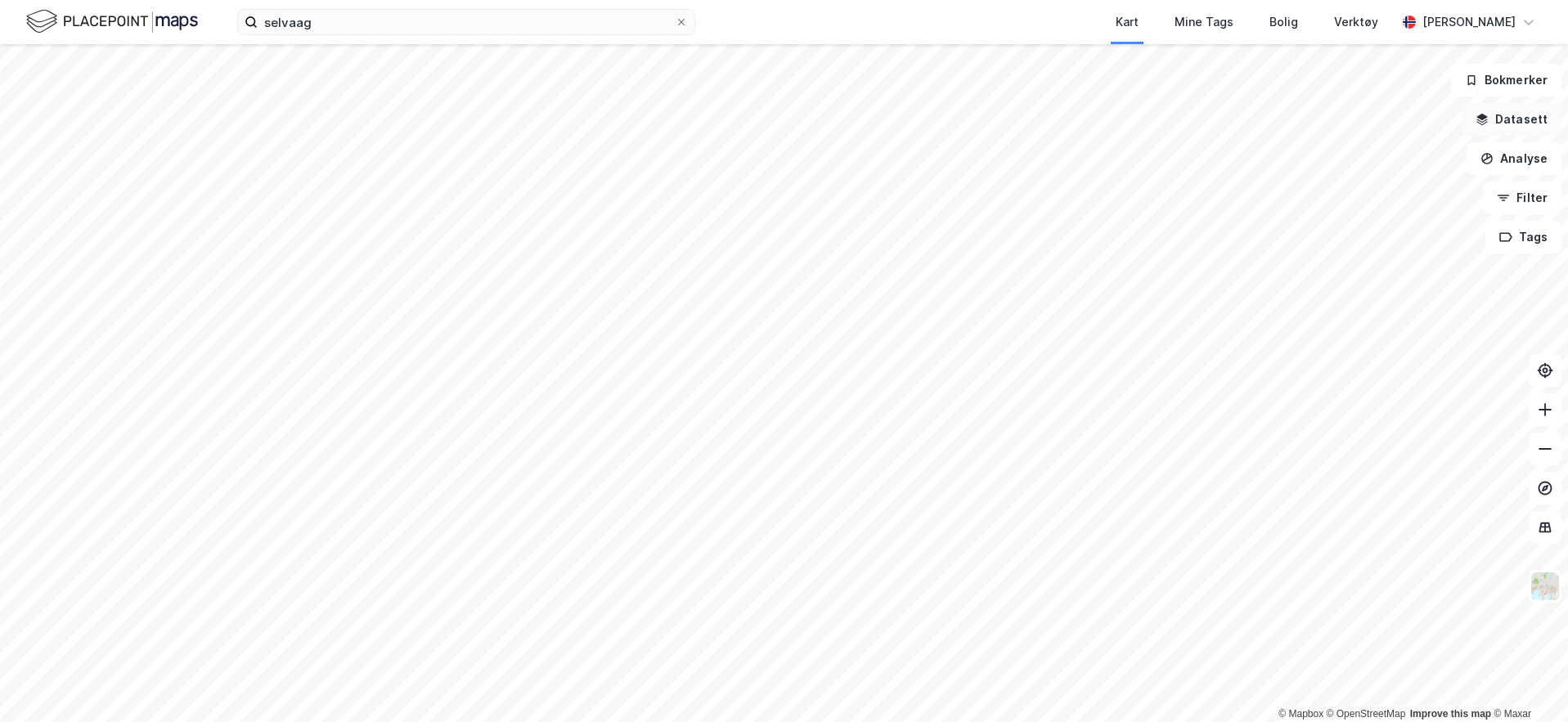
click at [1396, 121] on button "Datasett" at bounding box center [1511, 119] width 100 height 33
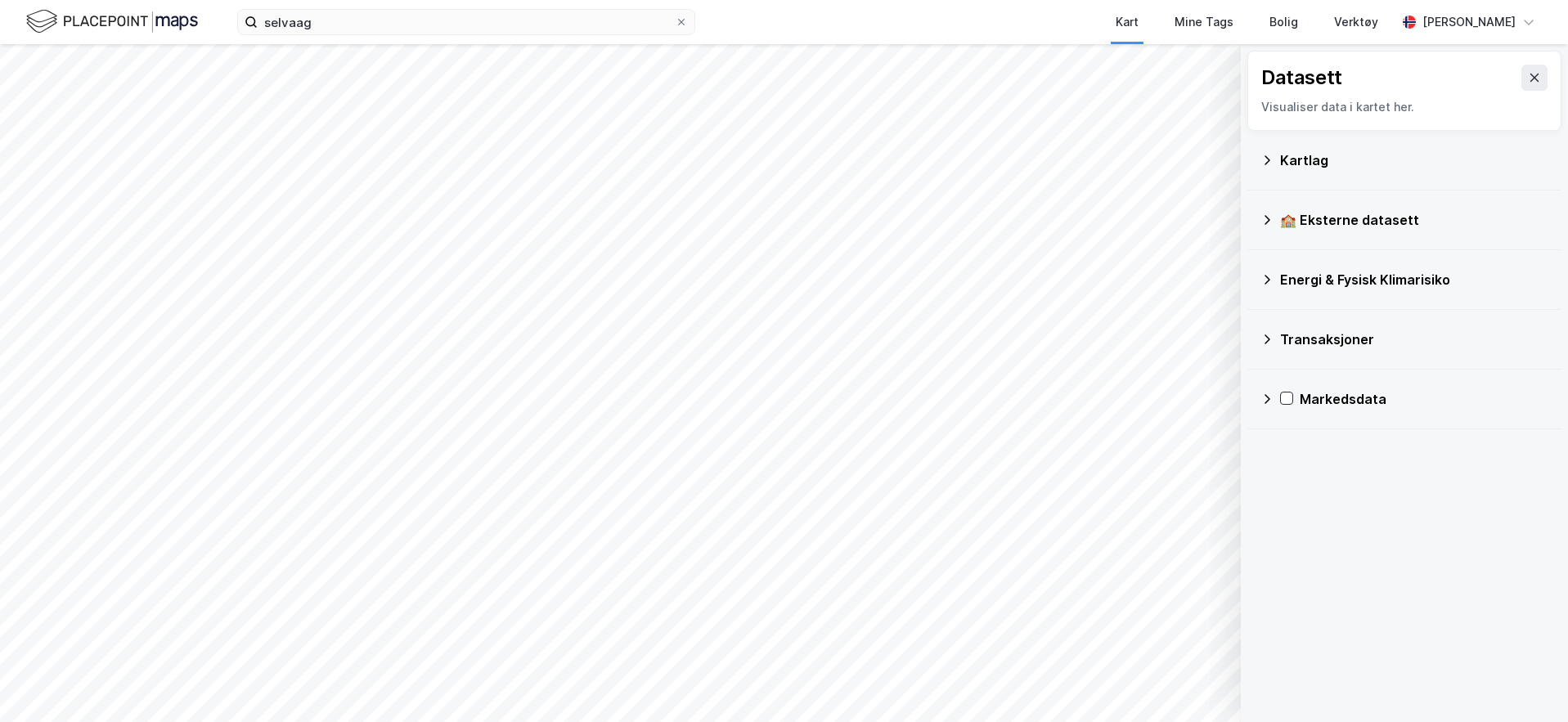
click at [1268, 404] on icon at bounding box center [1267, 399] width 13 height 13
click at [1308, 516] on icon at bounding box center [1308, 517] width 12 height 12
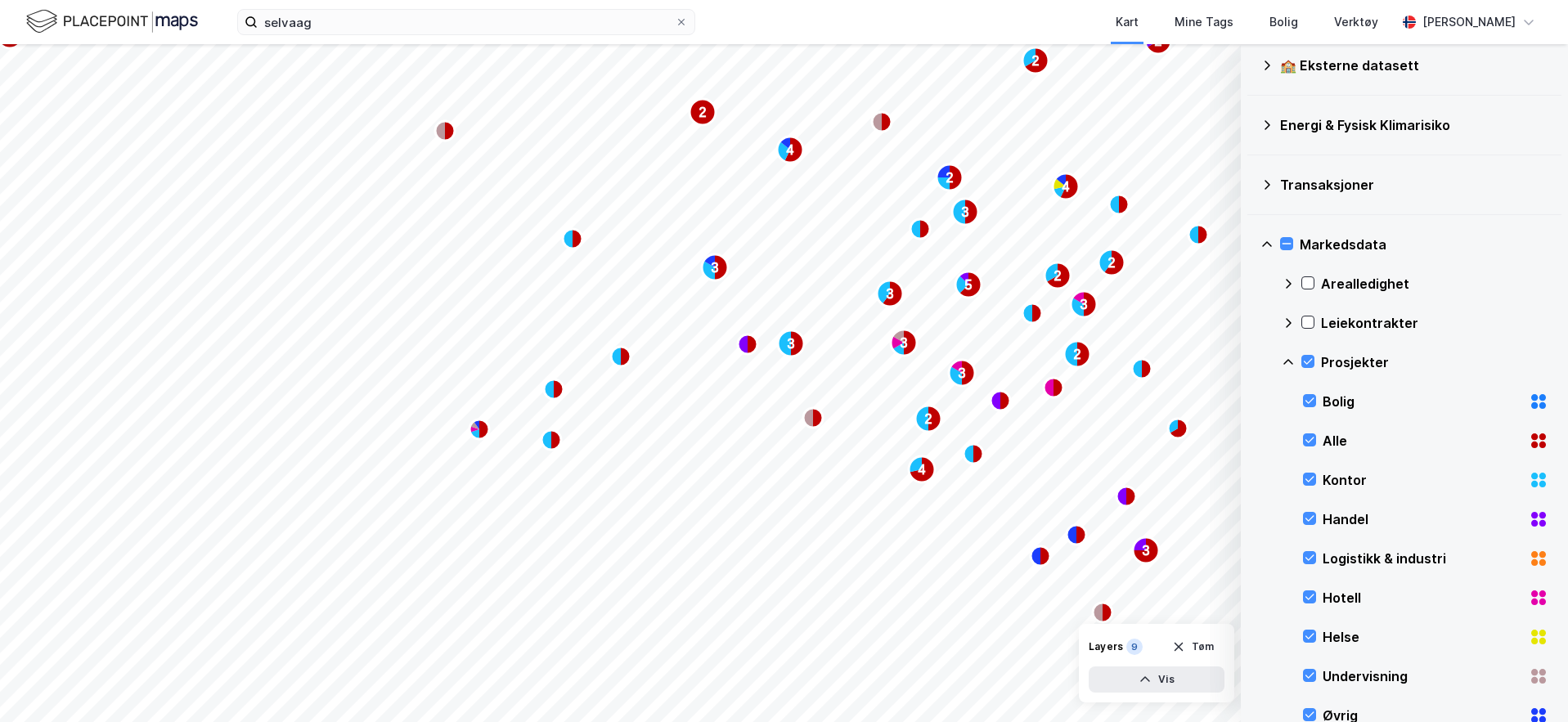
scroll to position [157, 0]
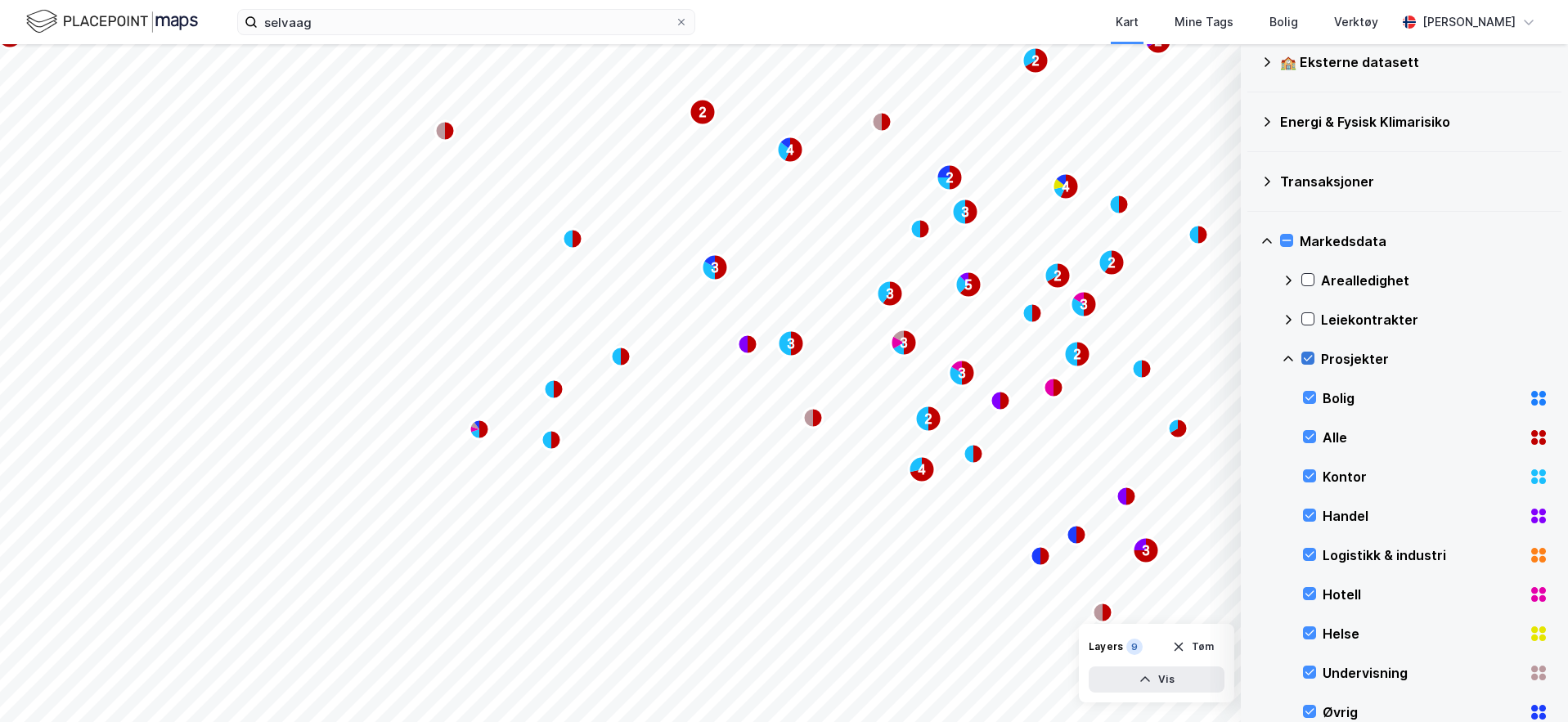
click at [1311, 359] on icon at bounding box center [1308, 358] width 12 height 12
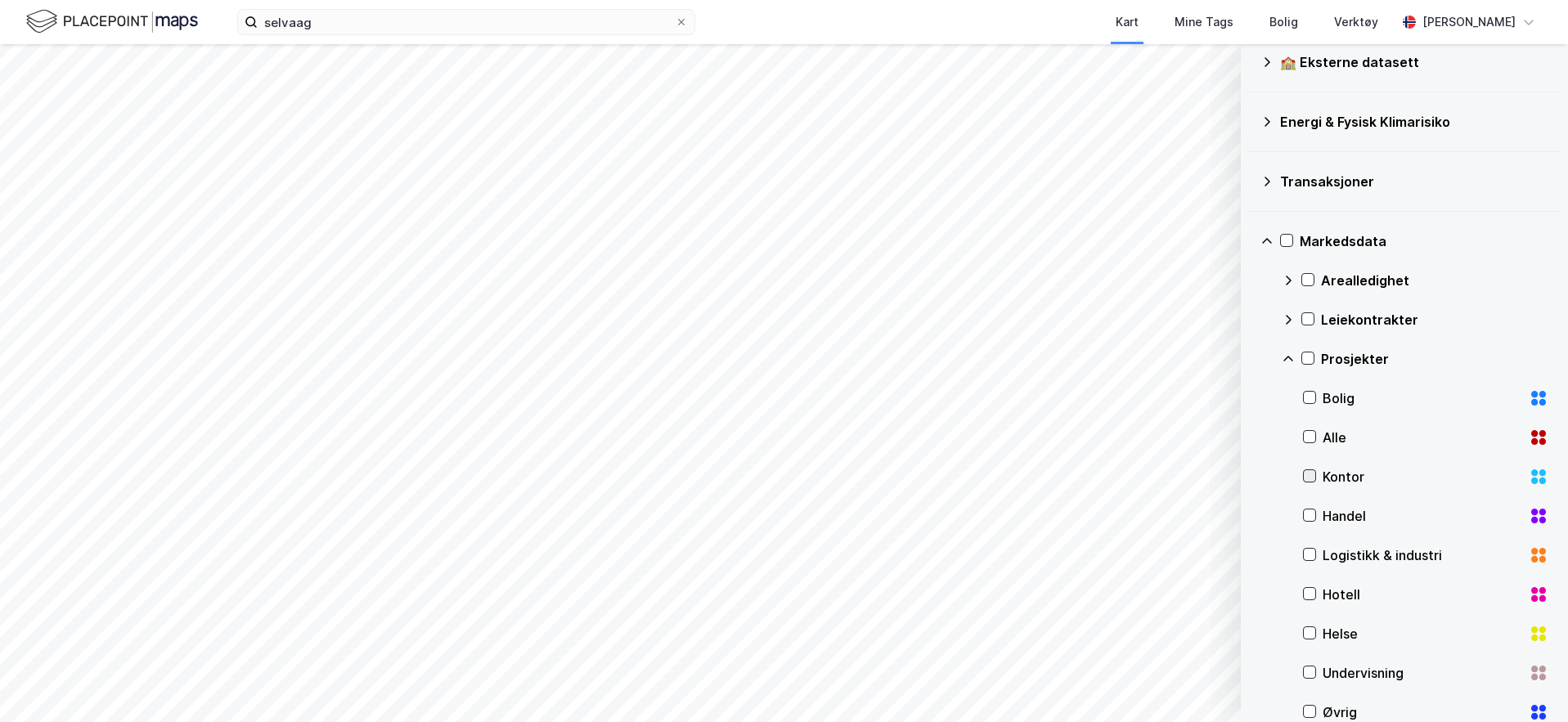
click at [1306, 476] on icon at bounding box center [1309, 476] width 9 height 6
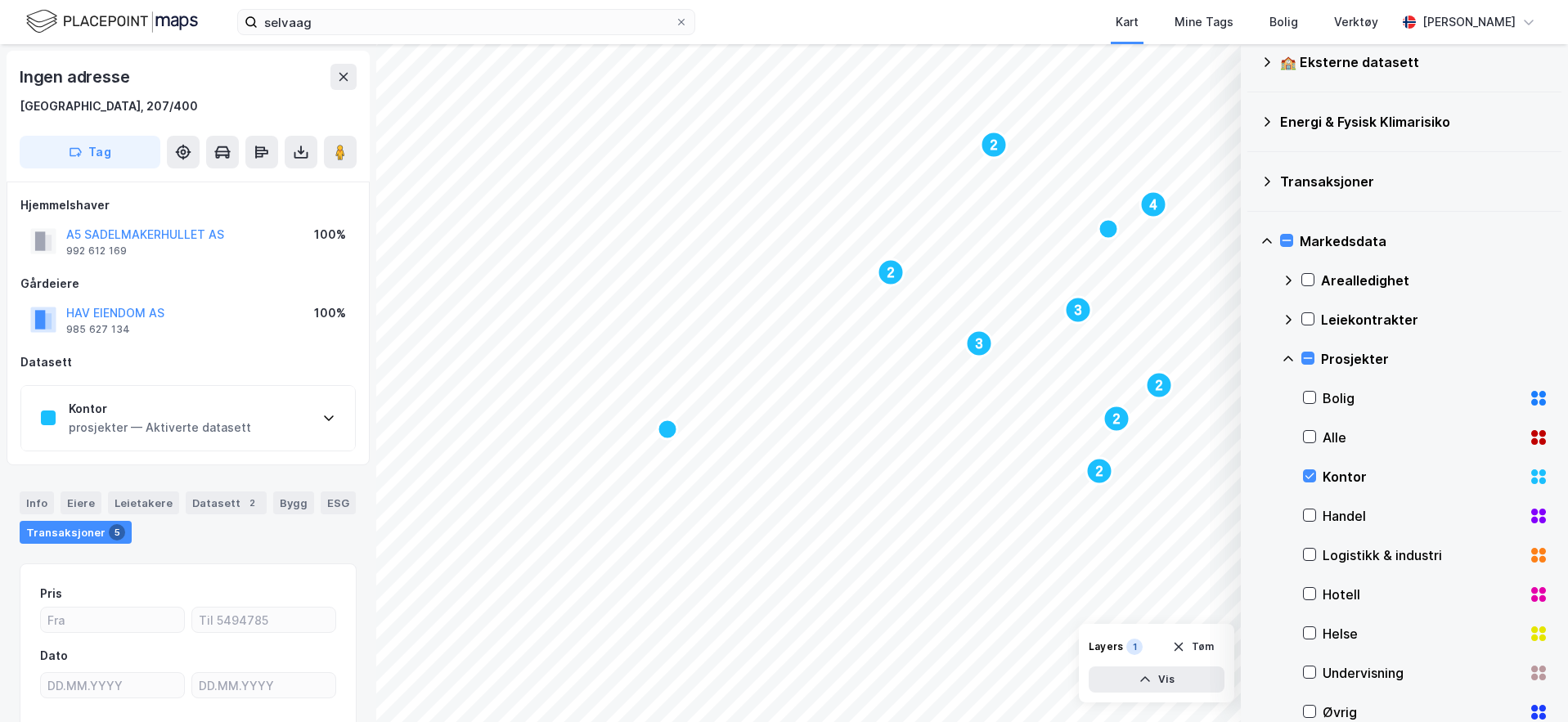
scroll to position [3, 0]
click at [335, 420] on div "Kontor prosjekter — Aktiverte datasett" at bounding box center [188, 416] width 334 height 65
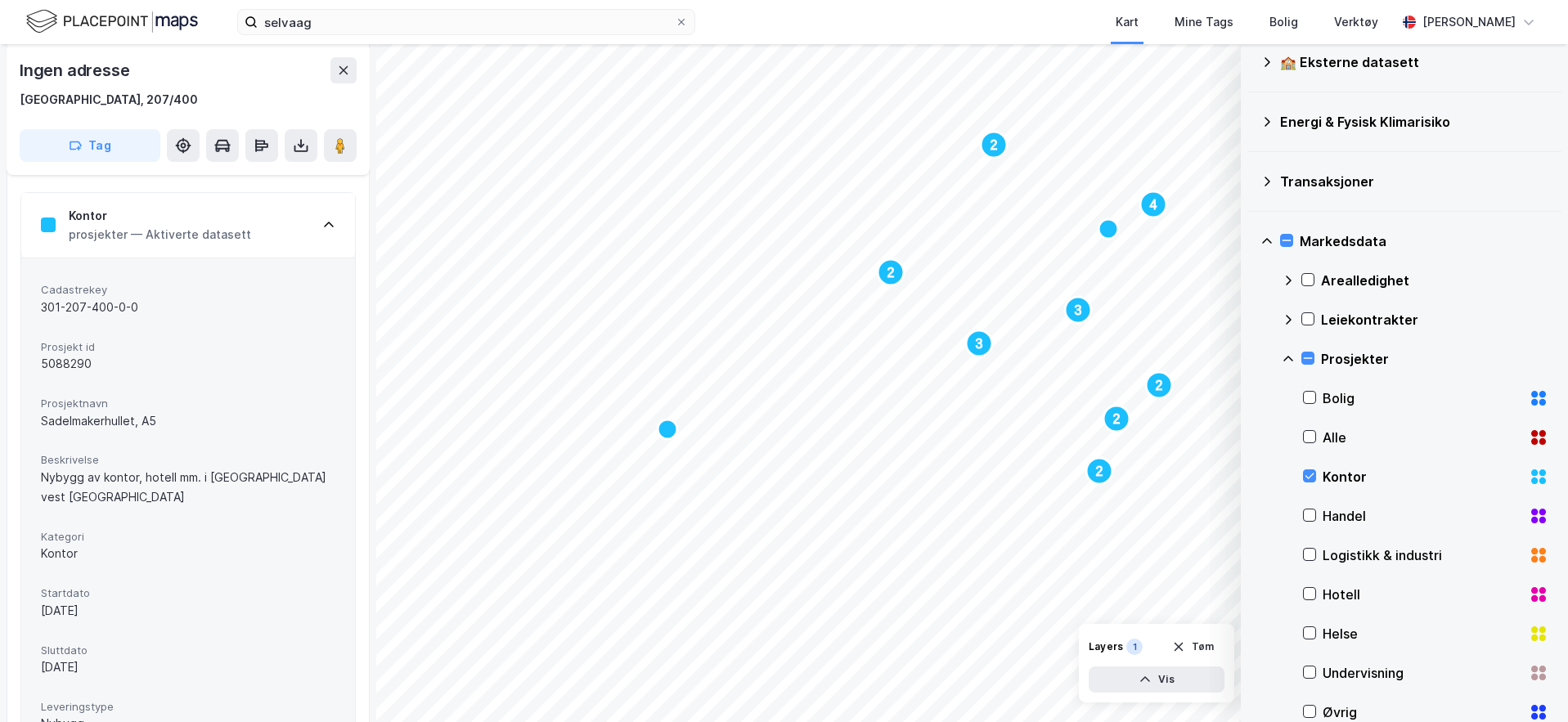
scroll to position [0, 0]
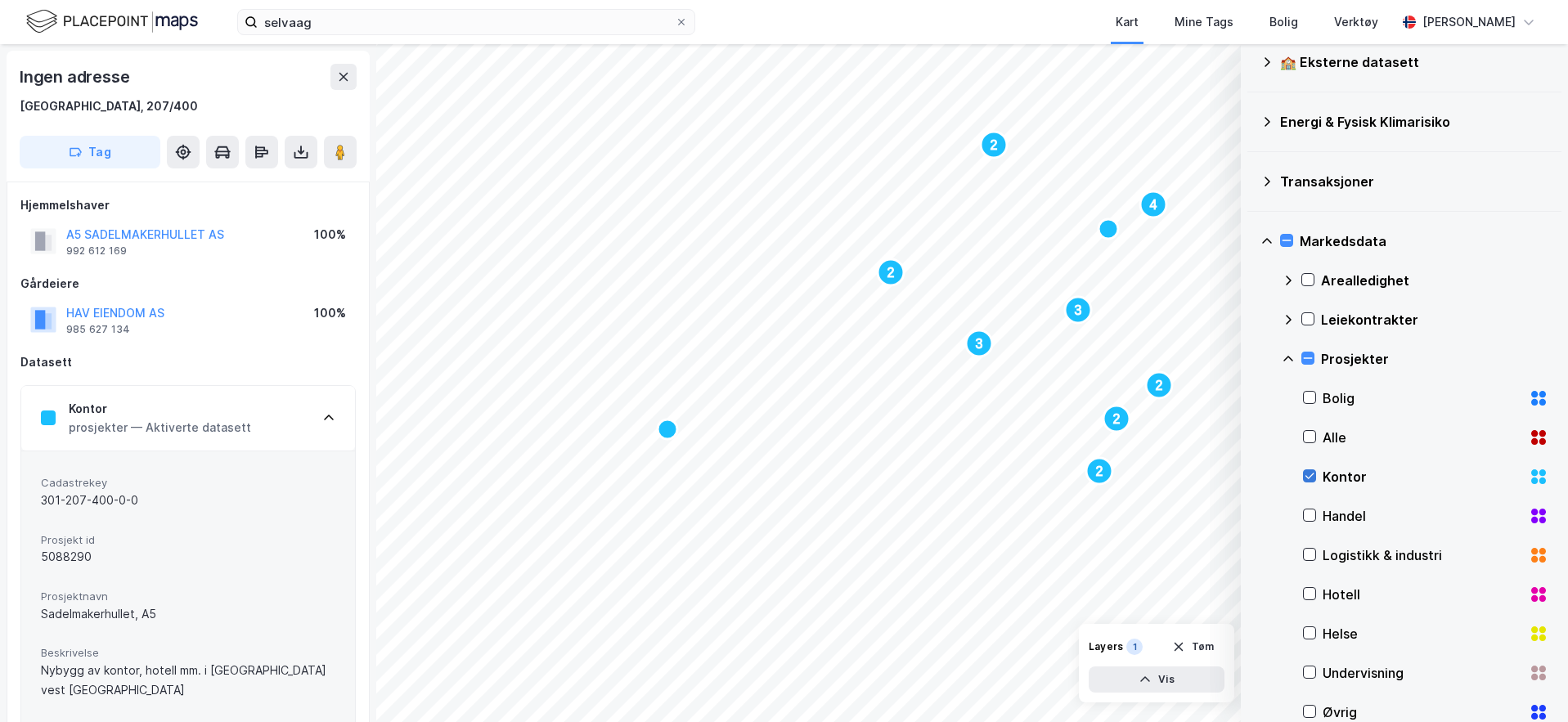
click at [1315, 477] on icon at bounding box center [1310, 476] width 12 height 12
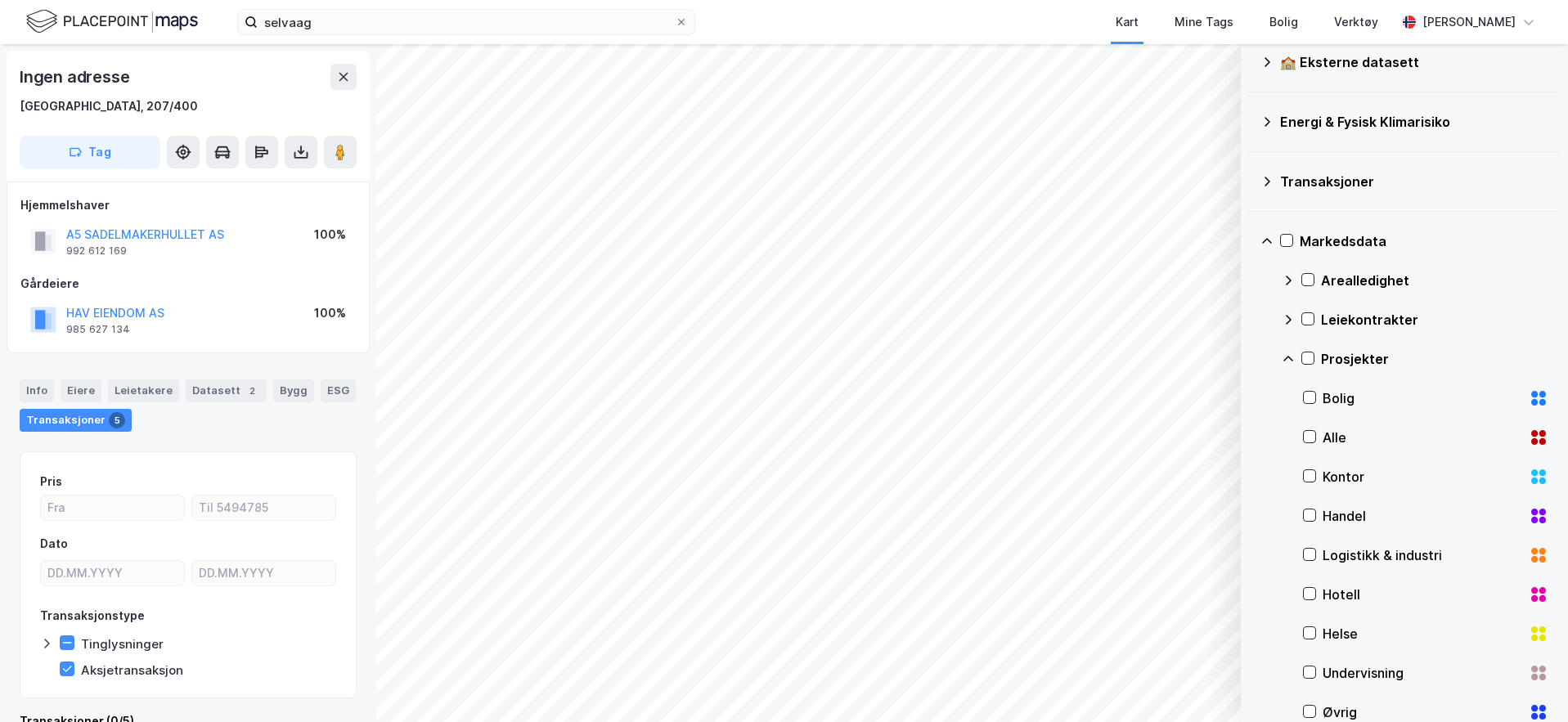
click at [1269, 240] on icon at bounding box center [1267, 241] width 13 height 13
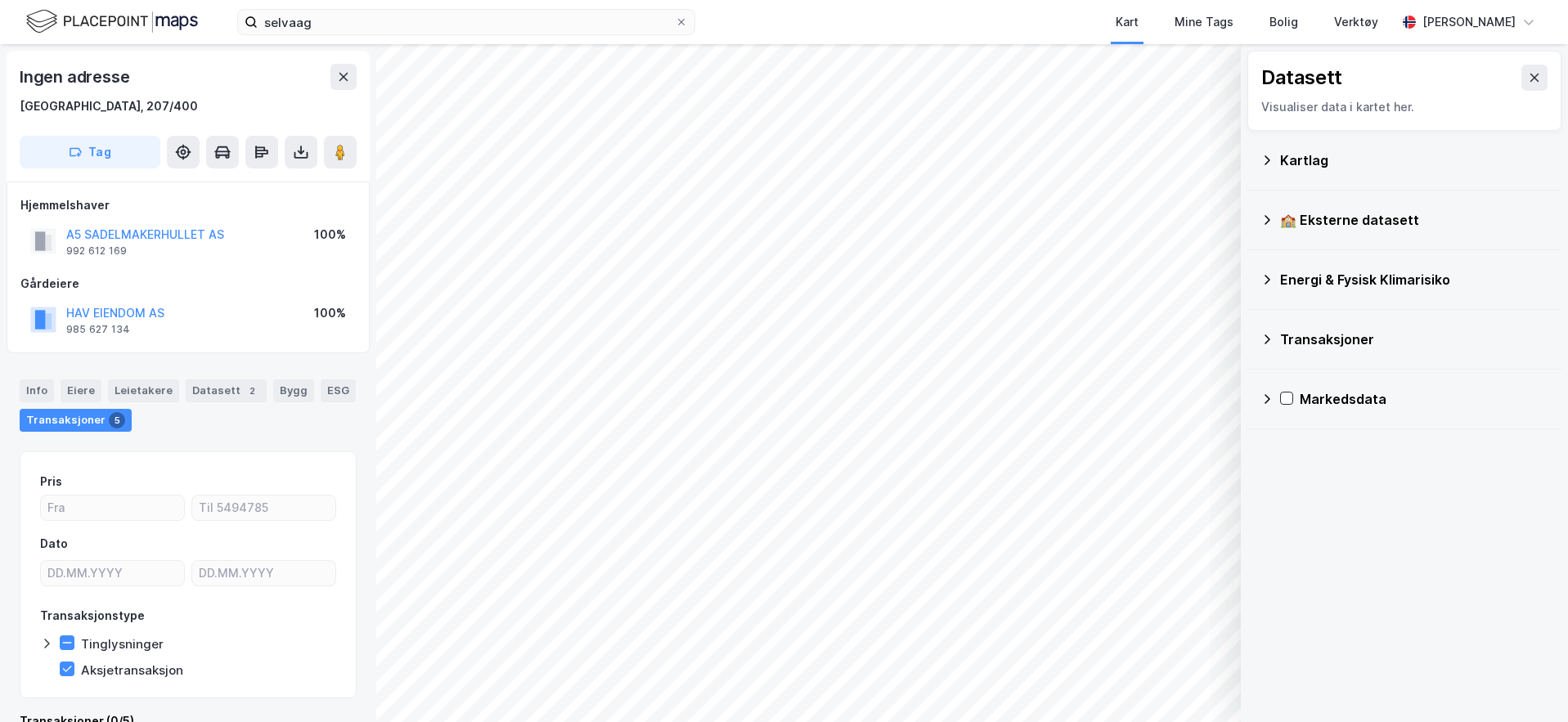
click at [1261, 400] on icon at bounding box center [1267, 399] width 13 height 13
drag, startPoint x: 1263, startPoint y: 400, endPoint x: 1252, endPoint y: 339, distance: 62.0
click at [1264, 400] on icon at bounding box center [1267, 399] width 13 height 13
click at [1264, 155] on icon at bounding box center [1267, 160] width 13 height 13
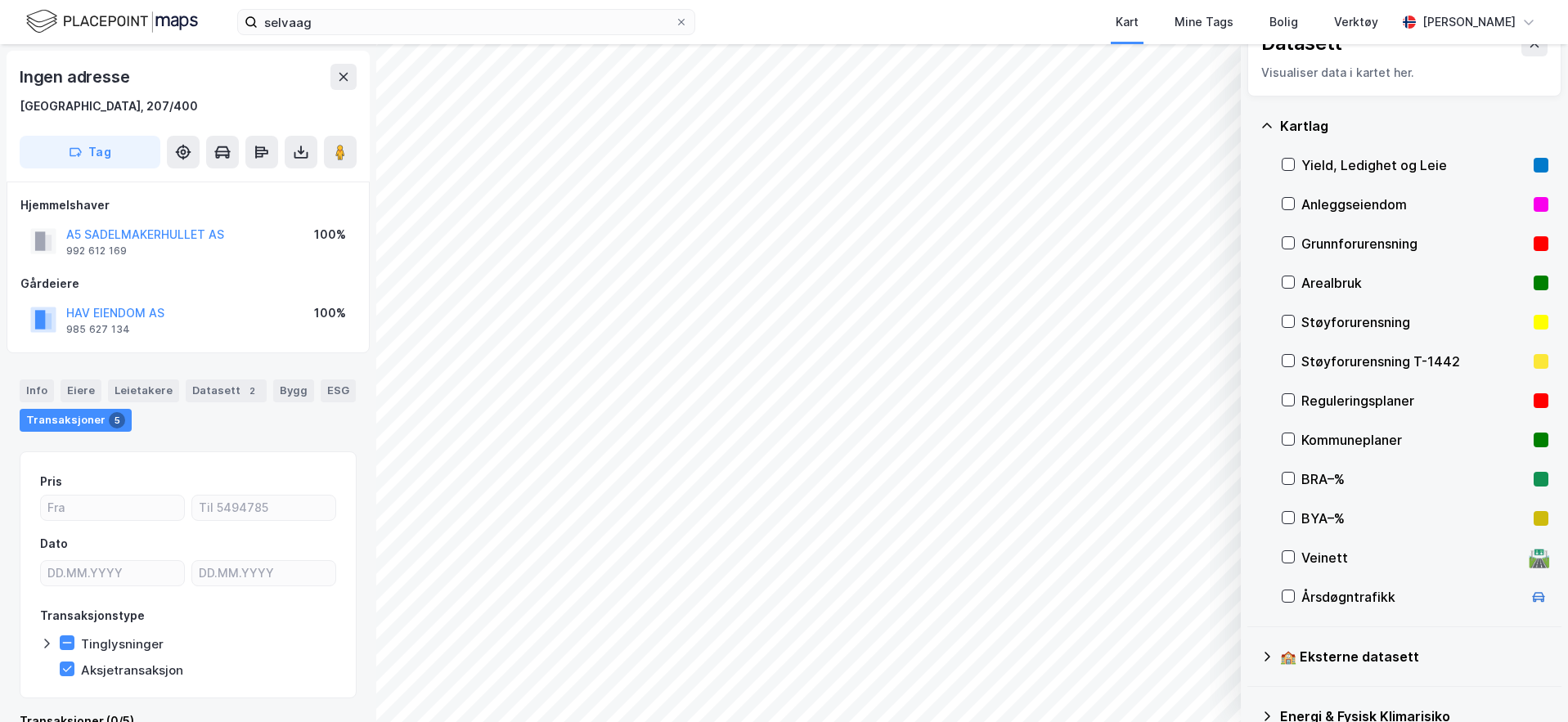
scroll to position [36, 0]
click at [1290, 163] on icon at bounding box center [1288, 164] width 9 height 6
click at [341, 70] on icon at bounding box center [344, 77] width 13 height 13
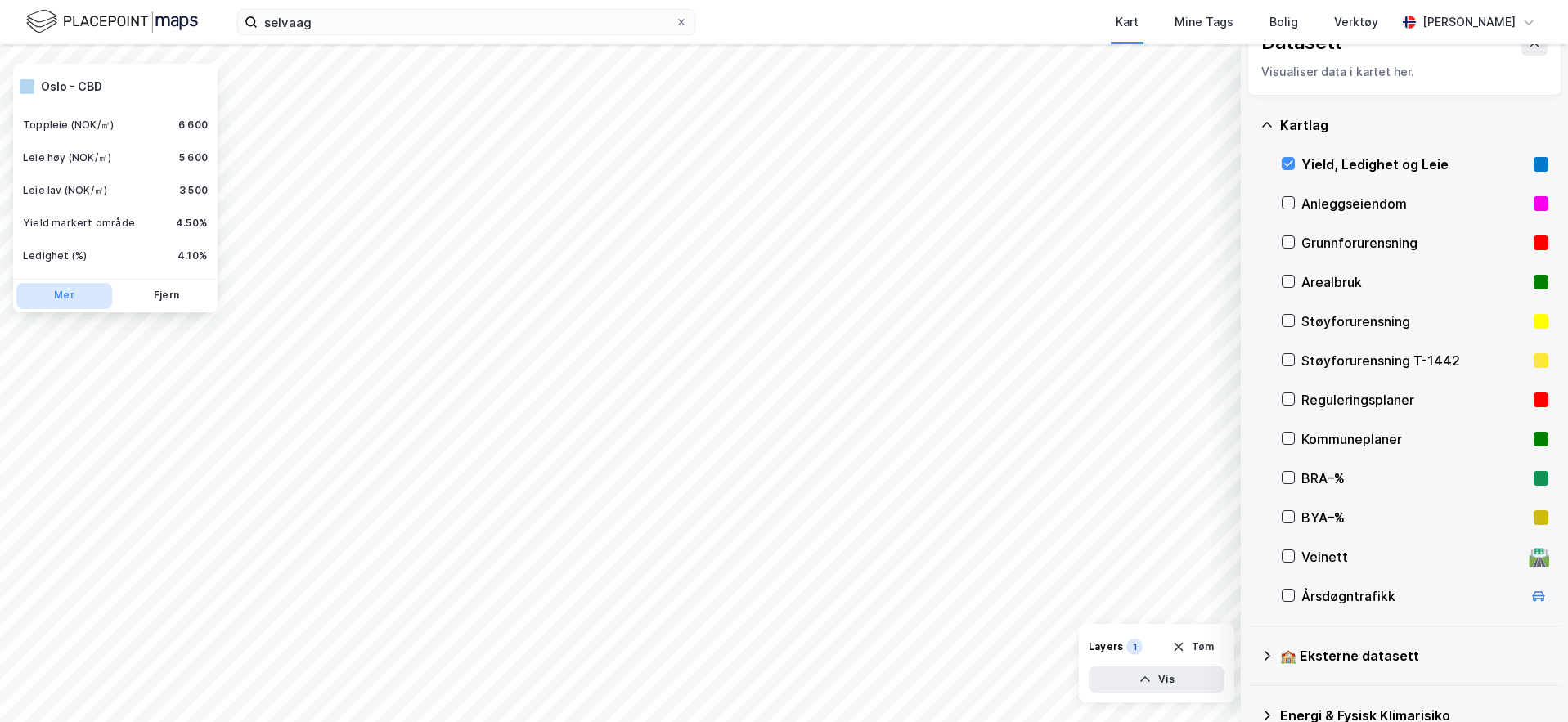
click at [70, 301] on button "Mer" at bounding box center [64, 296] width 96 height 26
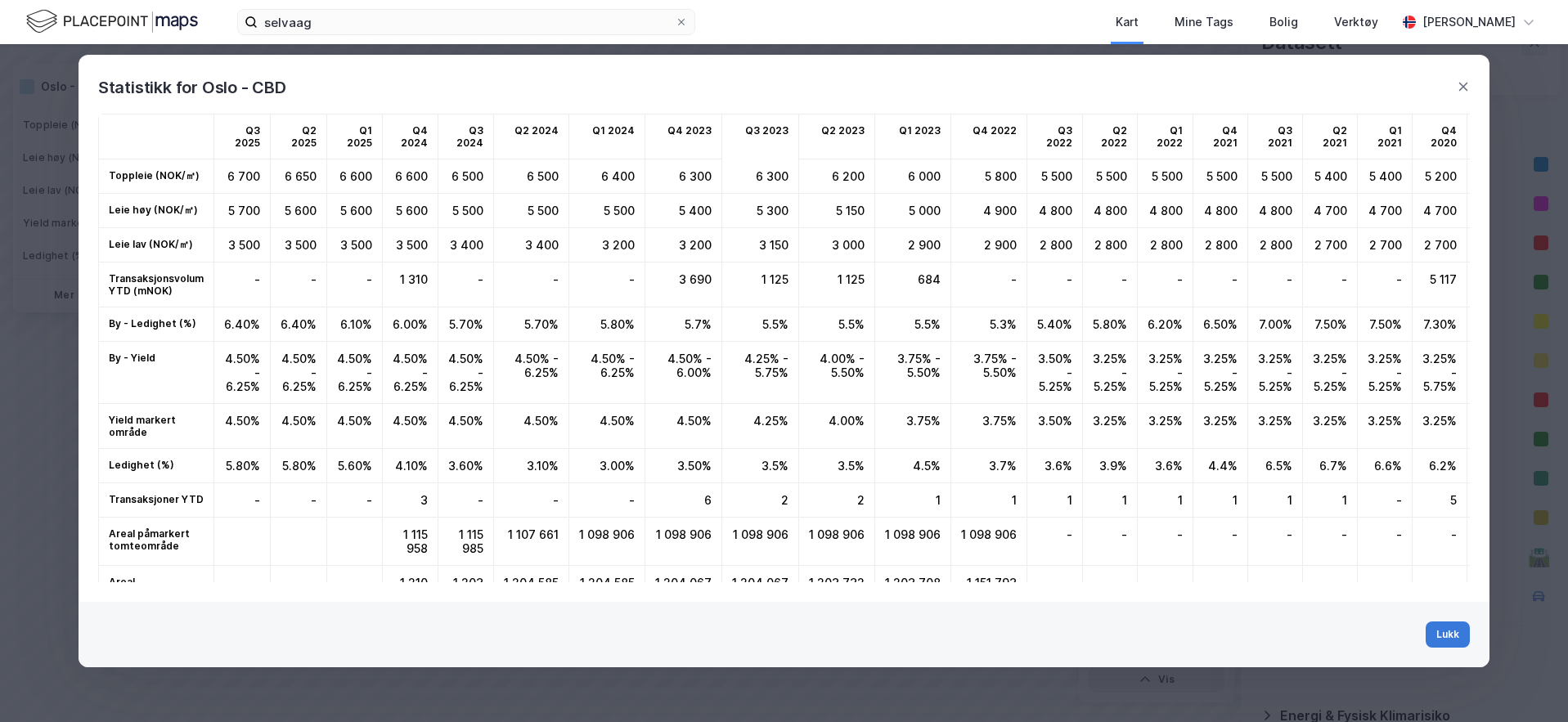
click at [1396, 630] on button "Lukk" at bounding box center [1448, 634] width 44 height 26
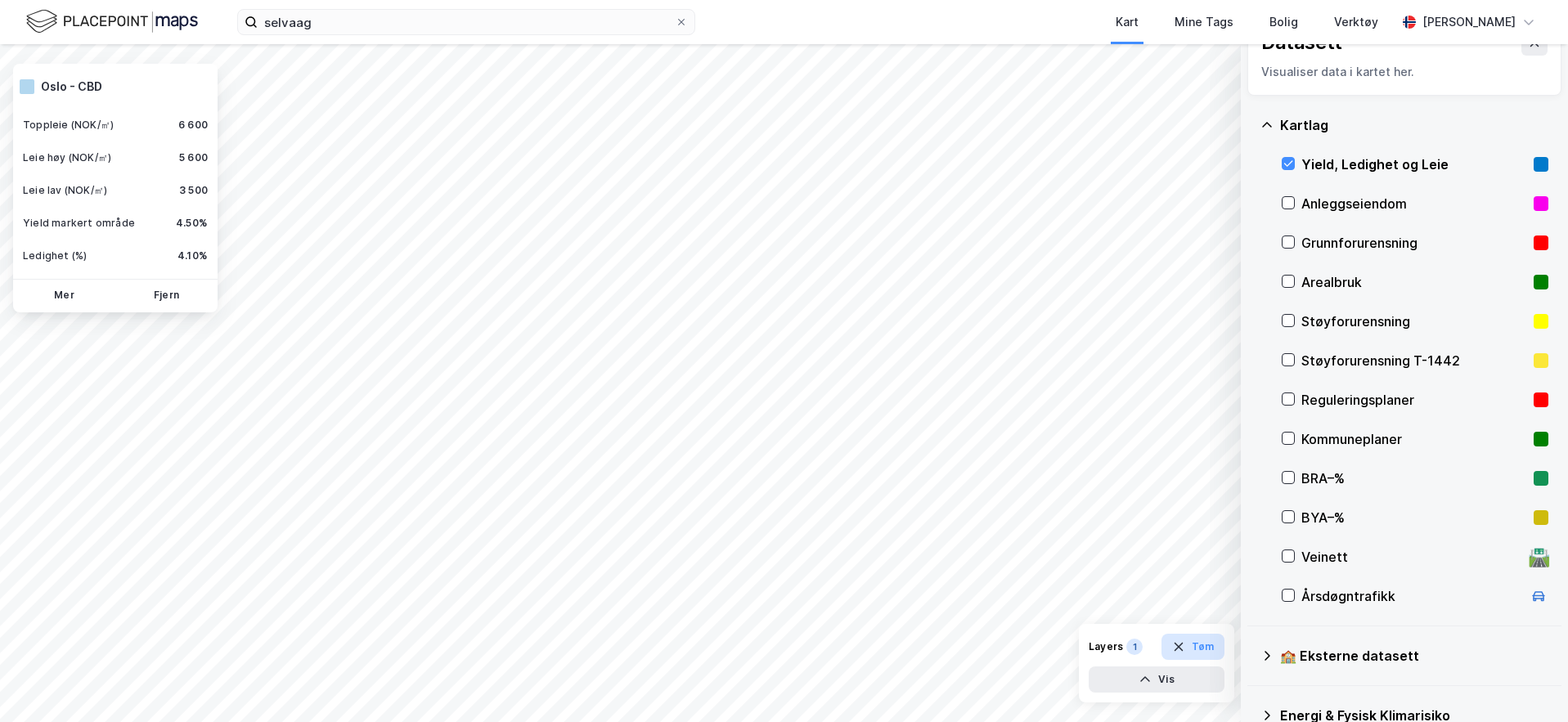
click at [1200, 654] on button "Tøm" at bounding box center [1194, 646] width 63 height 26
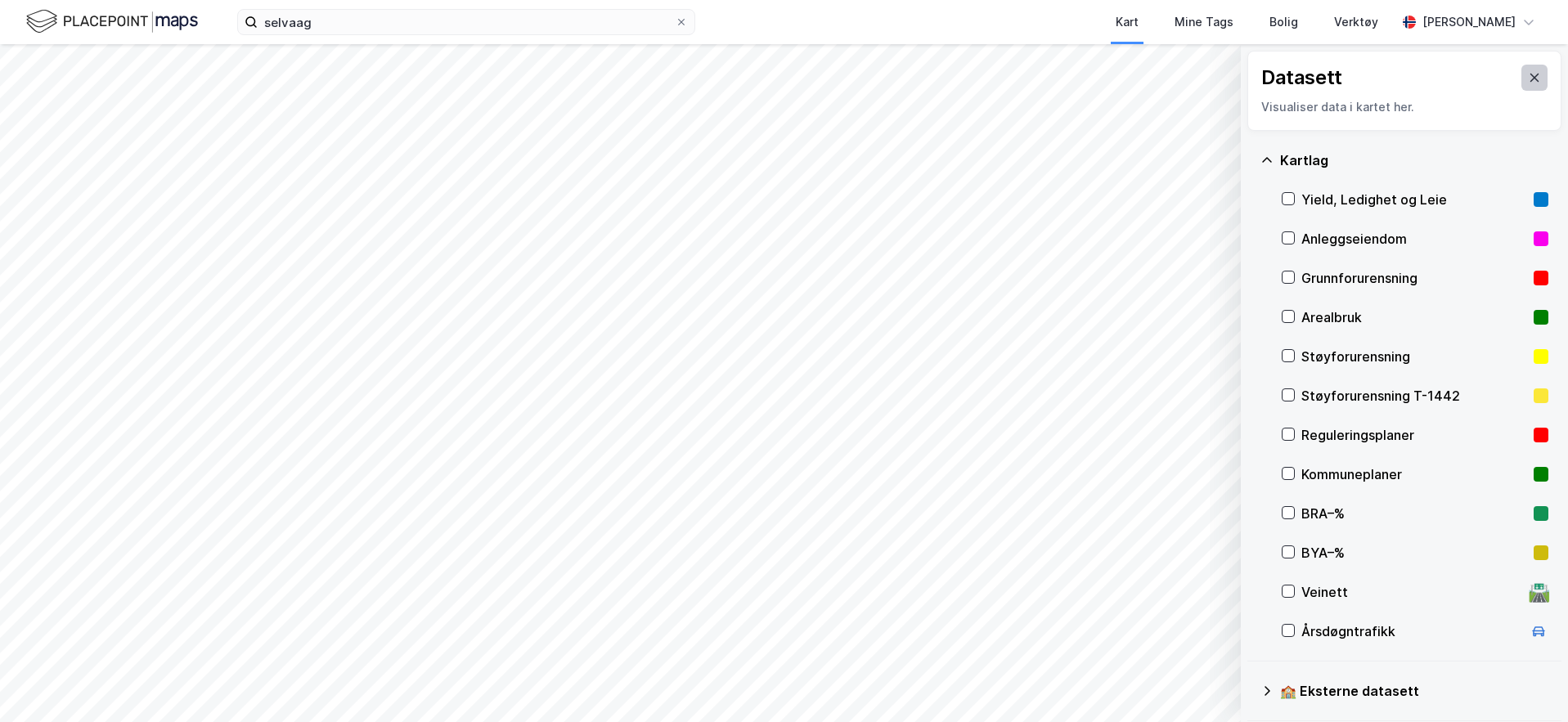
click at [1396, 78] on icon at bounding box center [1534, 78] width 9 height 9
